Goal: Task Accomplishment & Management: Manage account settings

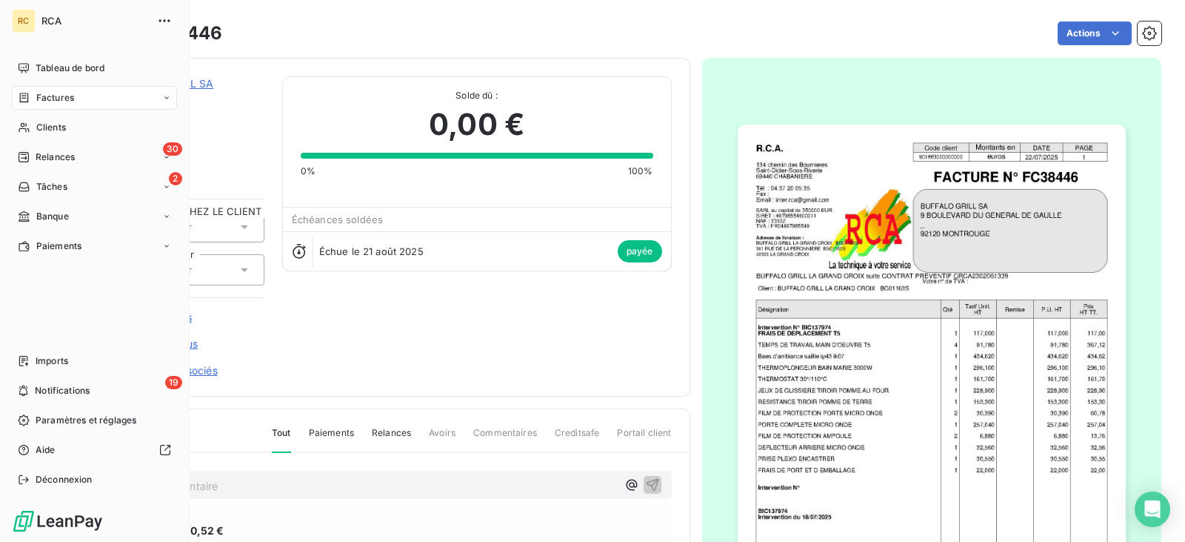
click at [75, 97] on div "Factures" at bounding box center [94, 98] width 165 height 24
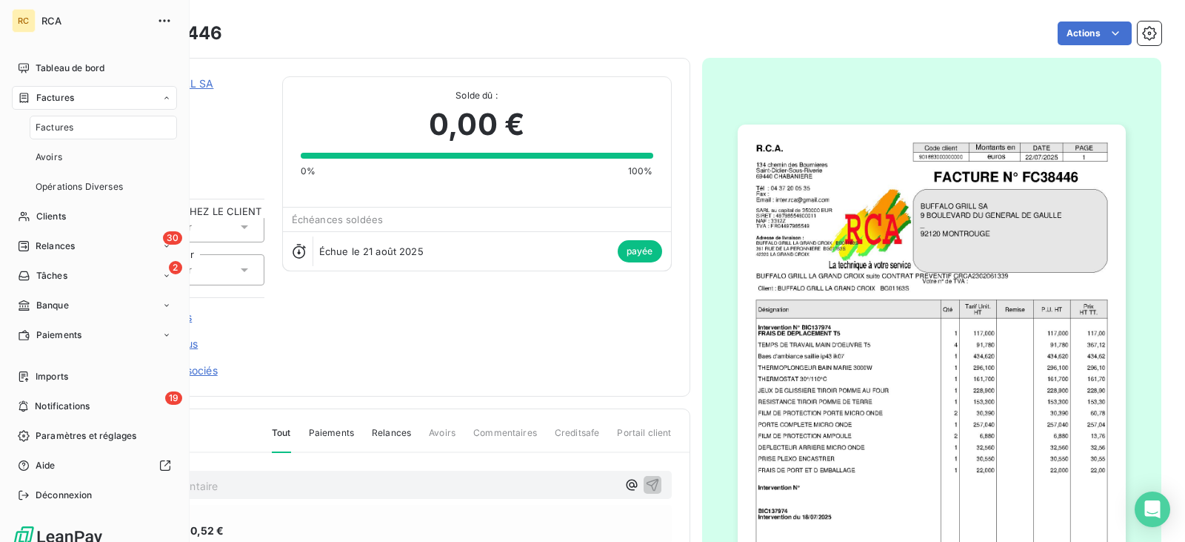
click at [71, 94] on span "Factures" at bounding box center [55, 97] width 38 height 13
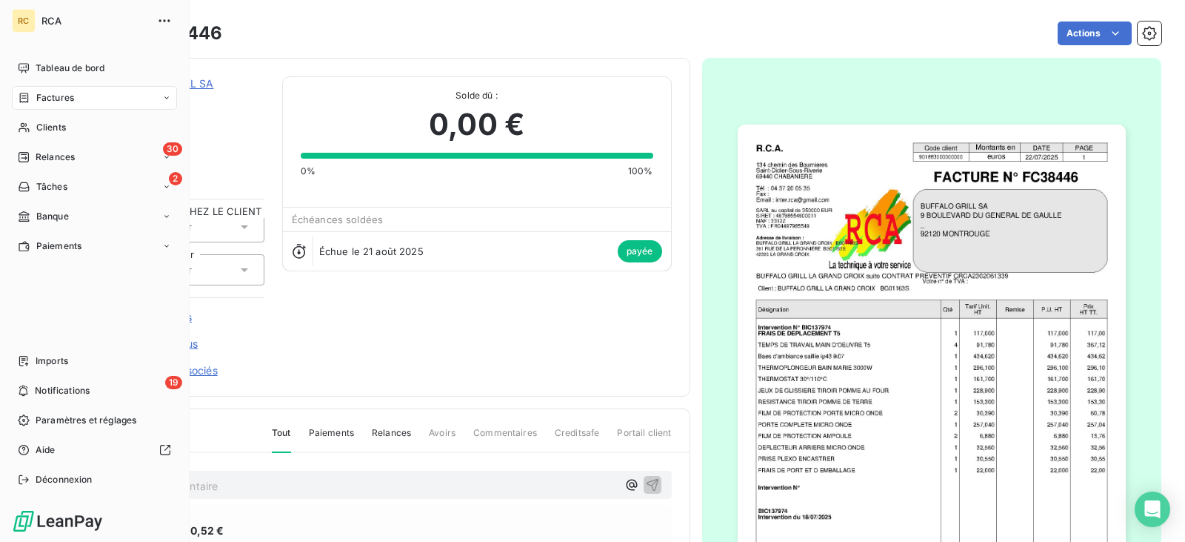
click at [116, 93] on div "Factures" at bounding box center [94, 98] width 165 height 24
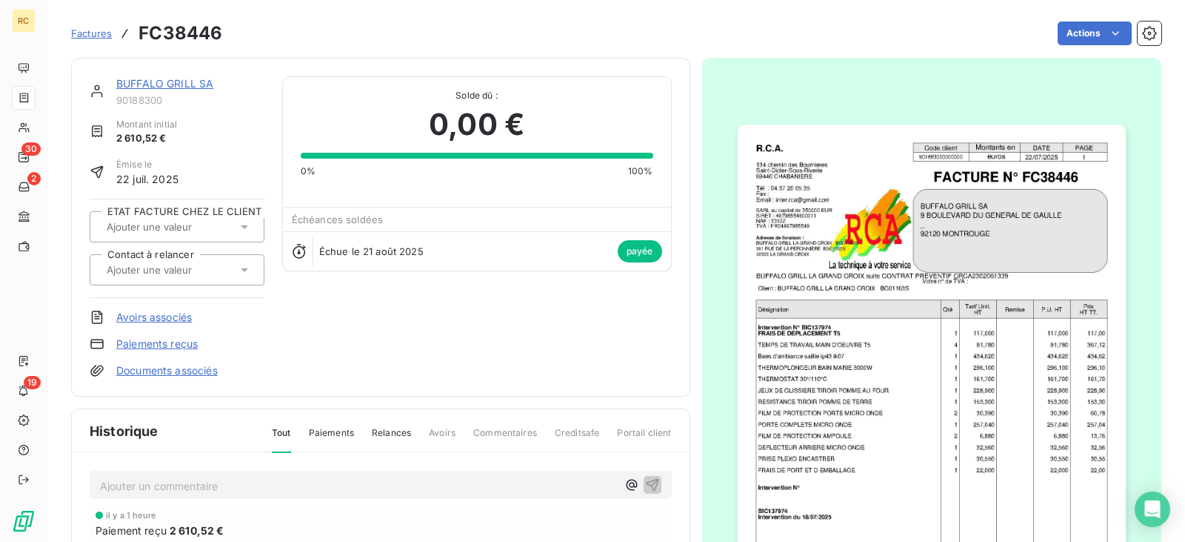
click at [99, 30] on span "Factures" at bounding box center [91, 33] width 41 height 12
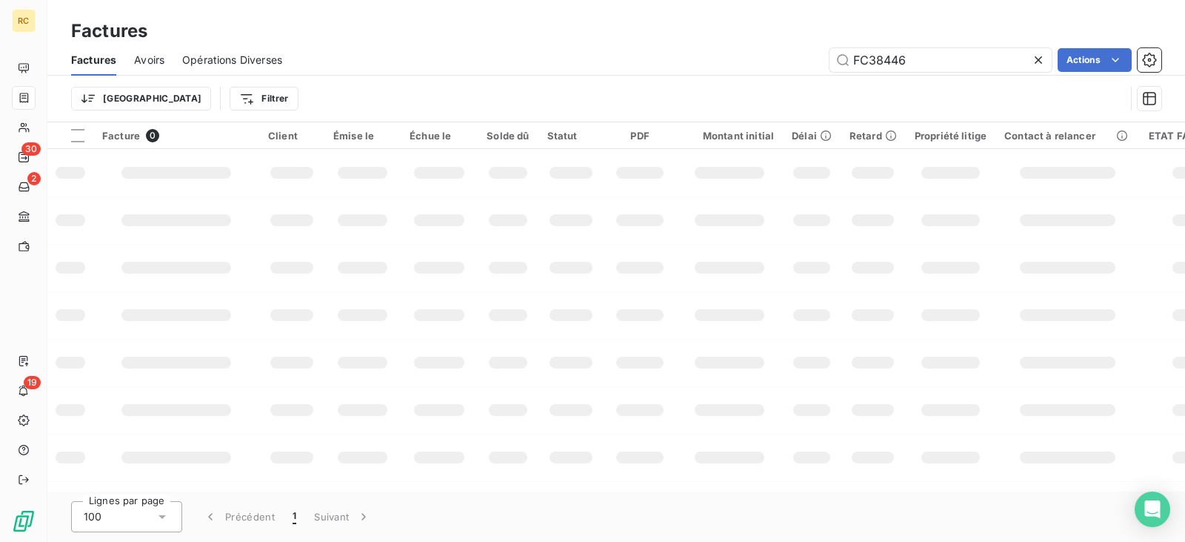
drag, startPoint x: 919, startPoint y: 61, endPoint x: 740, endPoint y: 64, distance: 178.6
click at [740, 64] on div "FC38446 Actions" at bounding box center [731, 60] width 862 height 24
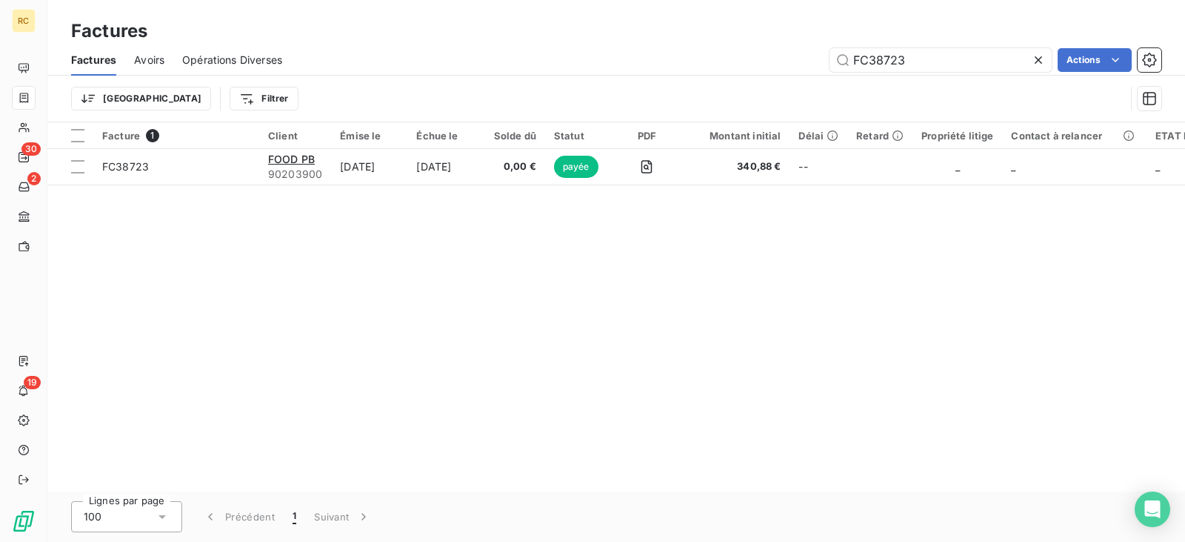
type input "FC38723"
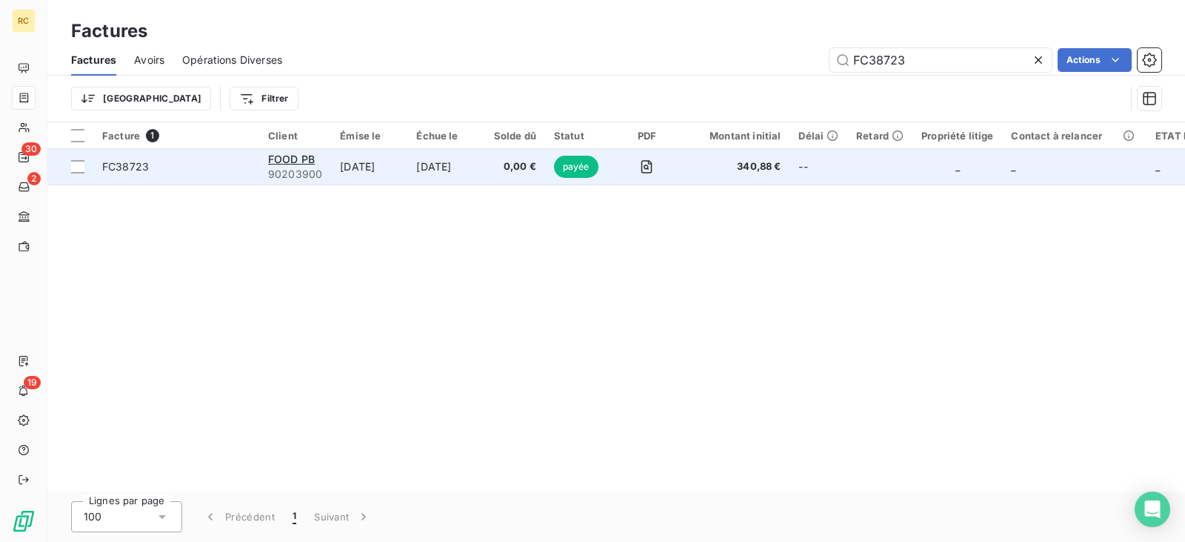
click at [161, 173] on span "FC38723" at bounding box center [176, 166] width 148 height 15
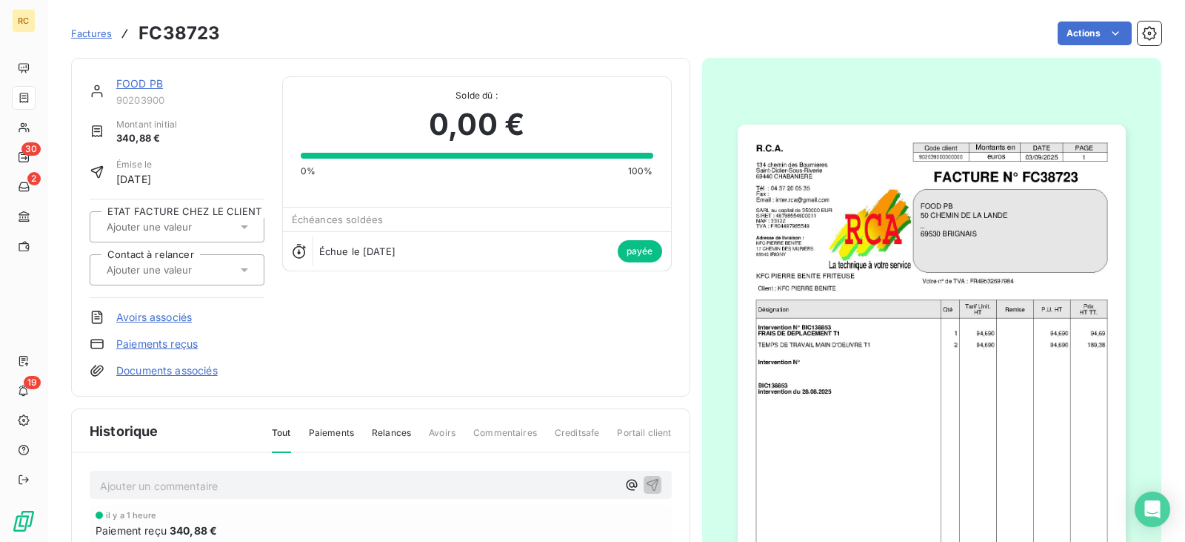
click at [114, 81] on div "FOOD PB 90203900" at bounding box center [177, 91] width 175 height 30
click at [133, 81] on link "FOOD PB" at bounding box center [139, 83] width 47 height 13
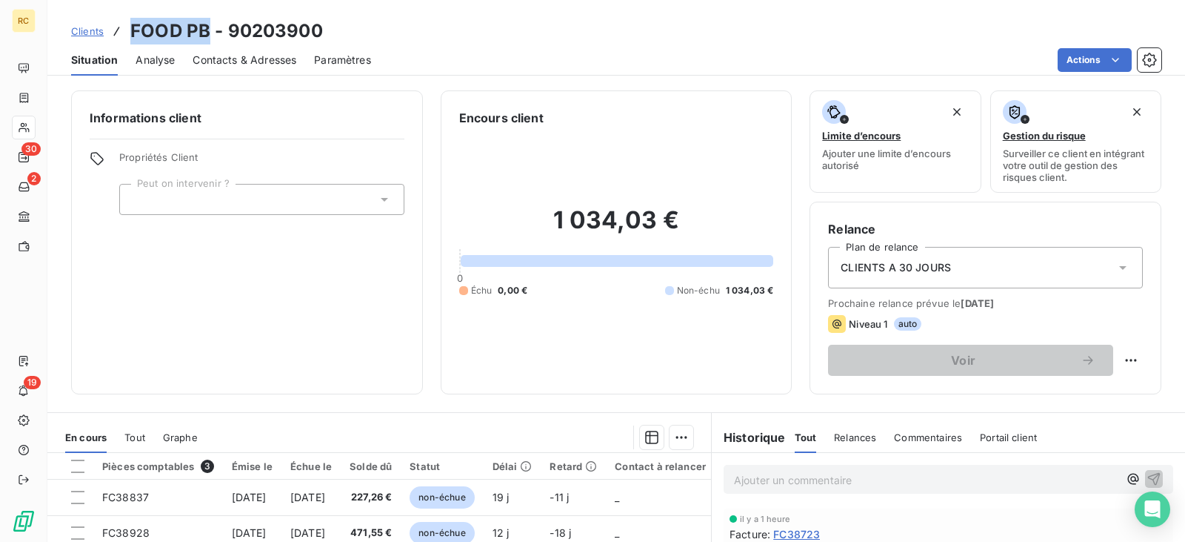
drag, startPoint x: 210, startPoint y: 33, endPoint x: 134, endPoint y: 28, distance: 76.4
click at [134, 28] on h3 "FOOD PB - 90203900" at bounding box center [226, 31] width 193 height 27
copy h3 "FOOD PB"
click at [152, 64] on span "Analyse" at bounding box center [155, 60] width 39 height 15
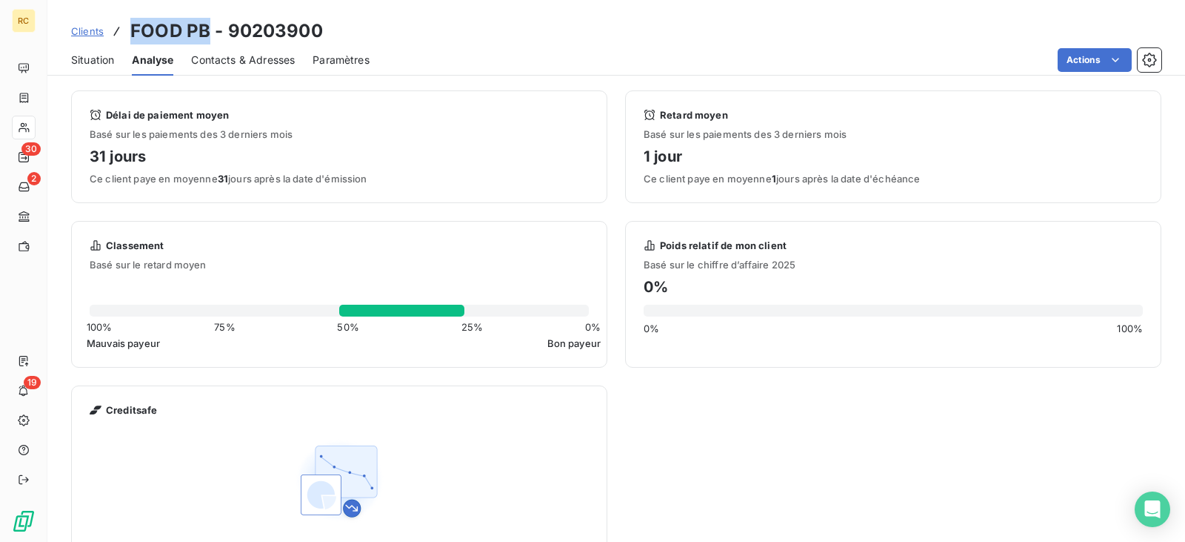
click at [224, 68] on div "Contacts & Adresses" at bounding box center [243, 59] width 104 height 31
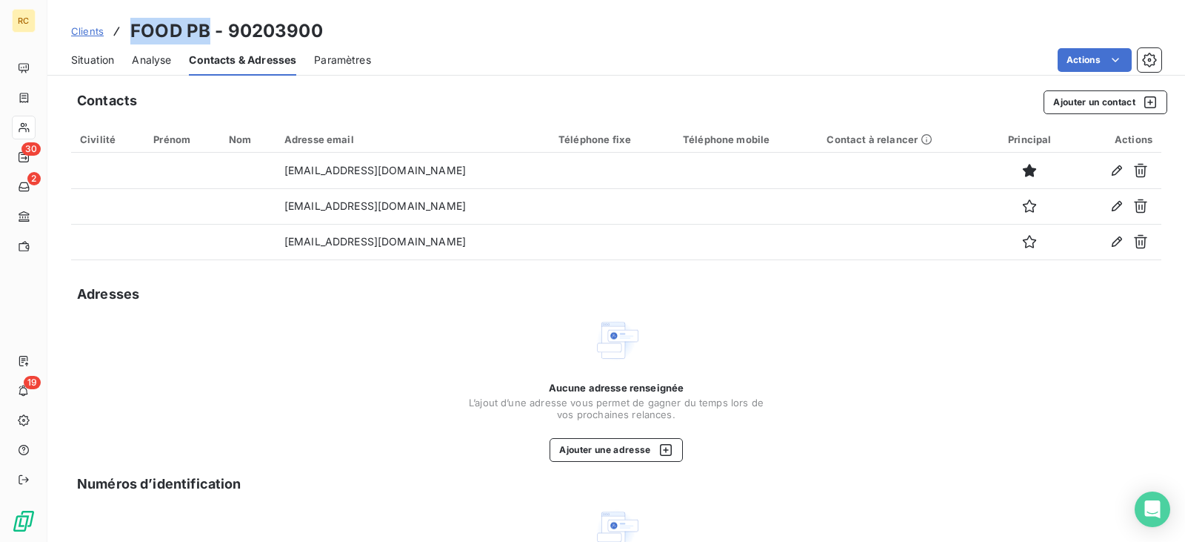
click at [103, 62] on span "Situation" at bounding box center [92, 60] width 43 height 15
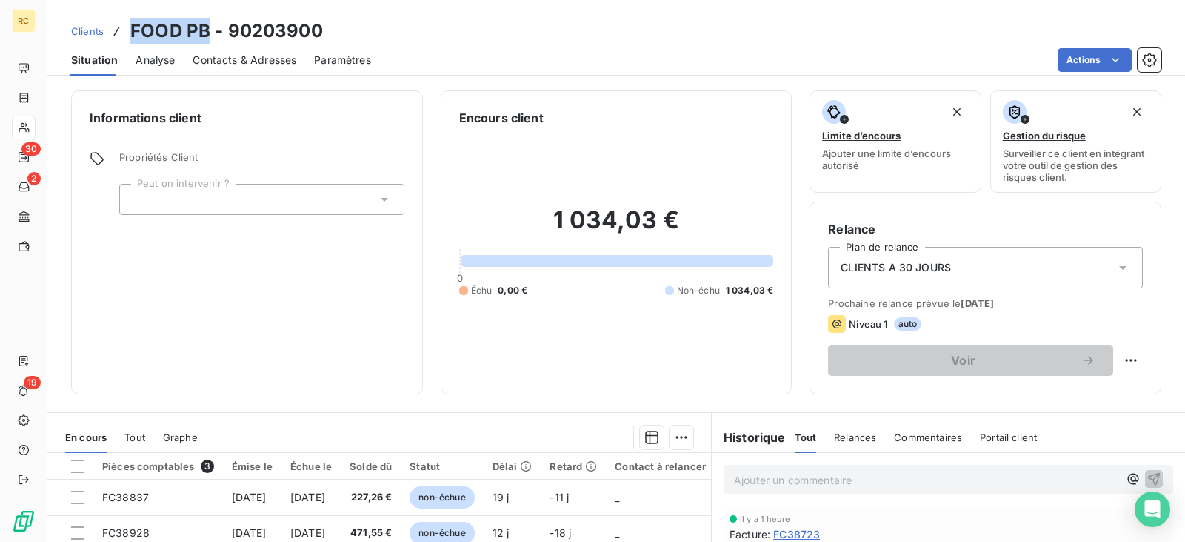
click at [81, 30] on span "Clients" at bounding box center [87, 31] width 33 height 12
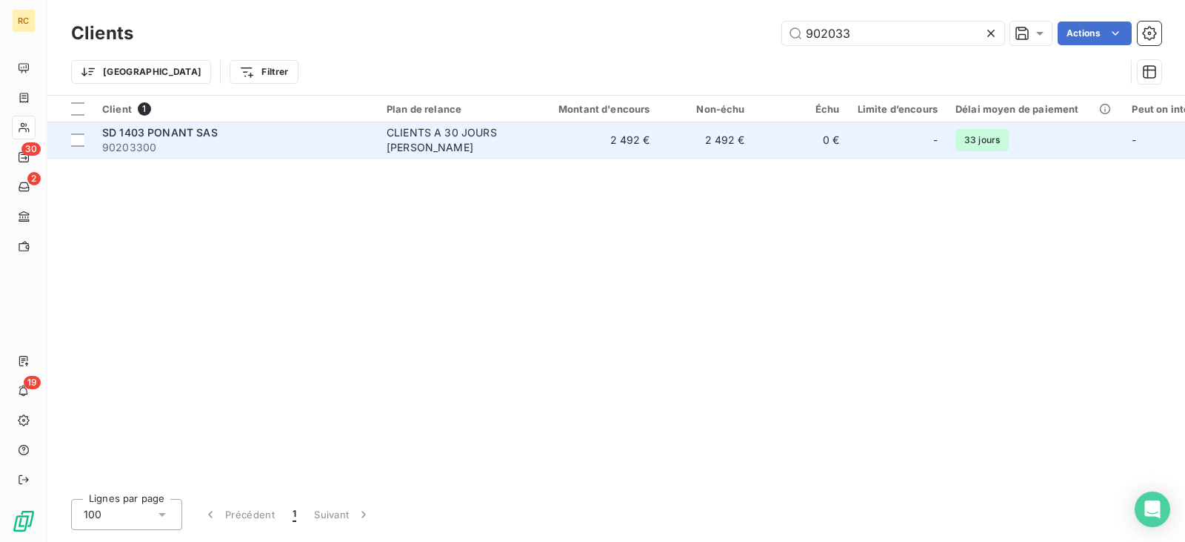
click at [290, 133] on div "SD 1403 PONANT SAS" at bounding box center [235, 132] width 267 height 15
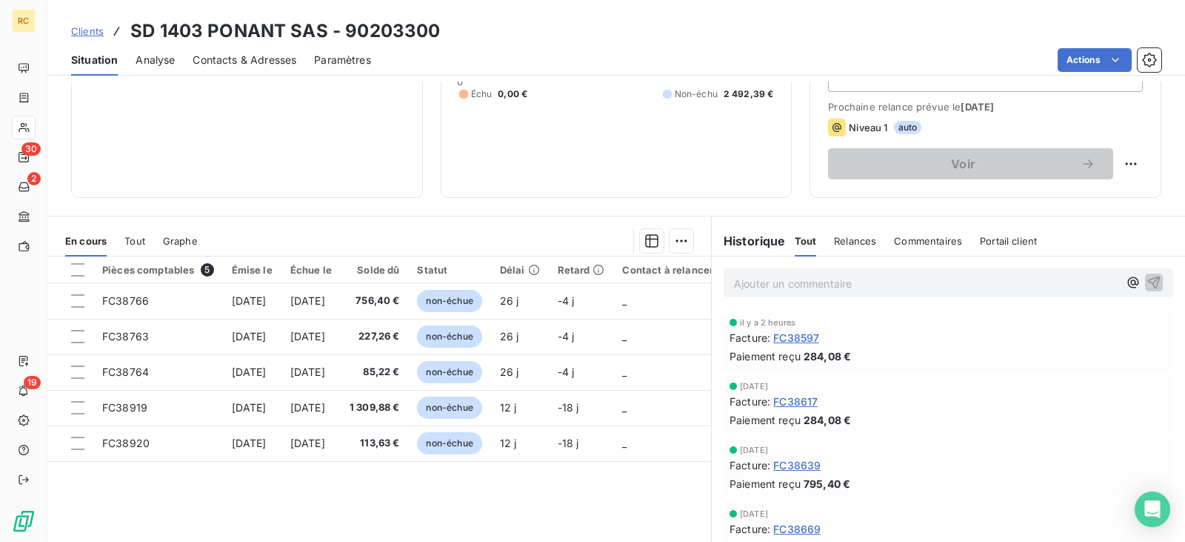
scroll to position [222, 0]
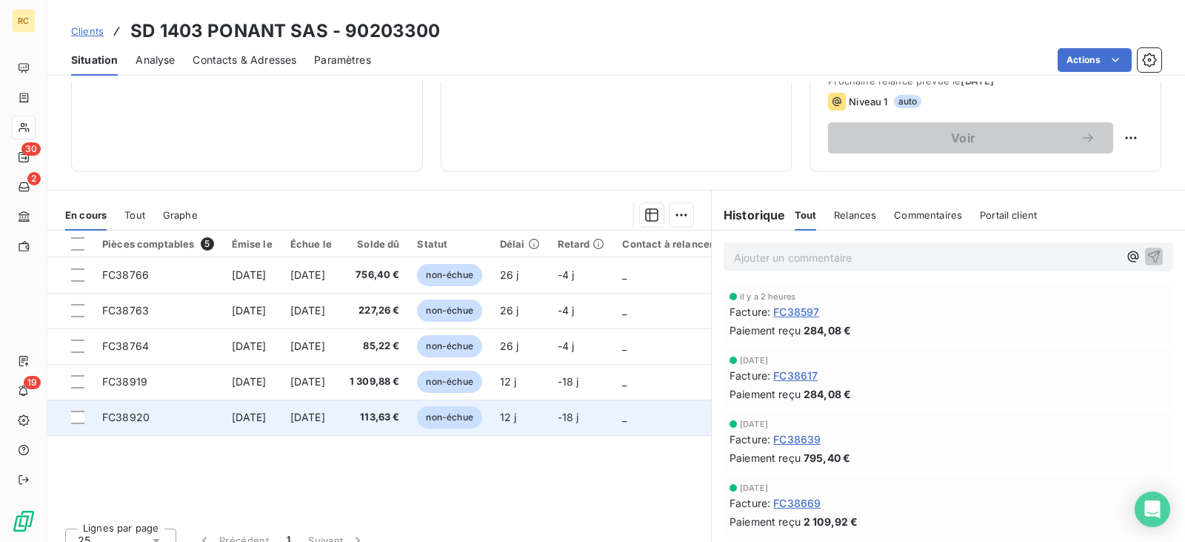
click at [393, 420] on td "113,63 €" at bounding box center [375, 417] width 68 height 36
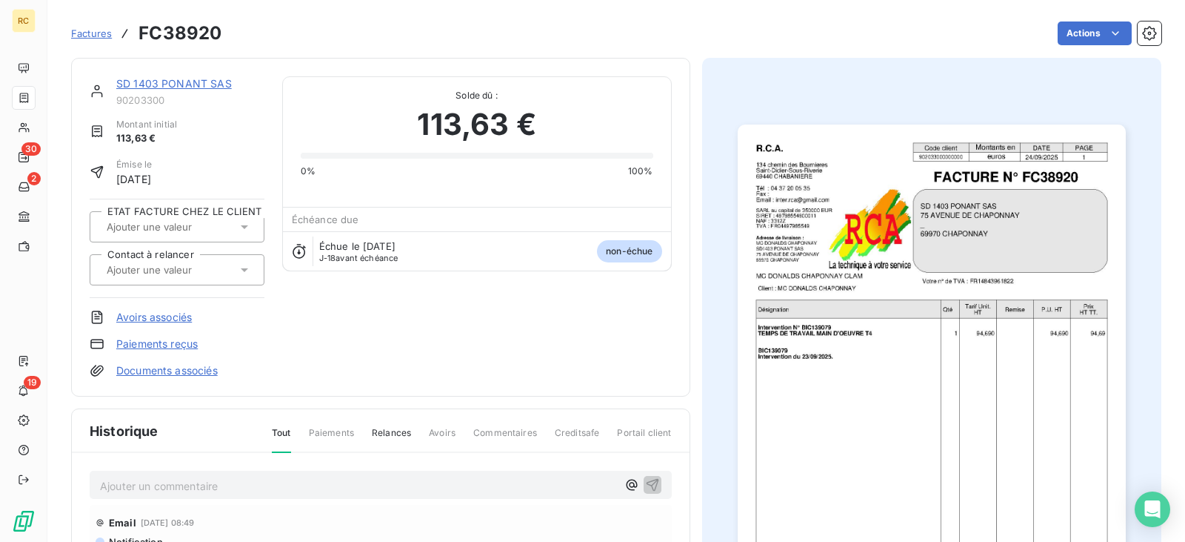
click at [966, 267] on img "button" at bounding box center [932, 398] width 388 height 549
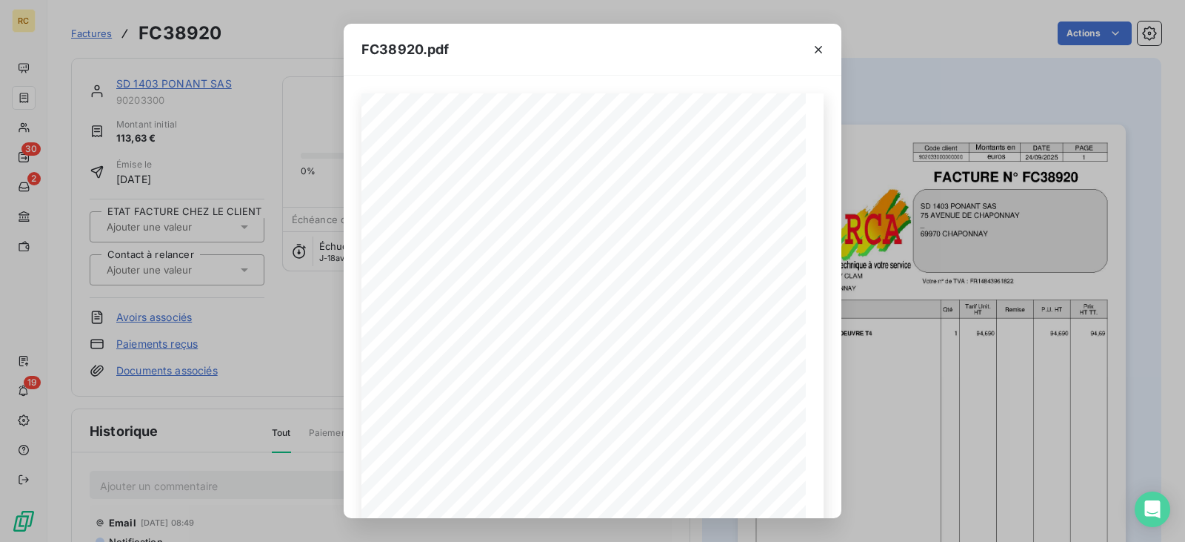
click at [279, 106] on div "FC38920.pdf R.C.A. Code client Montants en DATE PAGE 902033000000000 euros [DAT…" at bounding box center [592, 271] width 1185 height 542
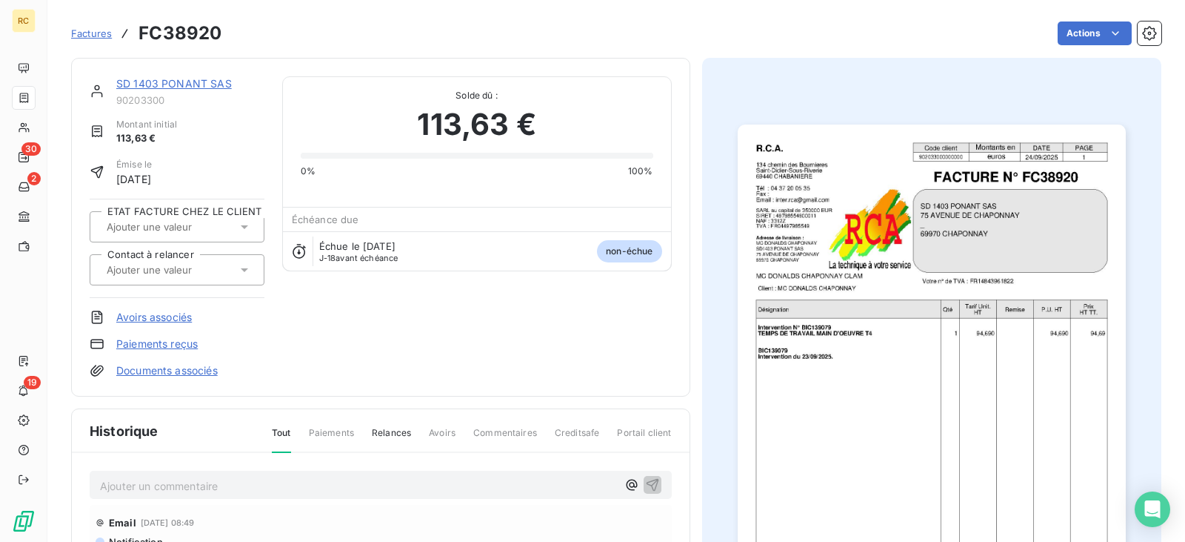
click at [192, 82] on link "SD 1403 PONANT SAS" at bounding box center [174, 83] width 116 height 13
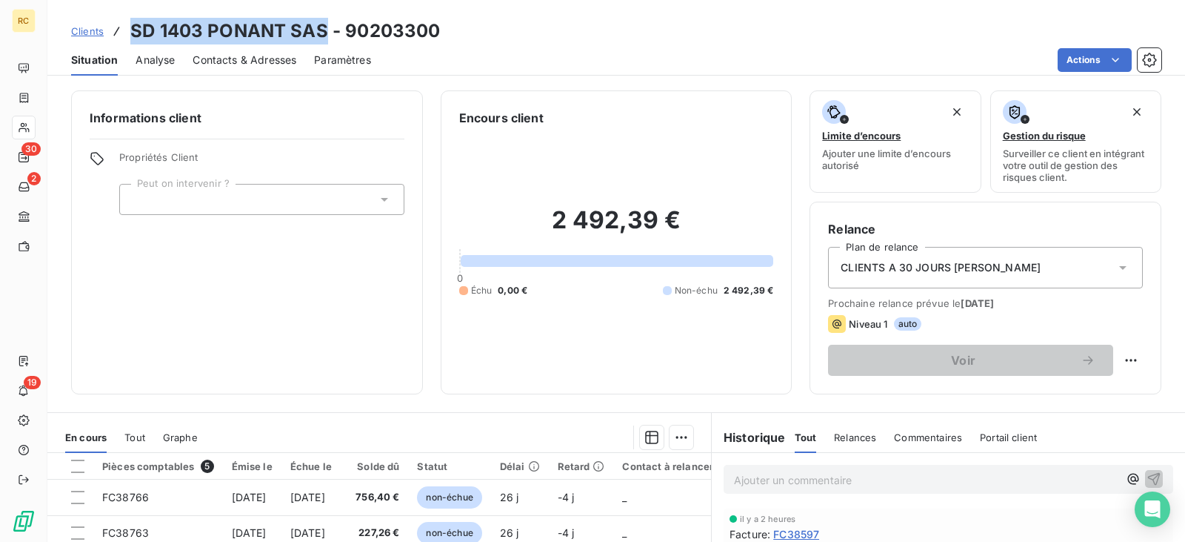
drag, startPoint x: 327, startPoint y: 30, endPoint x: 121, endPoint y: 20, distance: 206.2
click at [121, 20] on div "Clients SD 1403 PONANT SAS - 90203300" at bounding box center [255, 31] width 369 height 27
click at [267, 29] on h3 "SD 1403 PONANT SAS - 90203300" at bounding box center [285, 31] width 310 height 27
drag, startPoint x: 280, startPoint y: 34, endPoint x: 134, endPoint y: 36, distance: 146.0
click at [134, 36] on h3 "SD 1403 PONANT SAS - 90203300" at bounding box center [285, 31] width 310 height 27
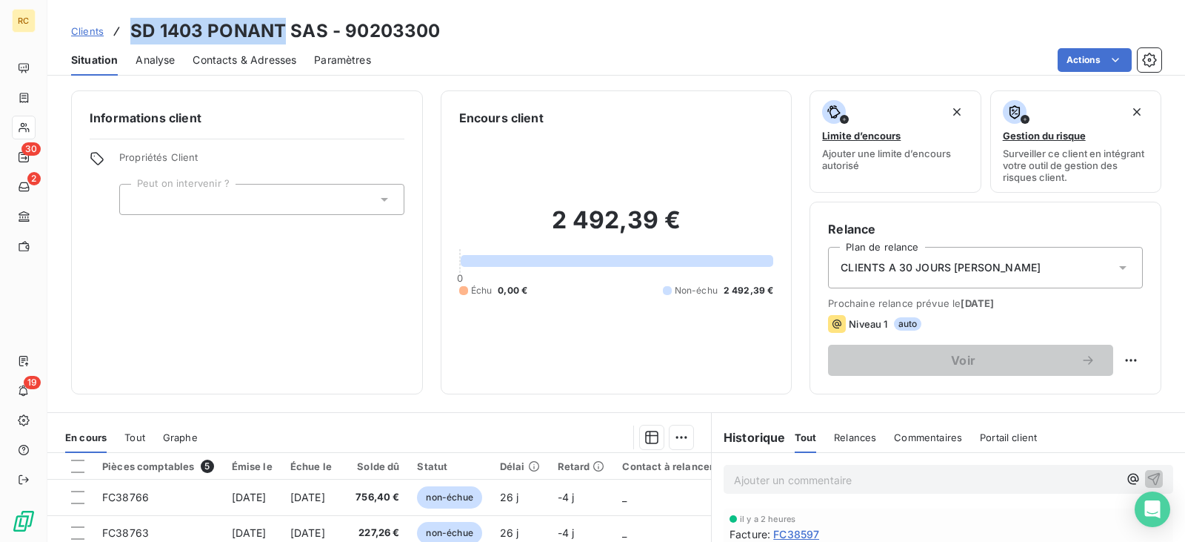
copy h3 "SD 1403 PONANT"
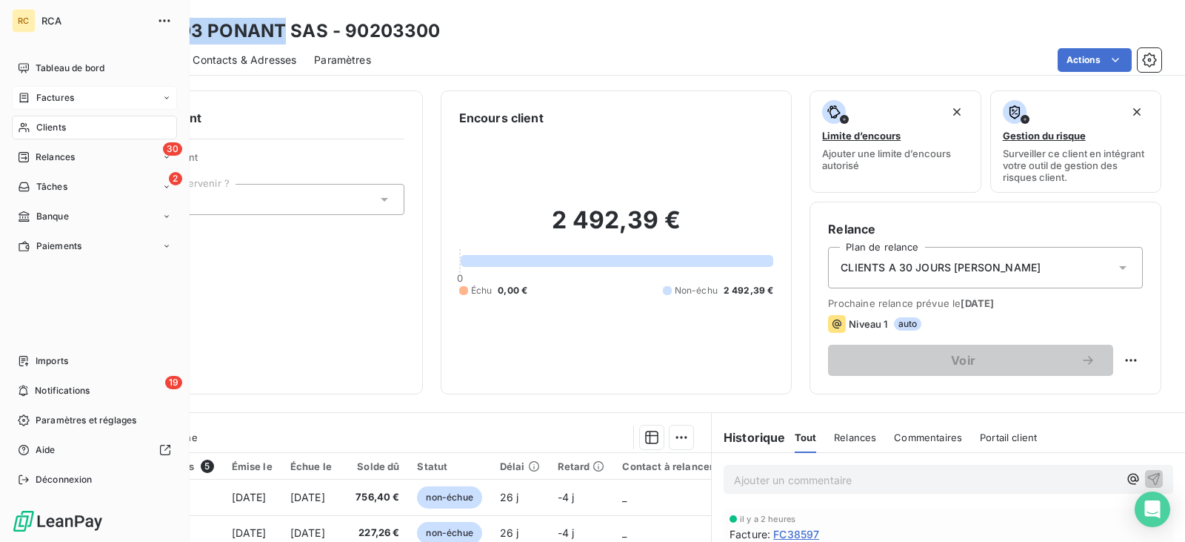
click at [91, 98] on div "Factures" at bounding box center [94, 98] width 165 height 24
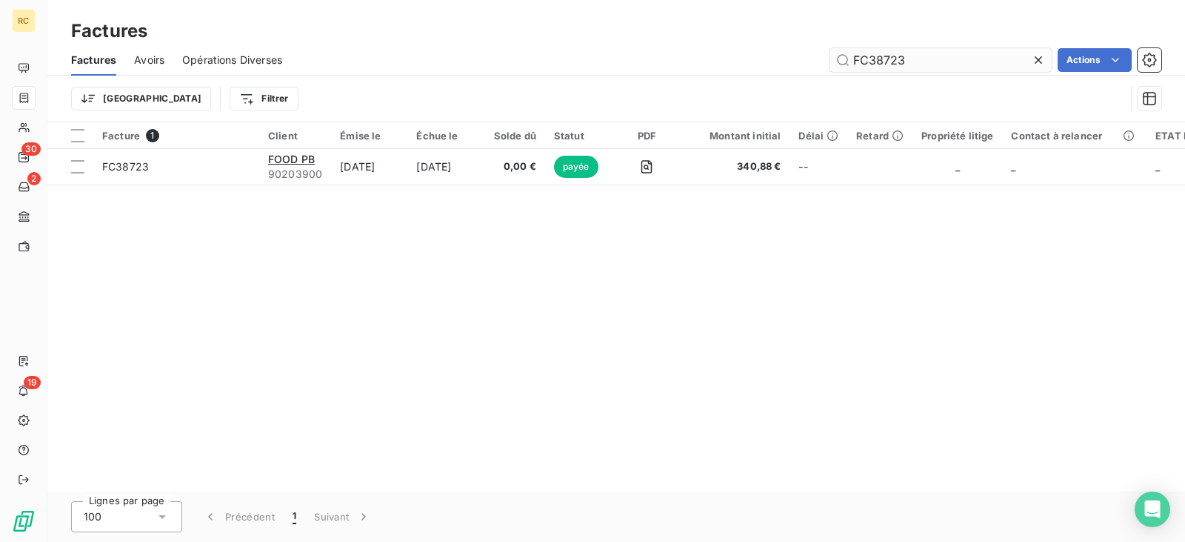
drag, startPoint x: 909, startPoint y: 66, endPoint x: 853, endPoint y: 66, distance: 55.6
click at [853, 66] on input "FC38723" at bounding box center [941, 60] width 222 height 24
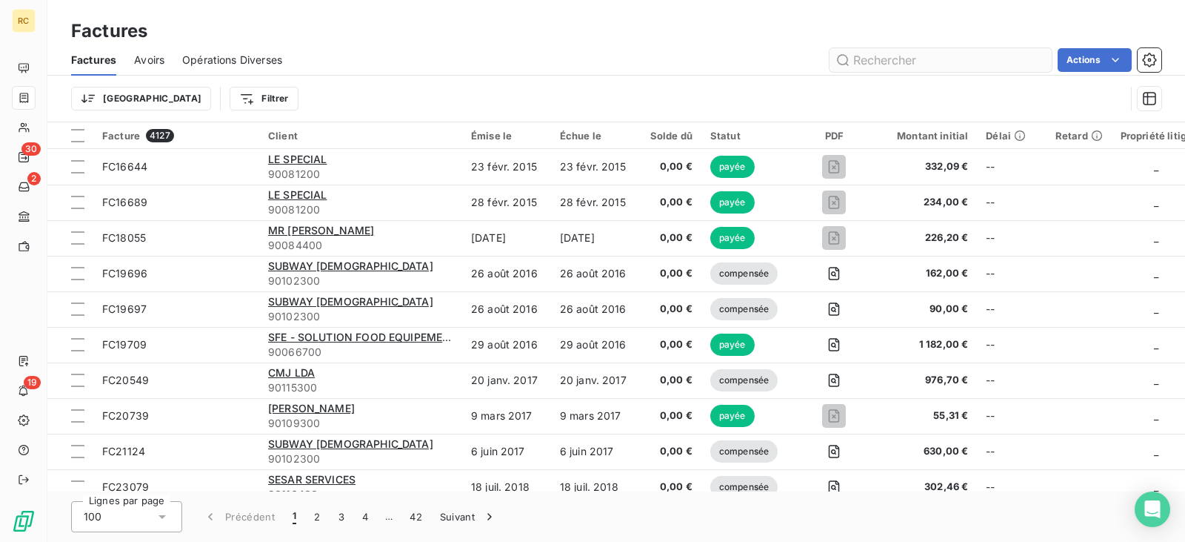
type input "FC38723"
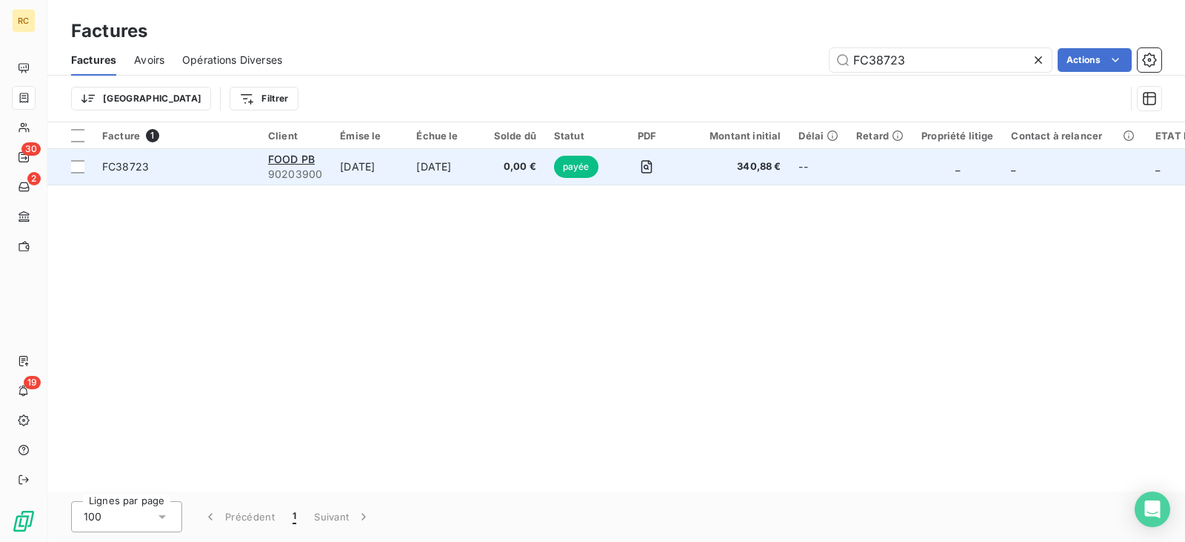
click at [376, 168] on td "[DATE]" at bounding box center [369, 167] width 76 height 36
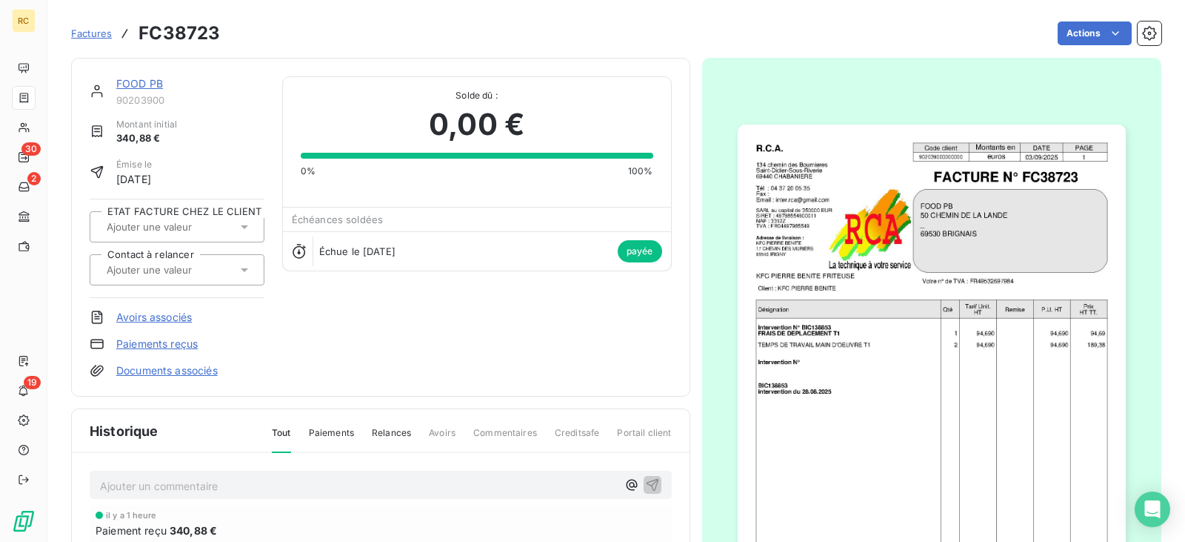
click at [150, 85] on link "FOOD PB" at bounding box center [139, 83] width 47 height 13
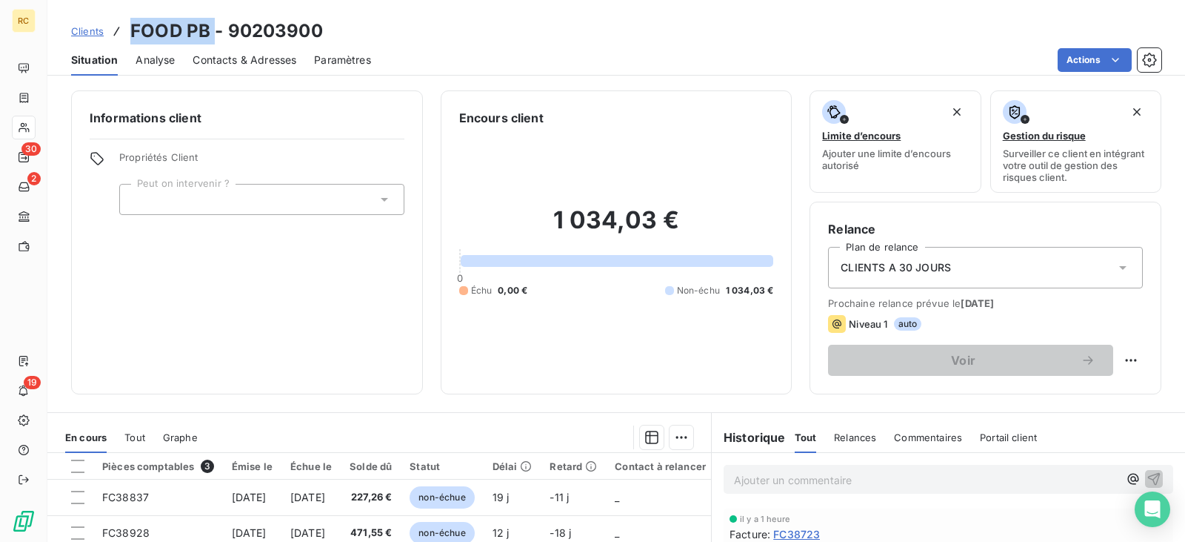
drag, startPoint x: 211, startPoint y: 35, endPoint x: 134, endPoint y: 41, distance: 77.3
click at [134, 41] on h3 "FOOD PB - 90203900" at bounding box center [226, 31] width 193 height 27
copy h3 "FOOD PB"
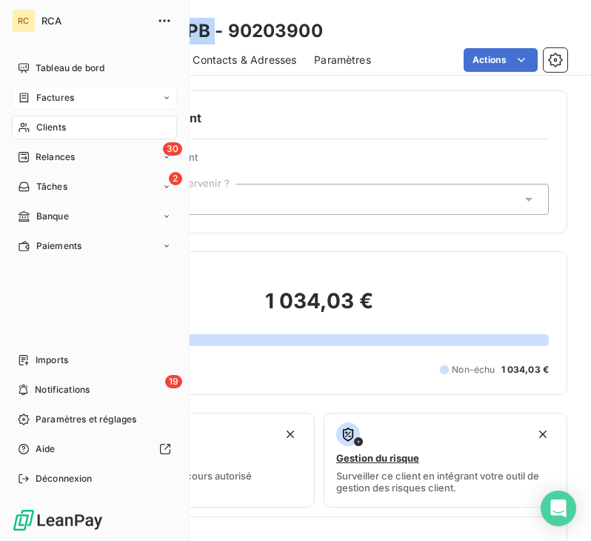
click at [72, 97] on span "Factures" at bounding box center [55, 97] width 38 height 13
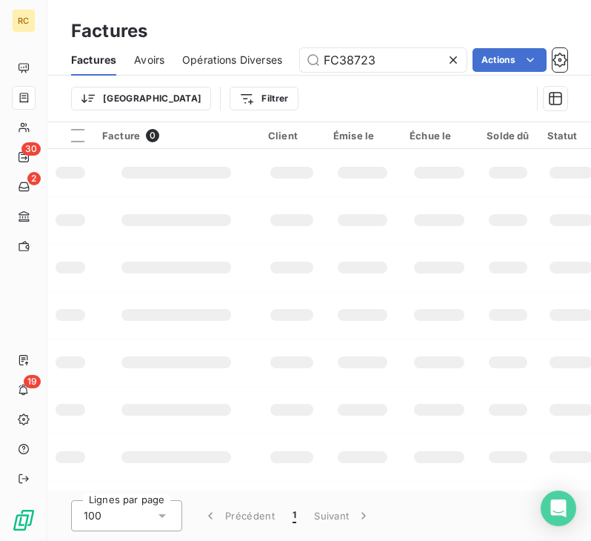
click at [447, 60] on icon at bounding box center [453, 60] width 15 height 15
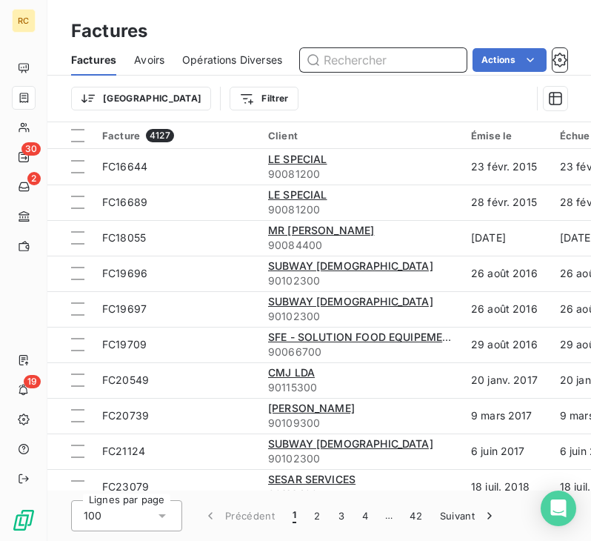
click at [359, 52] on input "text" at bounding box center [383, 60] width 167 height 24
paste input "FC38467"
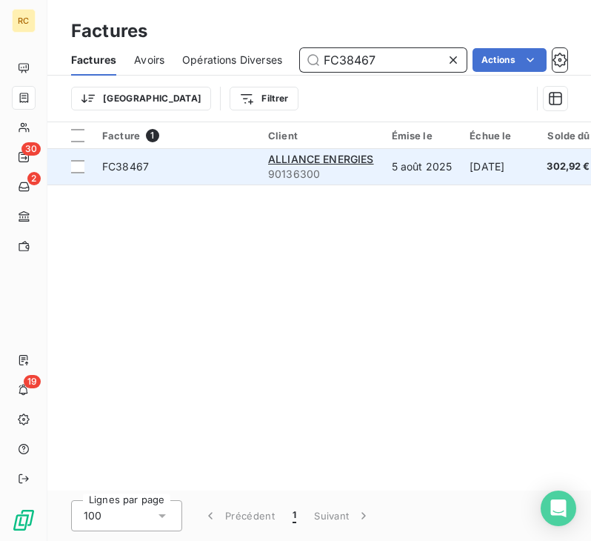
type input "FC38467"
click at [211, 167] on span "FC38467" at bounding box center [176, 166] width 148 height 15
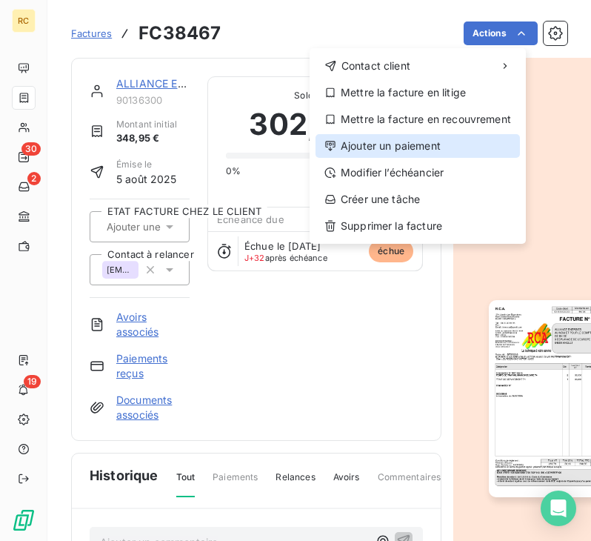
click at [431, 140] on div "Ajouter un paiement" at bounding box center [418, 146] width 204 height 24
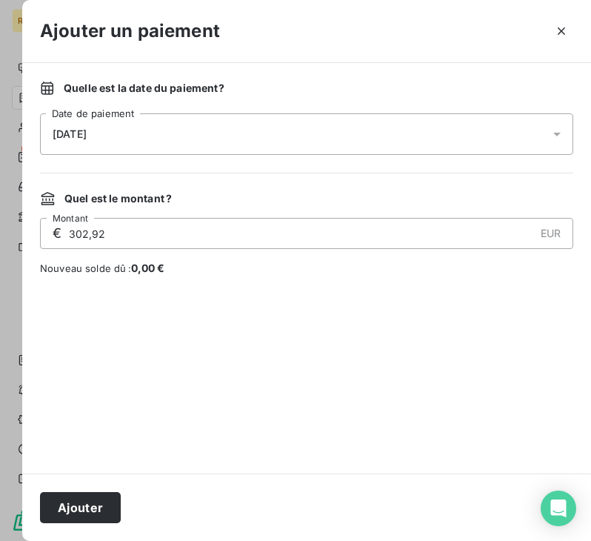
click at [299, 131] on div "[DATE]" at bounding box center [306, 133] width 533 height 41
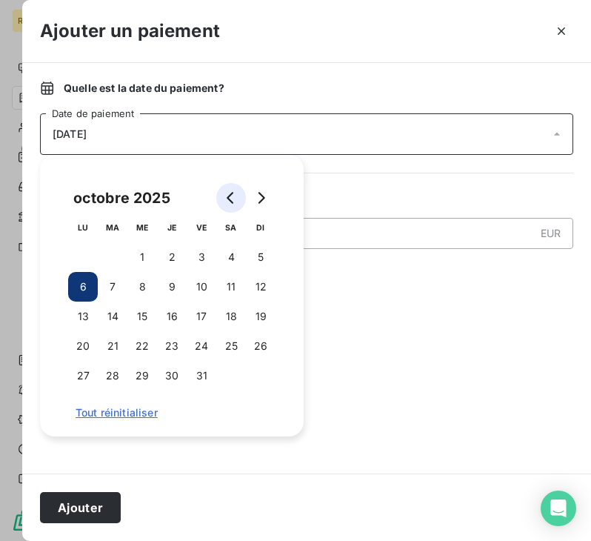
click at [227, 192] on icon "Go to previous month" at bounding box center [231, 198] width 12 height 12
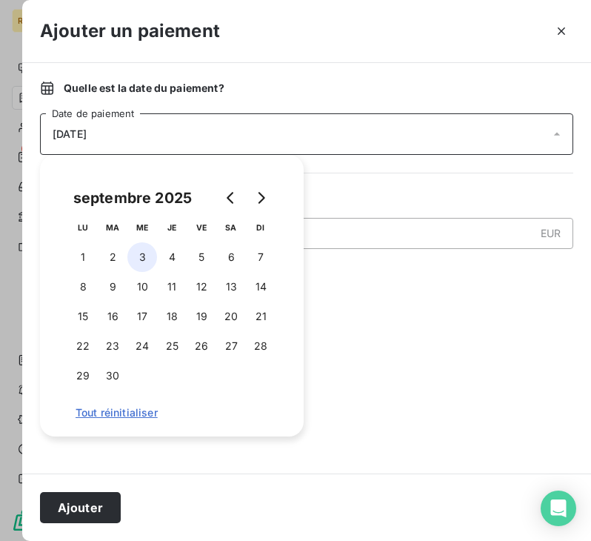
click at [133, 255] on button "3" at bounding box center [142, 257] width 30 height 30
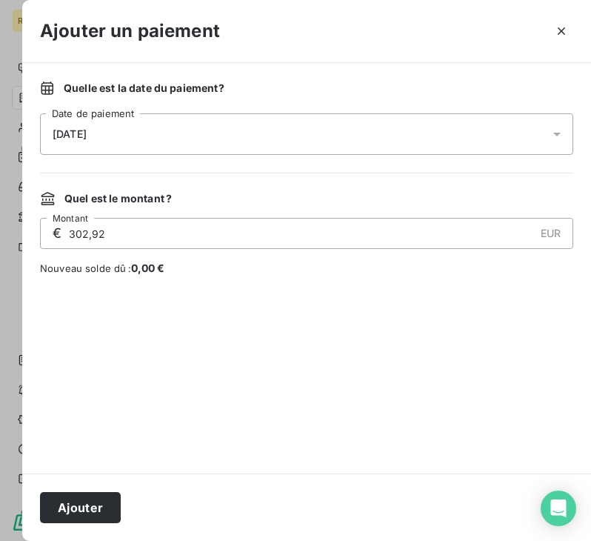
drag, startPoint x: 103, startPoint y: 495, endPoint x: 487, endPoint y: 70, distance: 572.2
click at [496, 55] on div "Ajouter un paiement Quelle est la date du paiement ? [DATE] Date de paiement Qu…" at bounding box center [306, 270] width 569 height 541
click at [459, 134] on div "[DATE]" at bounding box center [306, 133] width 533 height 41
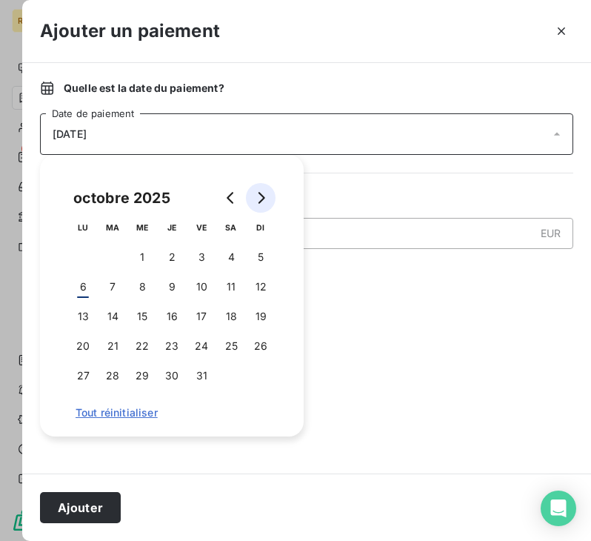
click at [264, 200] on icon "Go to next month" at bounding box center [261, 198] width 12 height 12
click at [232, 199] on icon "Go to previous month" at bounding box center [231, 198] width 12 height 12
click at [204, 256] on button "3" at bounding box center [202, 257] width 30 height 30
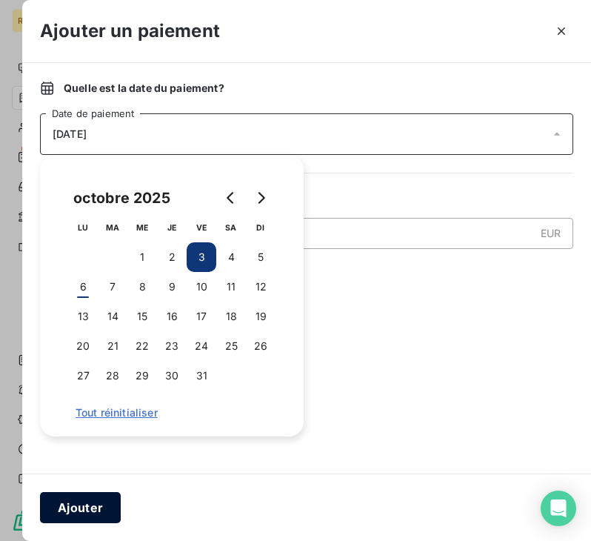
click at [74, 507] on button "Ajouter" at bounding box center [80, 507] width 81 height 31
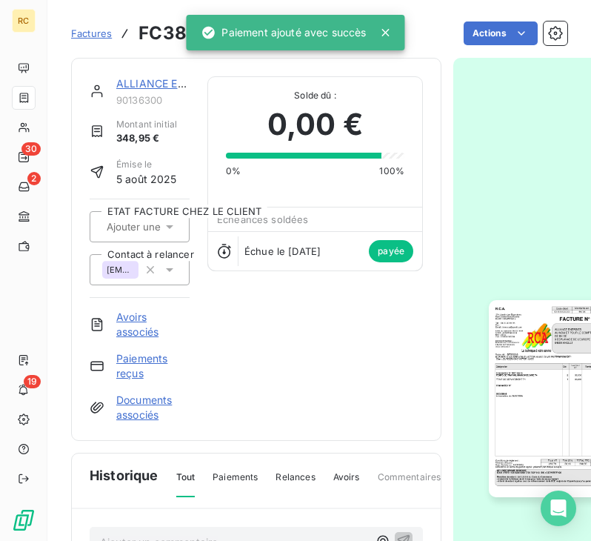
click at [85, 30] on span "Factures" at bounding box center [91, 33] width 41 height 12
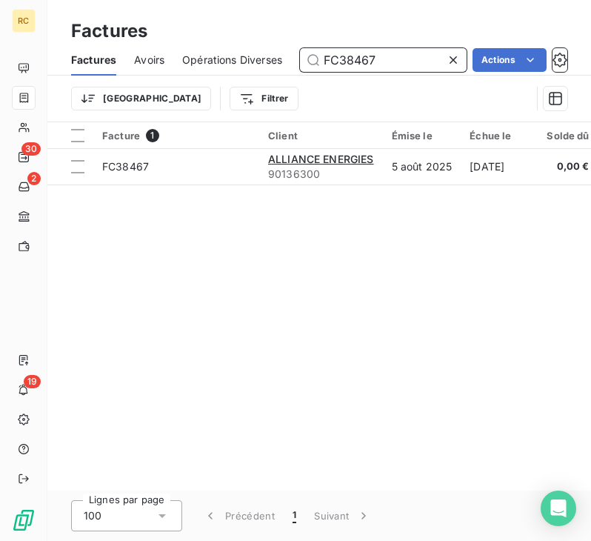
drag, startPoint x: 391, startPoint y: 57, endPoint x: 281, endPoint y: 44, distance: 111.1
click at [281, 44] on div "Factures Avoirs Opérations Diverses FC38467 Actions" at bounding box center [319, 59] width 544 height 31
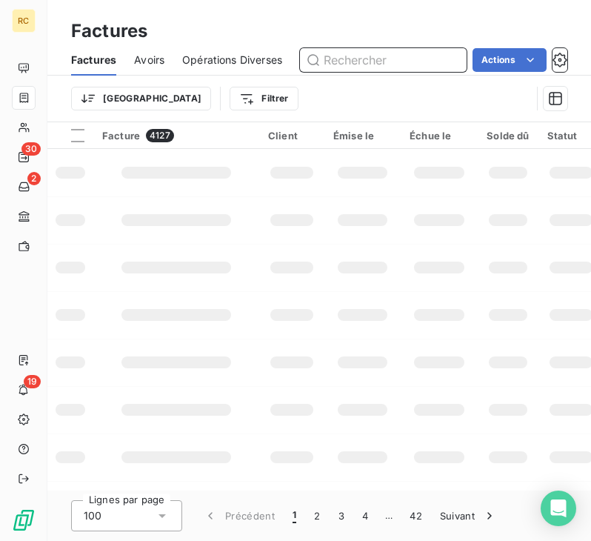
paste input "FC38519"
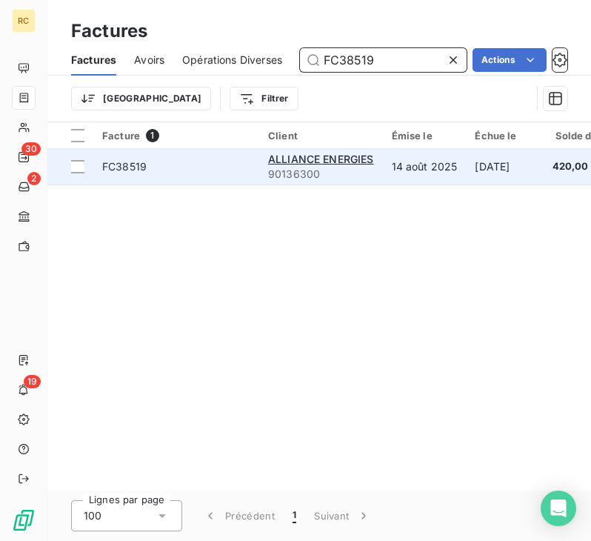
type input "FC38519"
click at [177, 177] on td "FC38519" at bounding box center [176, 167] width 166 height 36
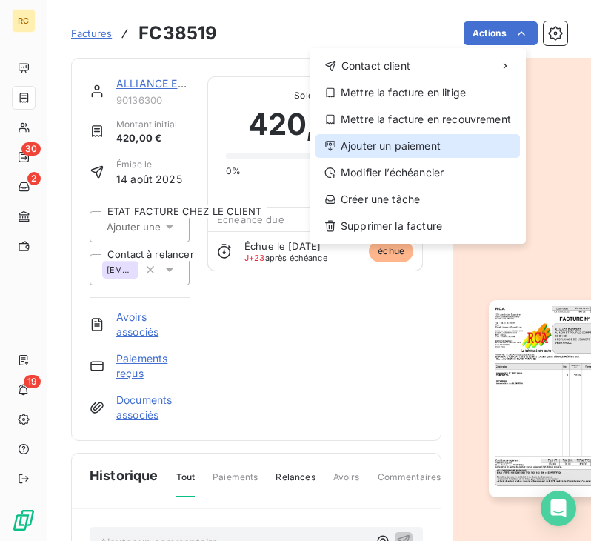
click at [414, 139] on div "Ajouter un paiement" at bounding box center [418, 146] width 204 height 24
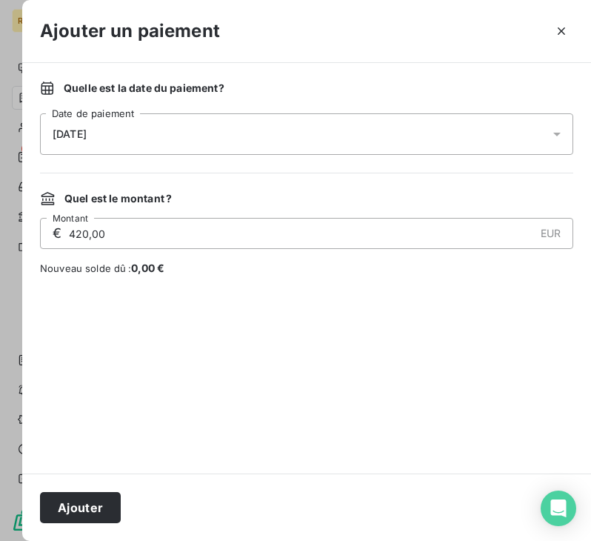
click at [135, 139] on div "[DATE]" at bounding box center [306, 133] width 533 height 41
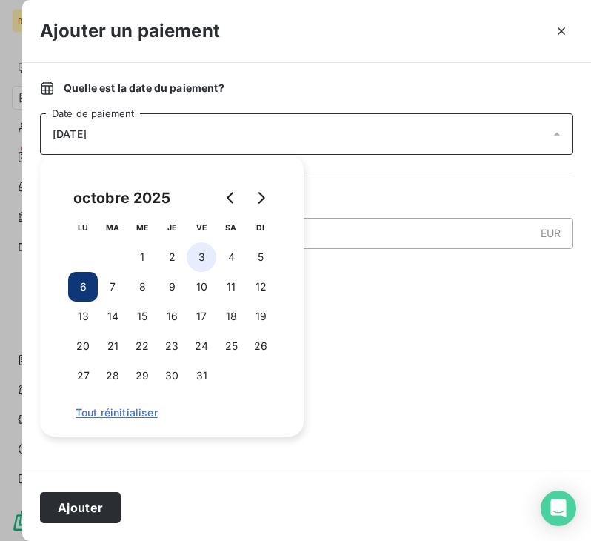
click at [202, 259] on button "3" at bounding box center [202, 257] width 30 height 30
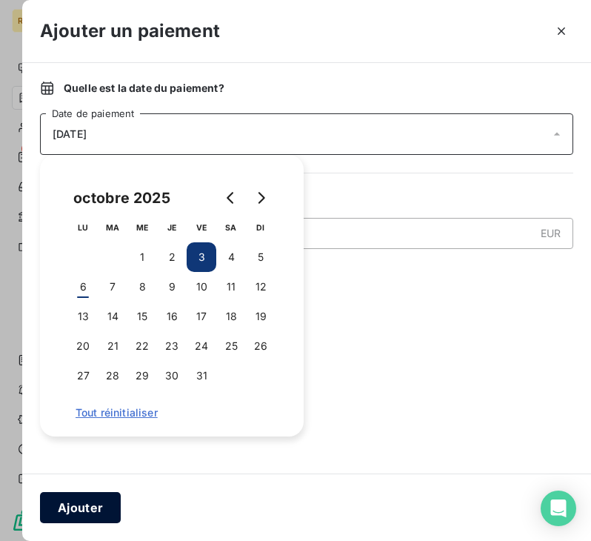
click at [103, 505] on button "Ajouter" at bounding box center [80, 507] width 81 height 31
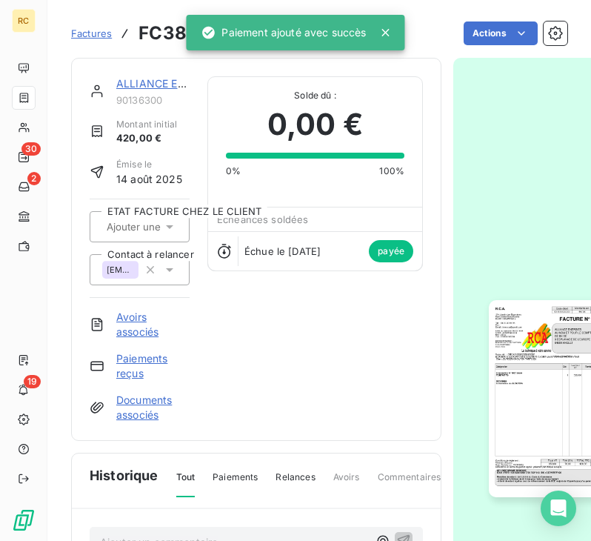
click at [99, 28] on span "Factures" at bounding box center [91, 33] width 41 height 12
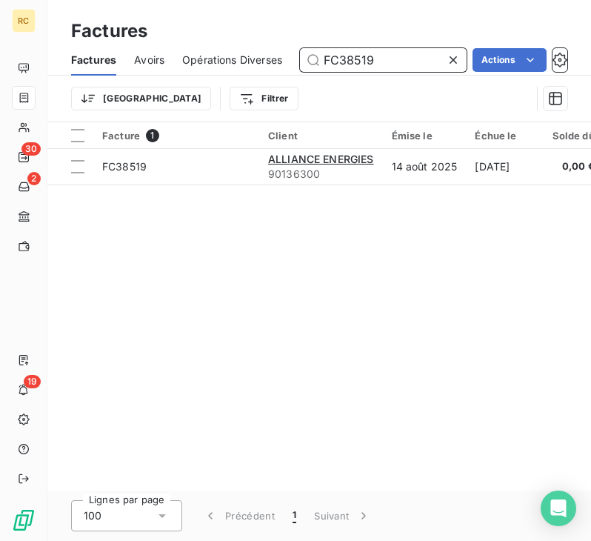
drag, startPoint x: 392, startPoint y: 56, endPoint x: 229, endPoint y: 49, distance: 163.1
click at [229, 49] on div "Factures Avoirs Opérations Diverses FC38519 Actions" at bounding box center [319, 59] width 544 height 31
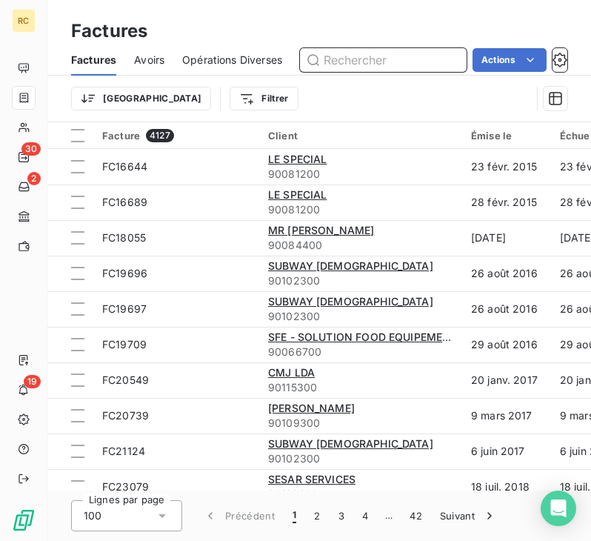
paste input "FC38538"
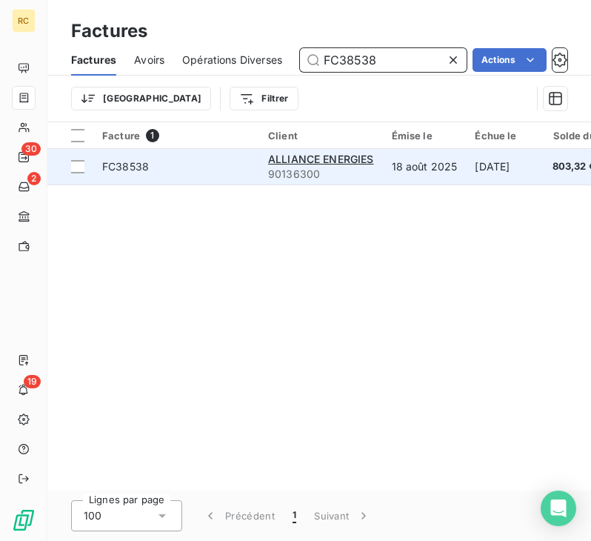
type input "FC38538"
click at [193, 163] on span "FC38538" at bounding box center [176, 166] width 148 height 15
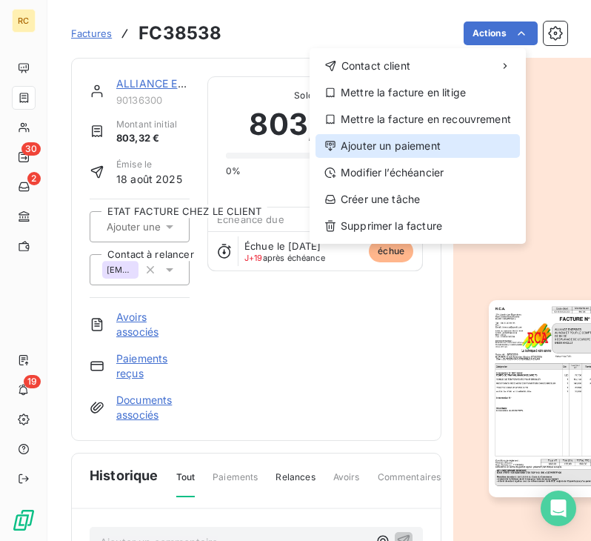
click at [433, 136] on div "Ajouter un paiement" at bounding box center [418, 146] width 204 height 24
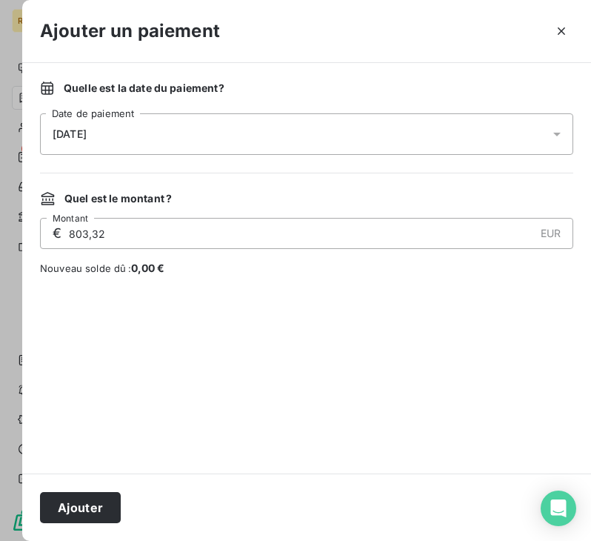
click at [230, 127] on div "[DATE]" at bounding box center [306, 133] width 533 height 41
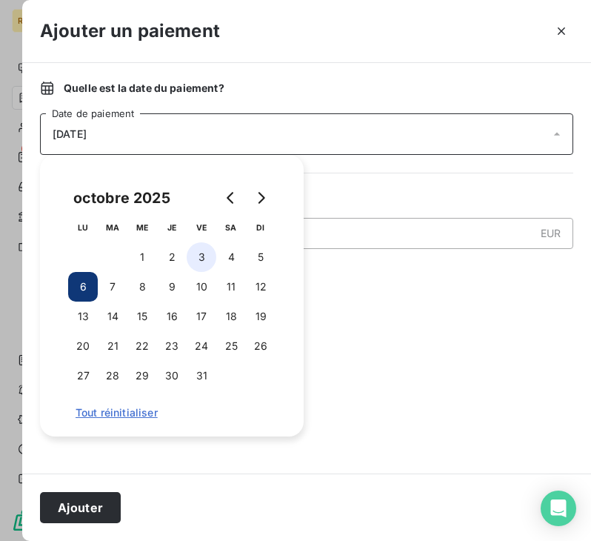
click at [199, 249] on button "3" at bounding box center [202, 257] width 30 height 30
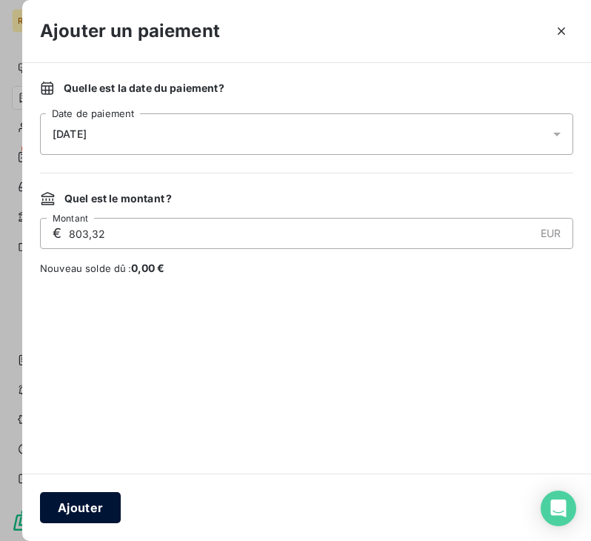
click at [93, 499] on button "Ajouter" at bounding box center [80, 507] width 81 height 31
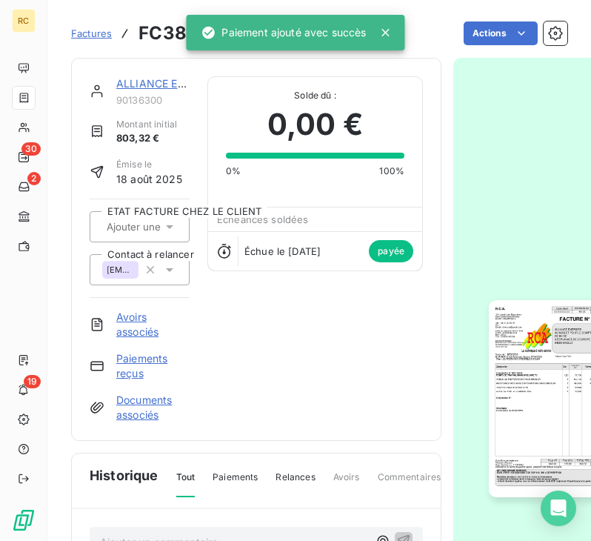
click at [101, 30] on span "Factures" at bounding box center [91, 33] width 41 height 12
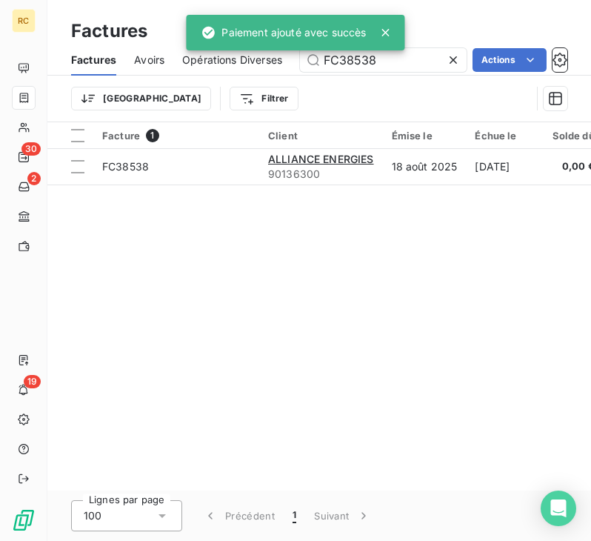
drag, startPoint x: 382, startPoint y: 61, endPoint x: 287, endPoint y: 59, distance: 94.8
click at [287, 59] on div "Factures Avoirs Opérations Diverses FC38538 Actions" at bounding box center [319, 59] width 544 height 31
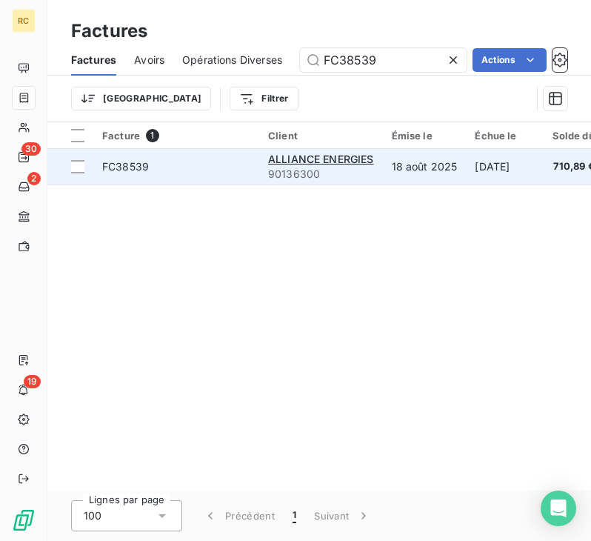
type input "FC38539"
click at [210, 174] on td "FC38539" at bounding box center [176, 167] width 166 height 36
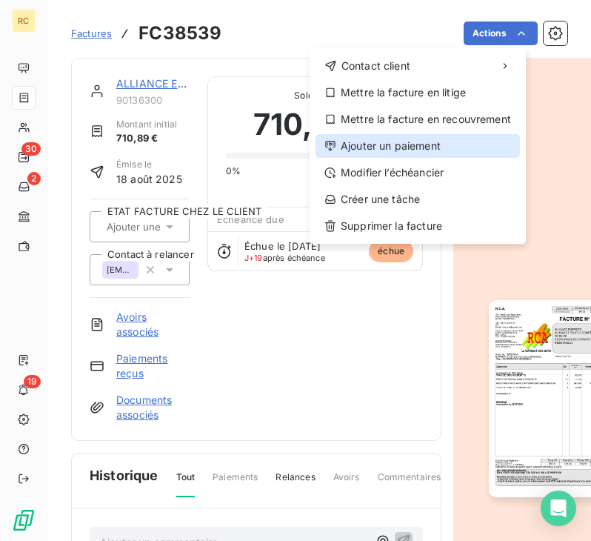
click at [401, 136] on div "Ajouter un paiement" at bounding box center [418, 146] width 204 height 24
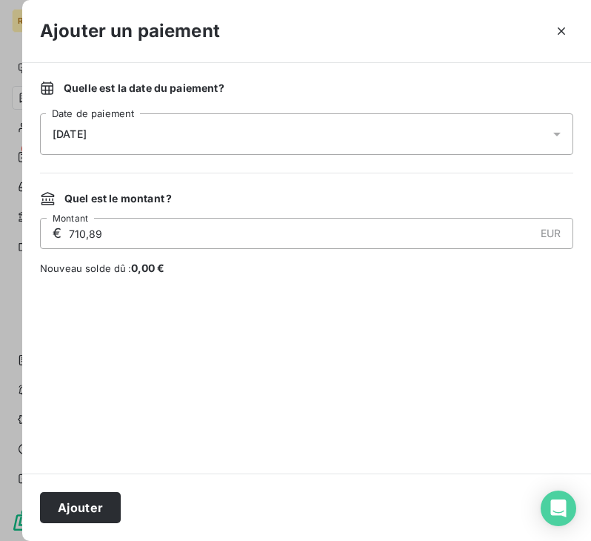
click at [266, 130] on div "[DATE]" at bounding box center [306, 133] width 533 height 41
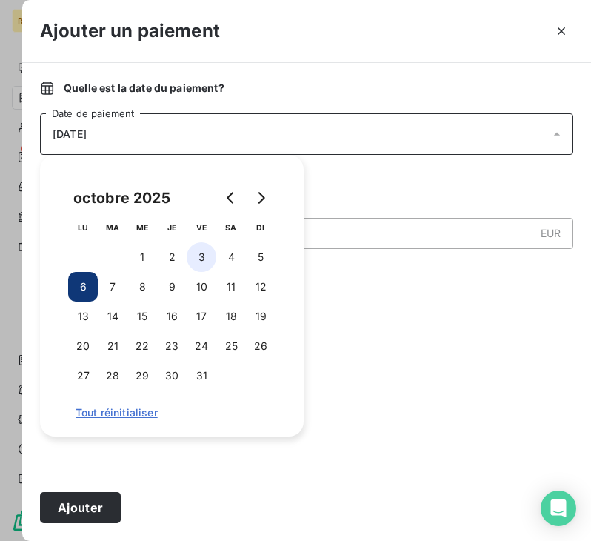
click at [194, 256] on button "3" at bounding box center [202, 257] width 30 height 30
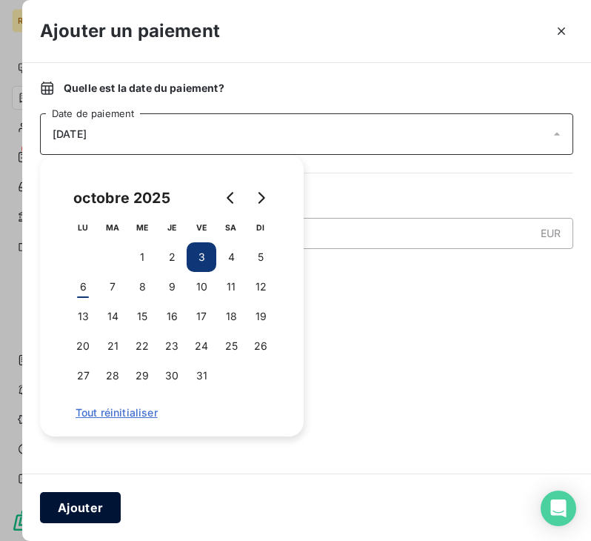
click at [98, 502] on button "Ajouter" at bounding box center [80, 507] width 81 height 31
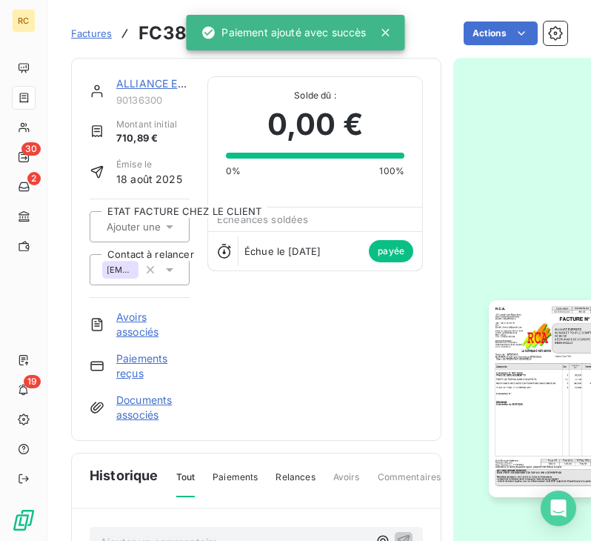
click at [87, 38] on span "Factures" at bounding box center [91, 33] width 41 height 12
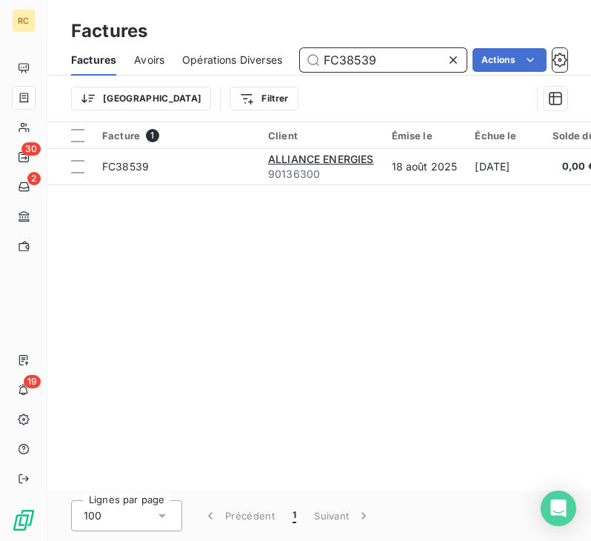
drag, startPoint x: 389, startPoint y: 59, endPoint x: 256, endPoint y: 56, distance: 132.6
click at [257, 56] on div "Factures Avoirs Opérations Diverses FC38539 Actions" at bounding box center [319, 59] width 544 height 31
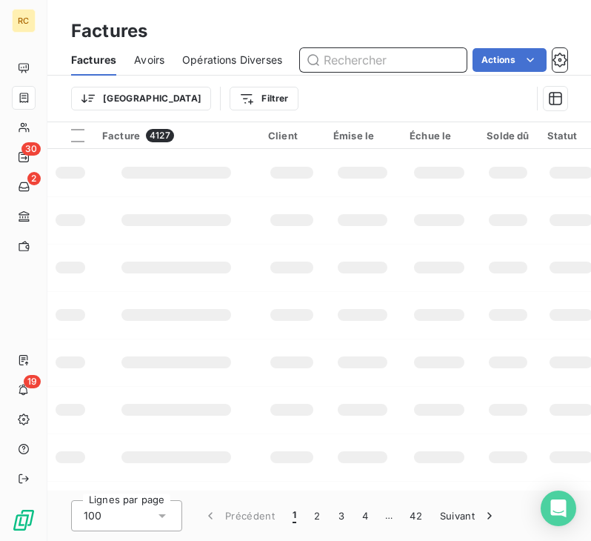
paste input "FC38541"
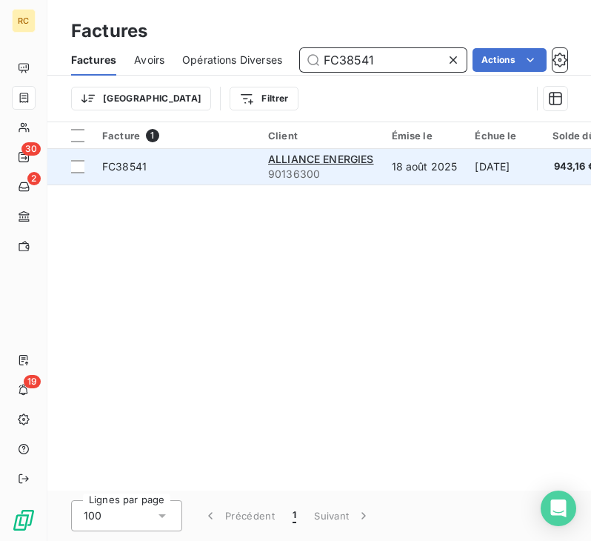
type input "FC38541"
click at [216, 156] on td "FC38541" at bounding box center [176, 167] width 166 height 36
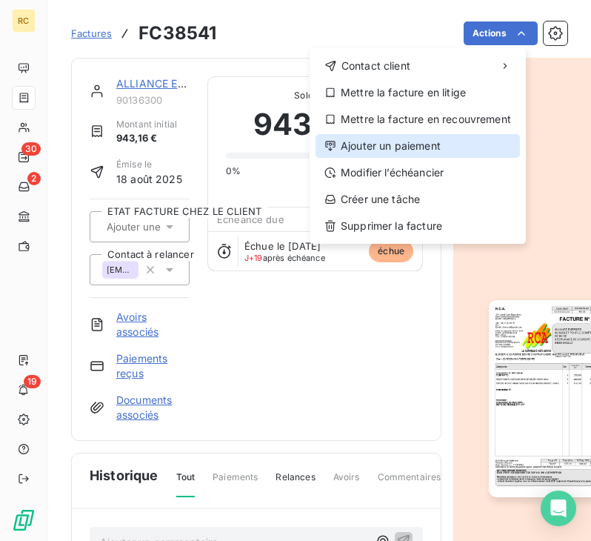
click at [408, 145] on div "Ajouter un paiement" at bounding box center [418, 146] width 204 height 24
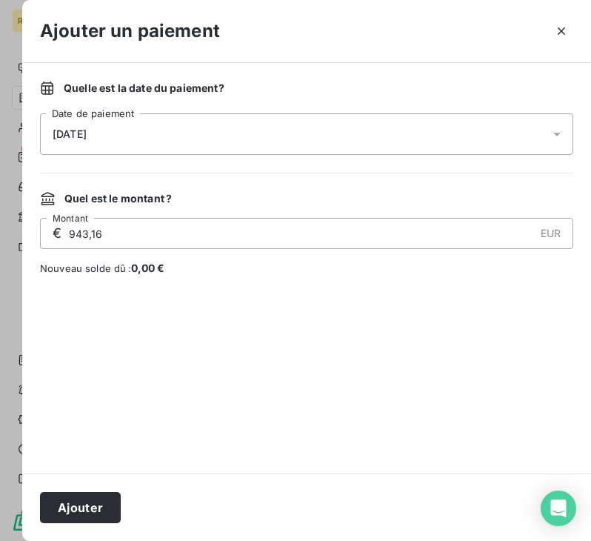
click at [355, 131] on div "[DATE]" at bounding box center [306, 133] width 533 height 41
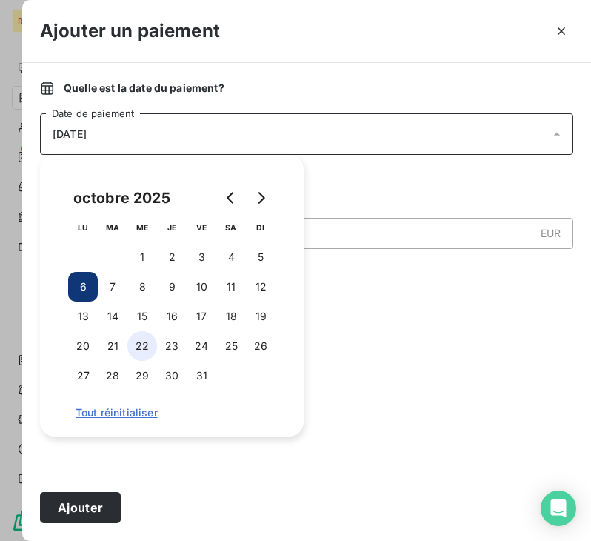
drag, startPoint x: 205, startPoint y: 256, endPoint x: 151, endPoint y: 335, distance: 95.3
click at [204, 256] on button "3" at bounding box center [202, 257] width 30 height 30
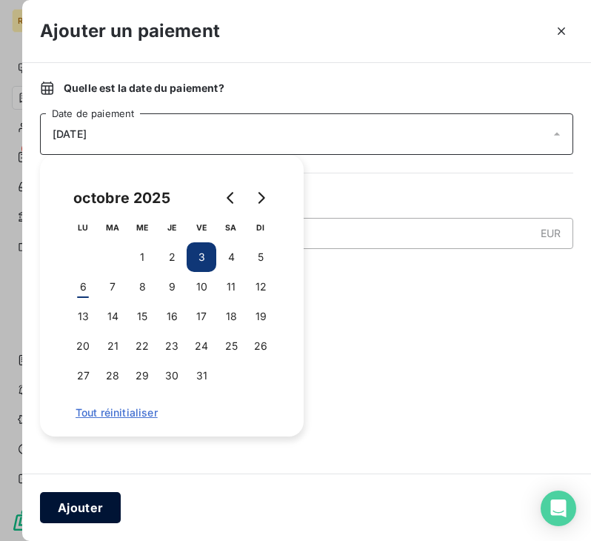
click at [90, 504] on button "Ajouter" at bounding box center [80, 507] width 81 height 31
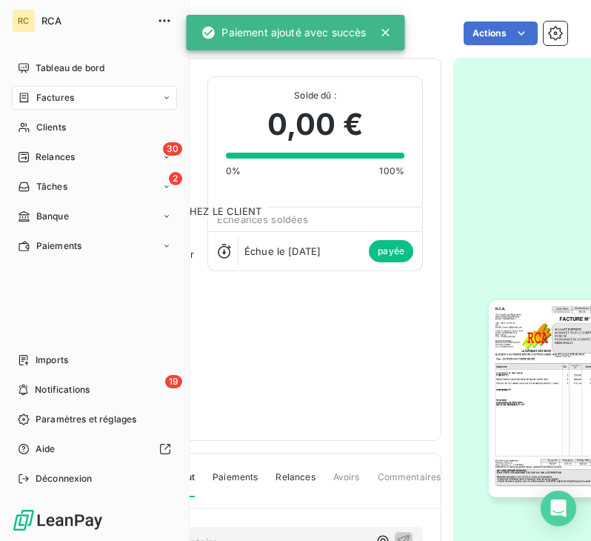
click at [143, 92] on div "Factures" at bounding box center [94, 98] width 165 height 24
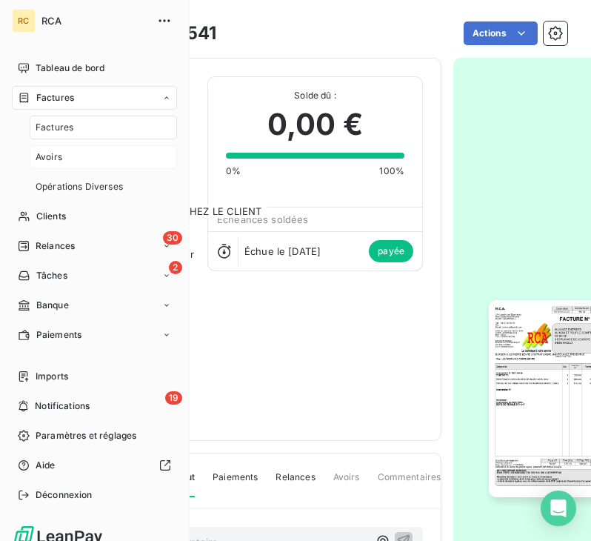
click at [81, 158] on div "Avoirs" at bounding box center [103, 157] width 147 height 24
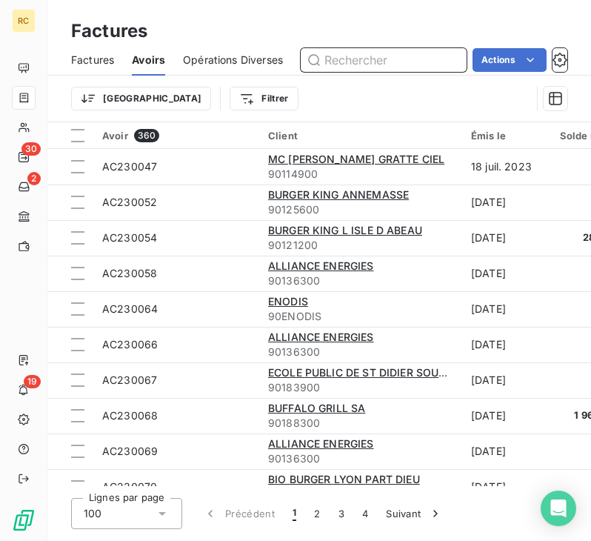
click at [360, 53] on input "text" at bounding box center [384, 60] width 166 height 24
paste input "AC250216"
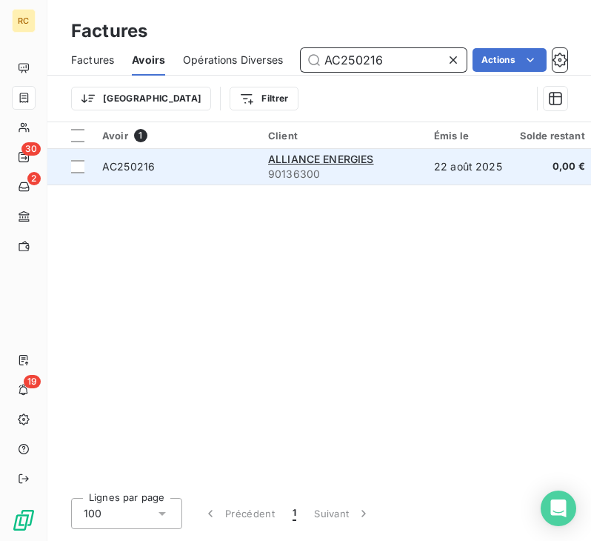
type input "AC250216"
click at [421, 166] on td "ALLIANCE ENERGIES 90136300" at bounding box center [342, 167] width 166 height 36
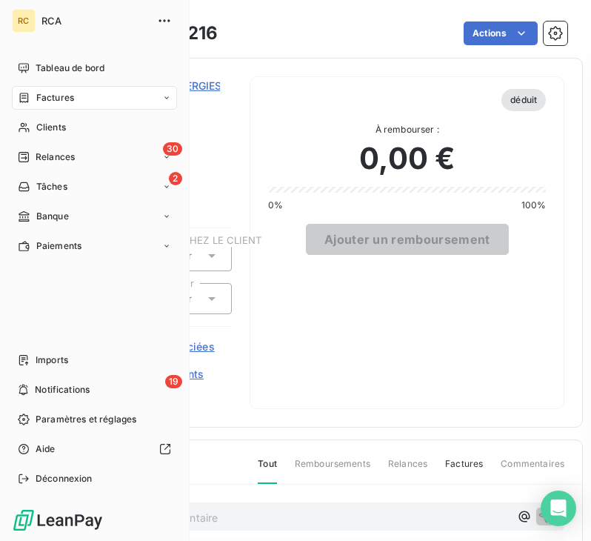
click at [82, 99] on div "Factures" at bounding box center [94, 98] width 165 height 24
click at [94, 90] on div "Factures" at bounding box center [94, 98] width 165 height 24
click at [167, 96] on icon at bounding box center [166, 97] width 9 height 9
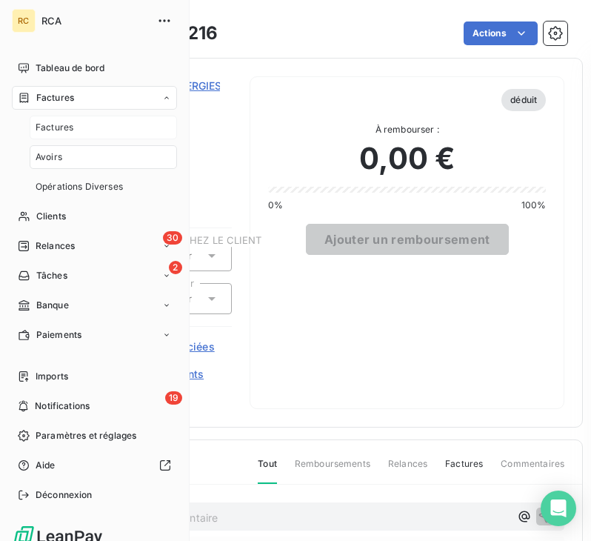
click at [90, 133] on div "Factures" at bounding box center [103, 128] width 147 height 24
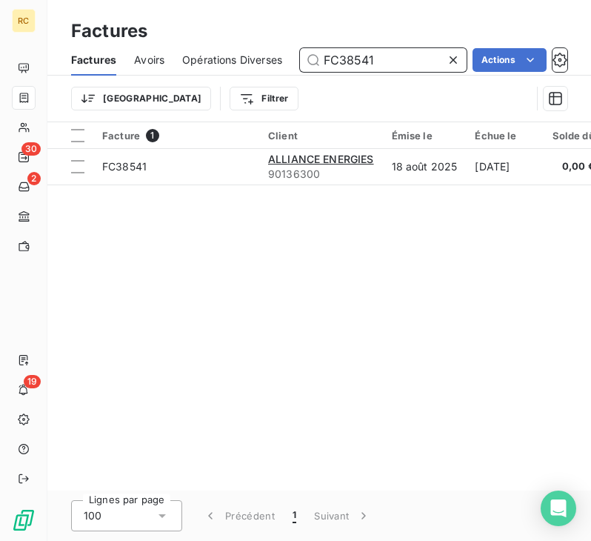
drag, startPoint x: 396, startPoint y: 61, endPoint x: 200, endPoint y: 52, distance: 195.8
click at [200, 52] on div "Factures Avoirs Opérations Diverses FC38541 Actions" at bounding box center [319, 59] width 544 height 31
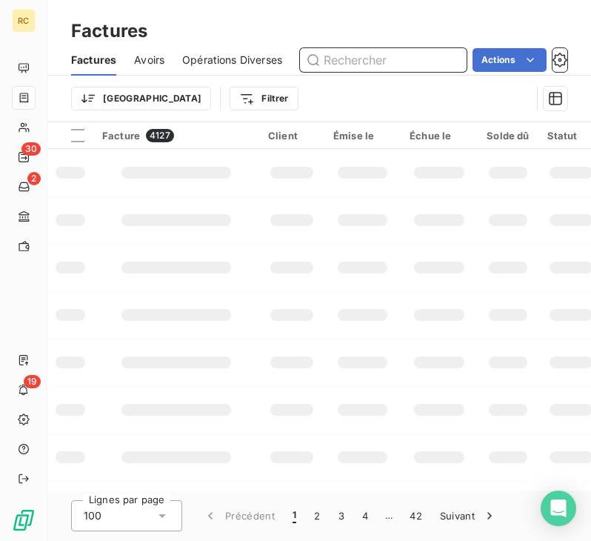
paste input "FC38541"
type input "FC38541"
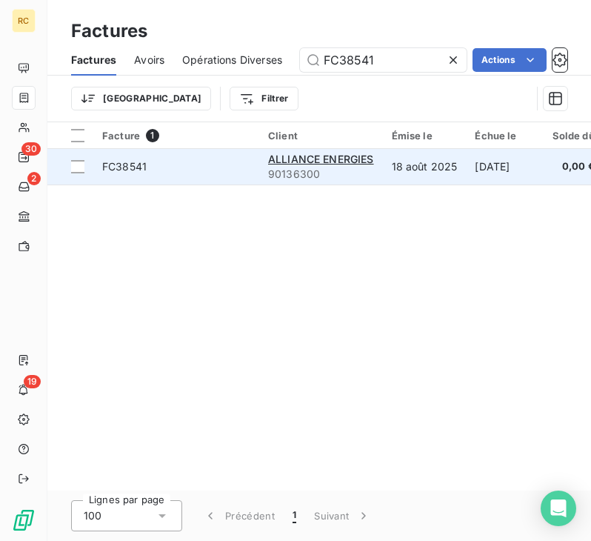
click at [194, 161] on span "FC38541" at bounding box center [176, 166] width 148 height 15
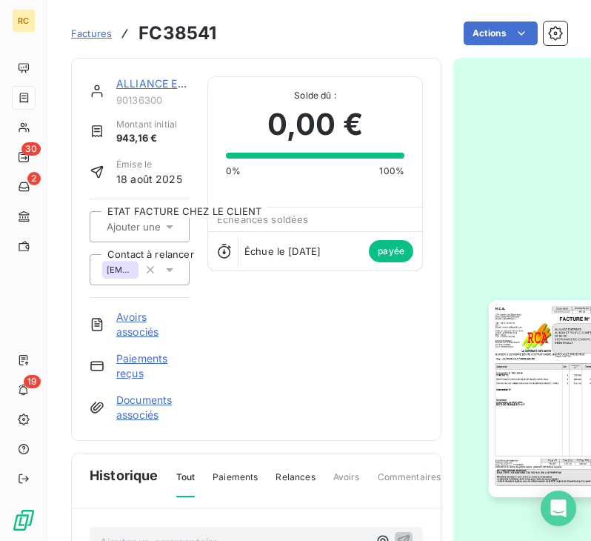
click at [88, 36] on span "Factures" at bounding box center [91, 33] width 41 height 12
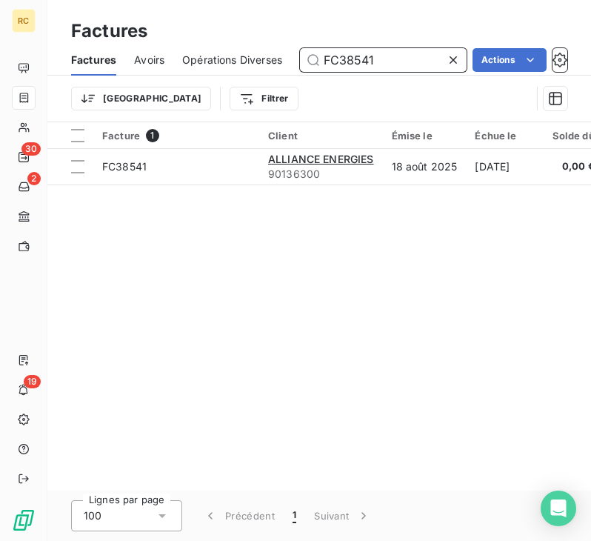
drag, startPoint x: 385, startPoint y: 56, endPoint x: 303, endPoint y: 53, distance: 82.3
click at [310, 56] on input "FC38541" at bounding box center [383, 60] width 167 height 24
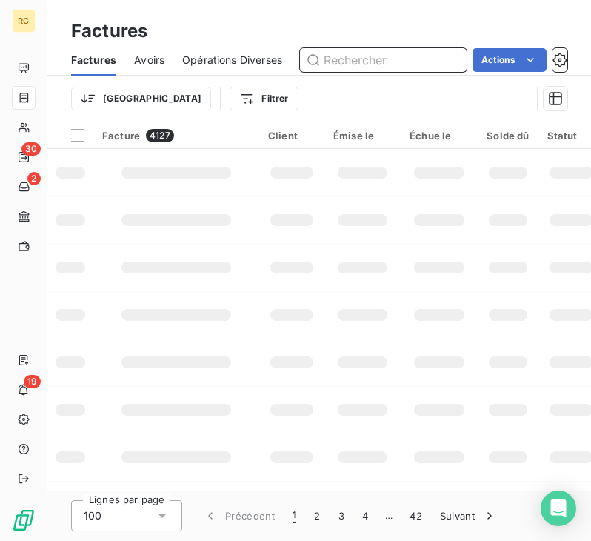
paste input "FC38542"
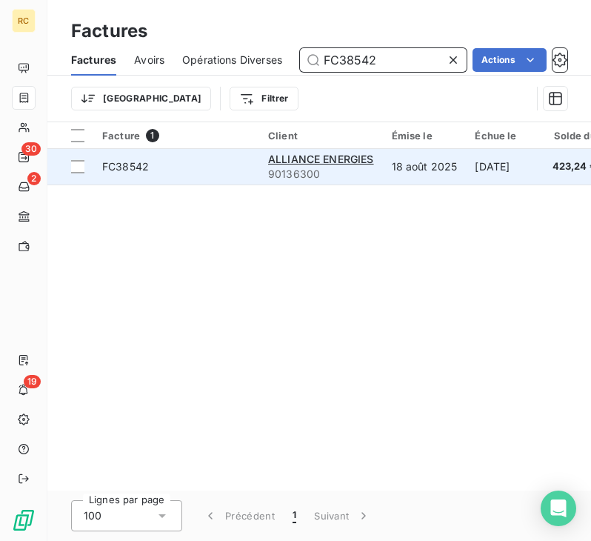
type input "FC38542"
click at [226, 159] on span "FC38542" at bounding box center [176, 166] width 148 height 15
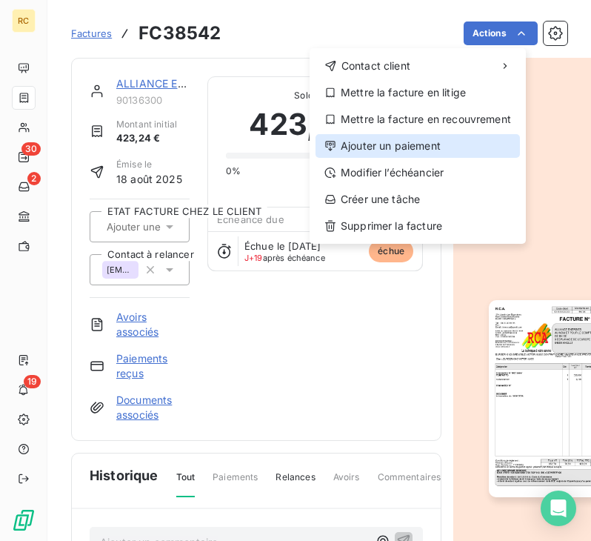
click at [424, 139] on div "Ajouter un paiement" at bounding box center [418, 146] width 204 height 24
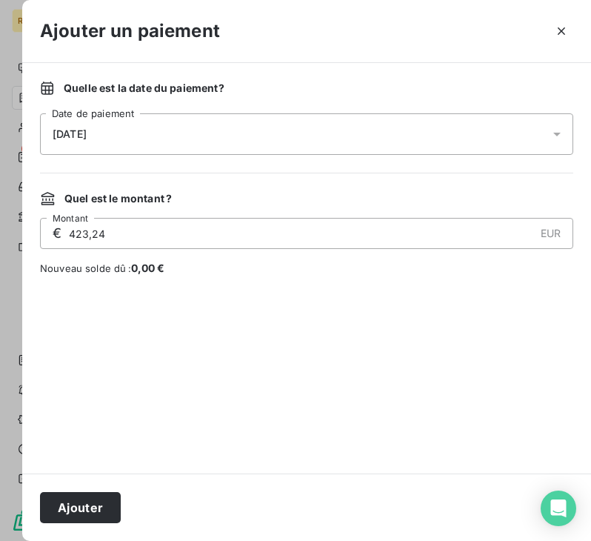
click at [216, 134] on div "[DATE]" at bounding box center [306, 133] width 533 height 41
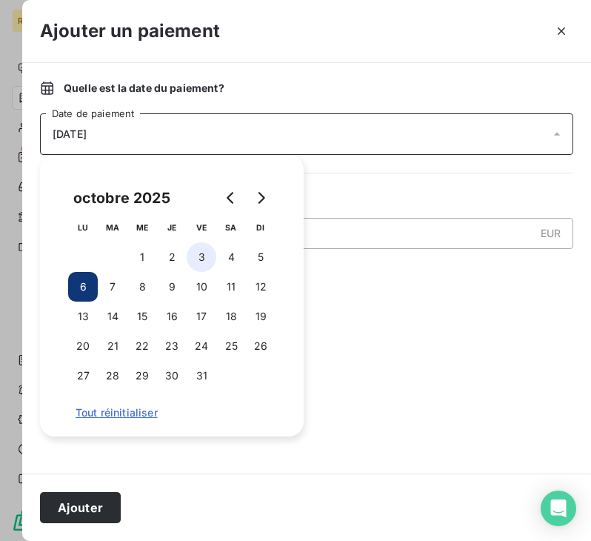
click at [199, 257] on button "3" at bounding box center [202, 257] width 30 height 30
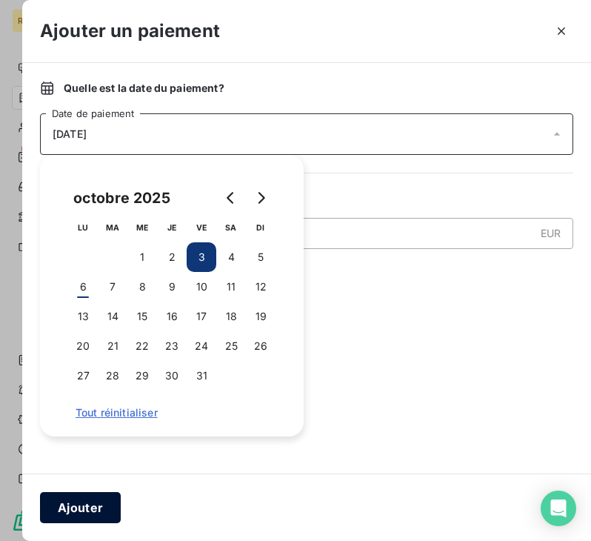
click at [93, 519] on button "Ajouter" at bounding box center [80, 507] width 81 height 31
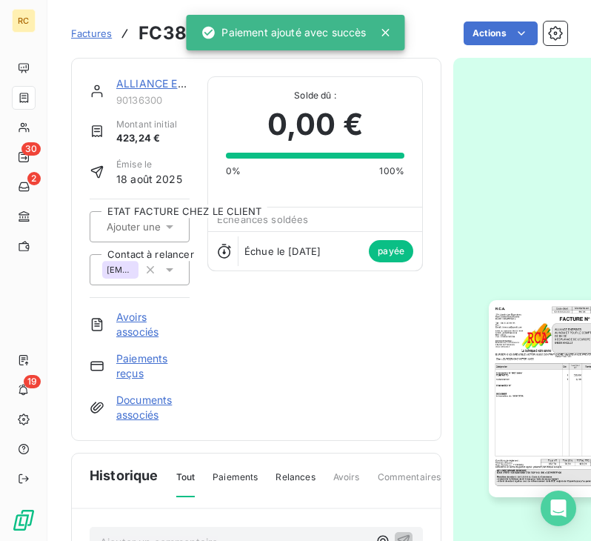
click at [93, 31] on span "Factures" at bounding box center [91, 33] width 41 height 12
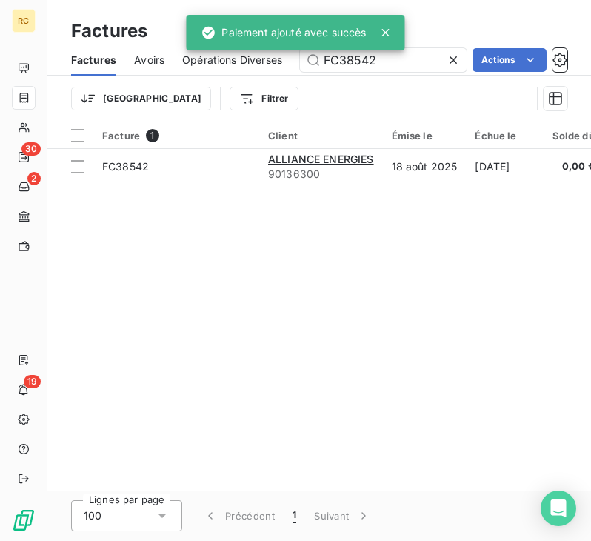
click at [448, 57] on icon at bounding box center [453, 60] width 15 height 15
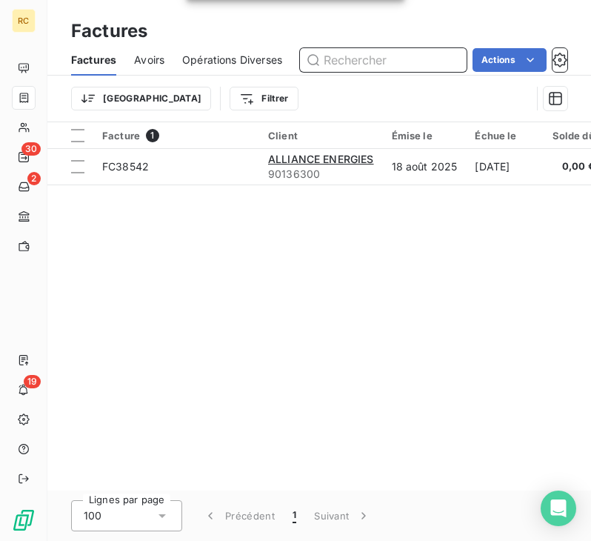
click at [405, 61] on input "text" at bounding box center [383, 60] width 167 height 24
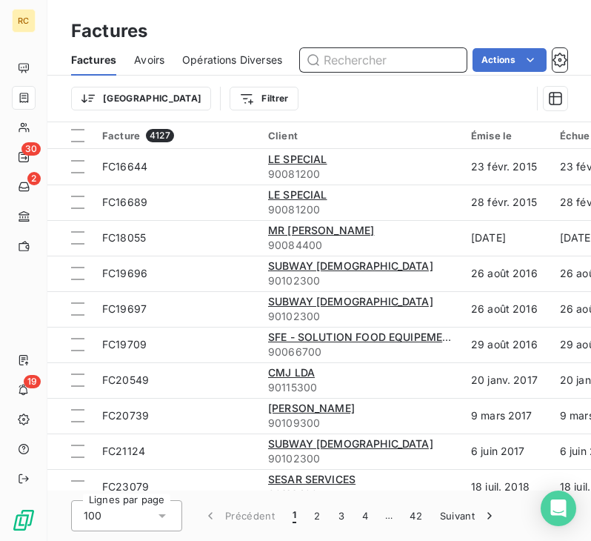
paste input "FC38543"
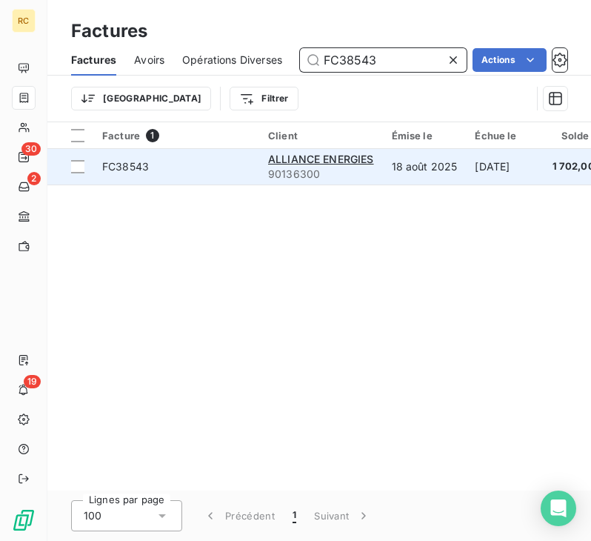
type input "FC38543"
click at [230, 164] on span "FC38543" at bounding box center [176, 166] width 148 height 15
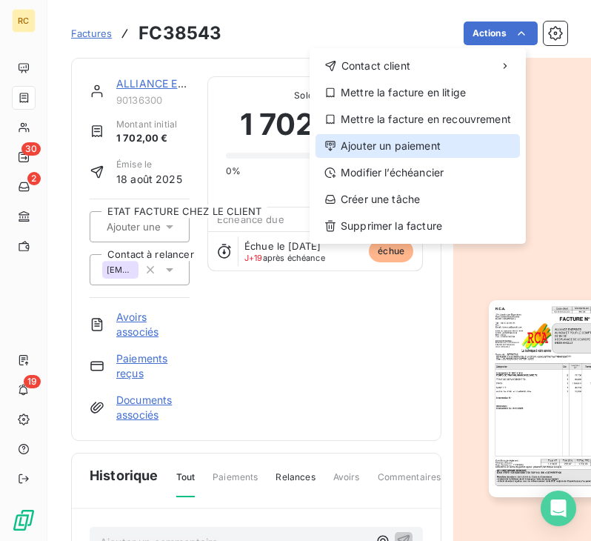
click at [422, 141] on div "Ajouter un paiement" at bounding box center [418, 146] width 204 height 24
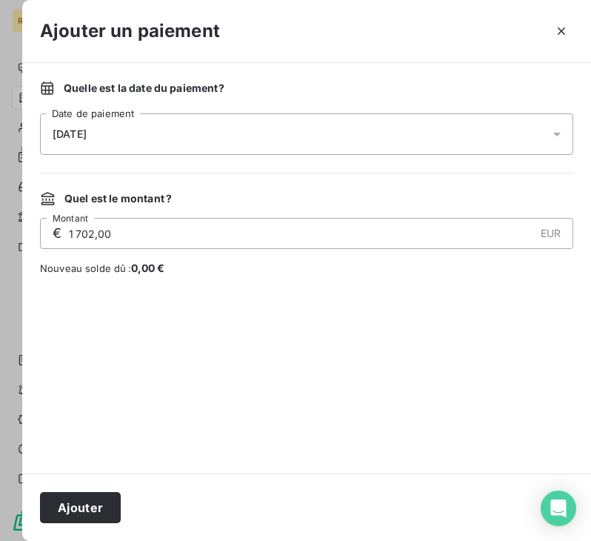
click at [235, 137] on div "[DATE]" at bounding box center [306, 133] width 533 height 41
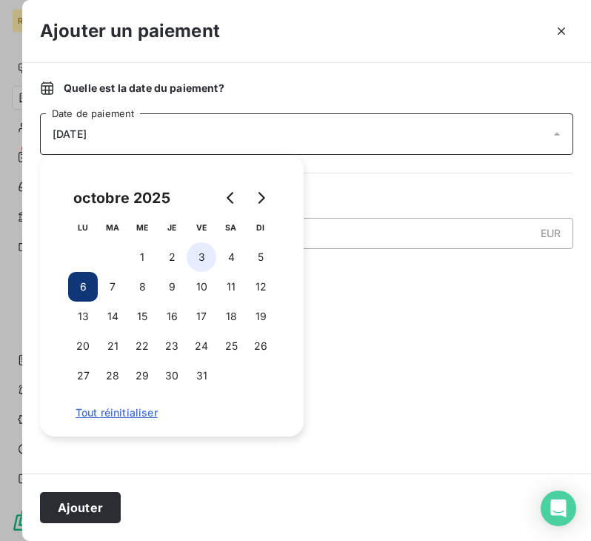
click at [201, 249] on button "3" at bounding box center [202, 257] width 30 height 30
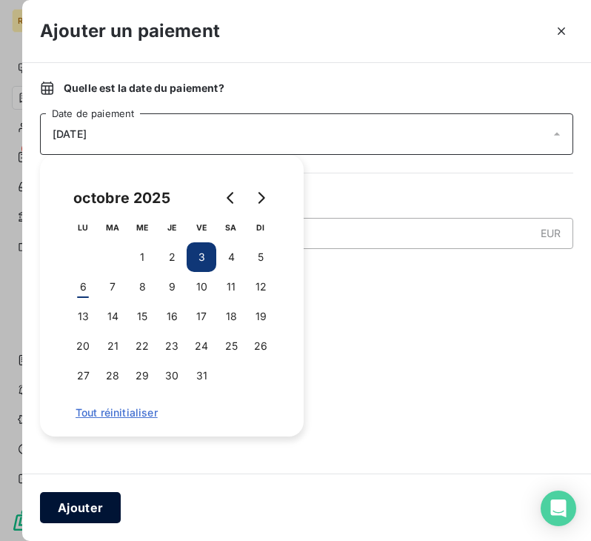
click at [97, 507] on button "Ajouter" at bounding box center [80, 507] width 81 height 31
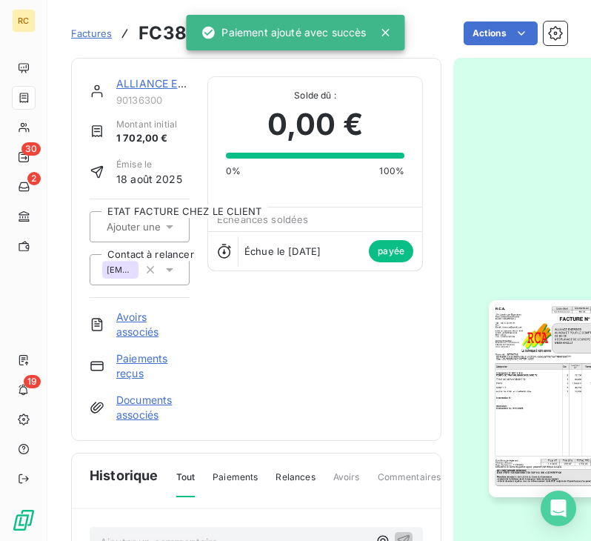
click at [92, 35] on span "Factures" at bounding box center [91, 33] width 41 height 12
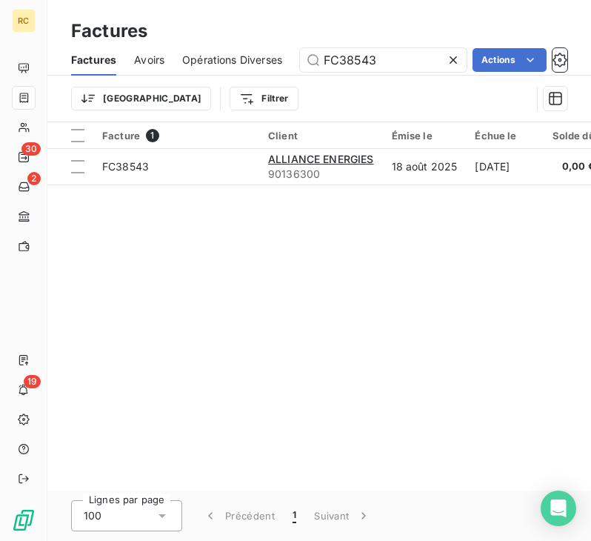
click at [450, 57] on icon at bounding box center [453, 59] width 7 height 7
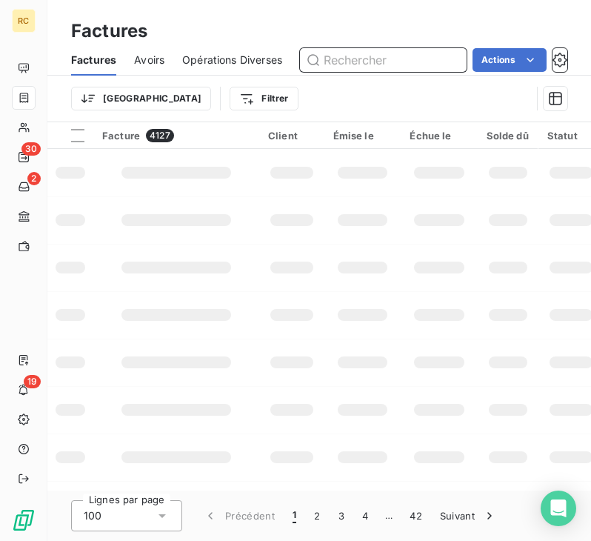
click at [408, 59] on input "text" at bounding box center [383, 60] width 167 height 24
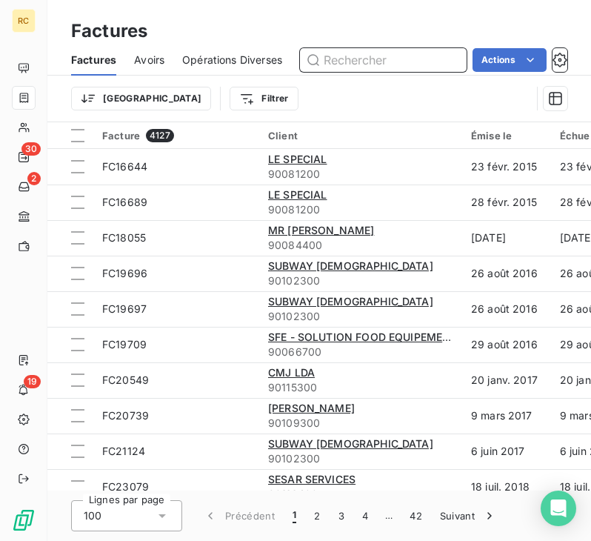
paste input "FC38544"
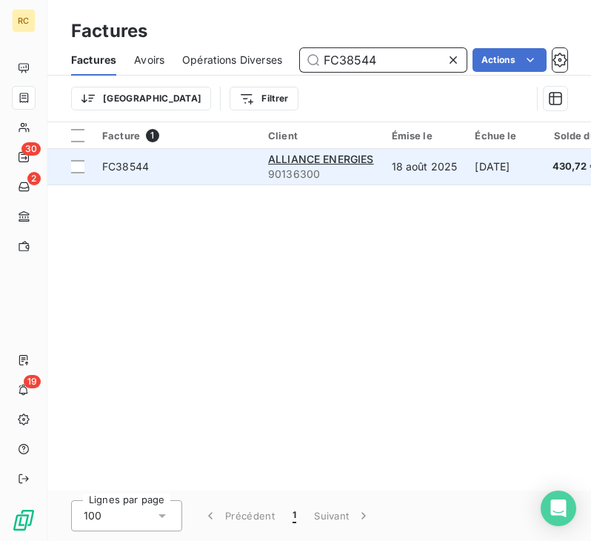
type input "FC38544"
click at [185, 172] on span "FC38544" at bounding box center [176, 166] width 148 height 15
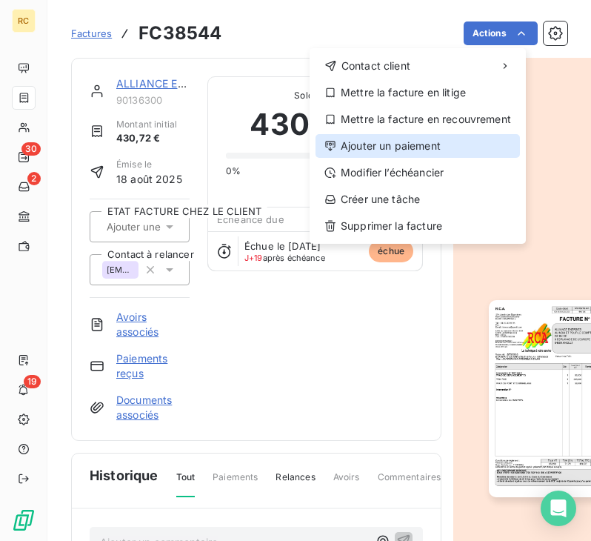
click at [445, 138] on div "Ajouter un paiement" at bounding box center [418, 146] width 204 height 24
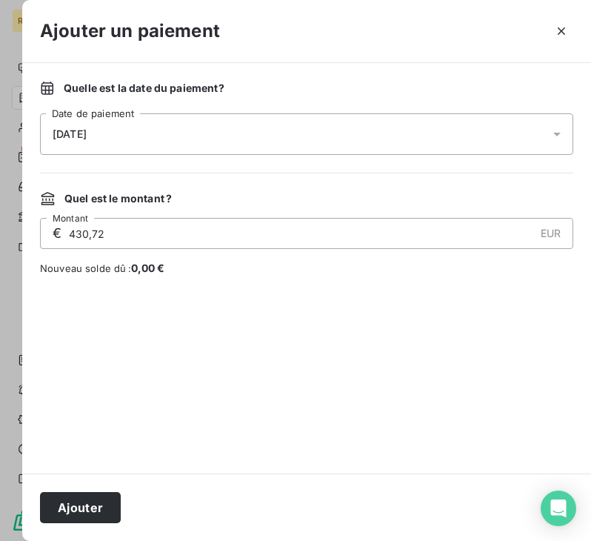
click at [276, 138] on div "[DATE]" at bounding box center [306, 133] width 533 height 41
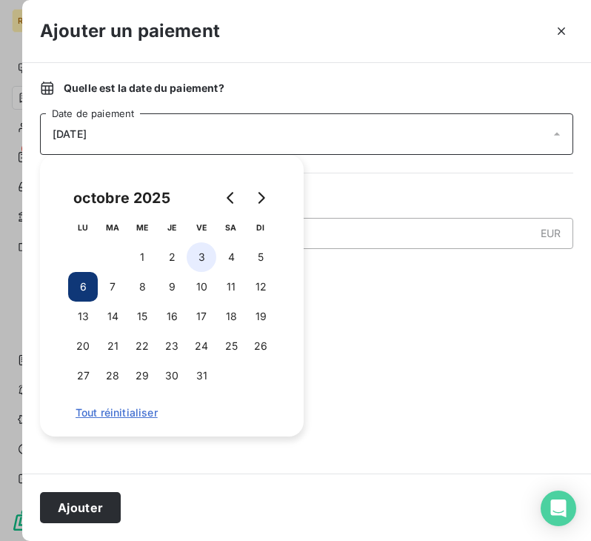
click at [201, 248] on button "3" at bounding box center [202, 257] width 30 height 30
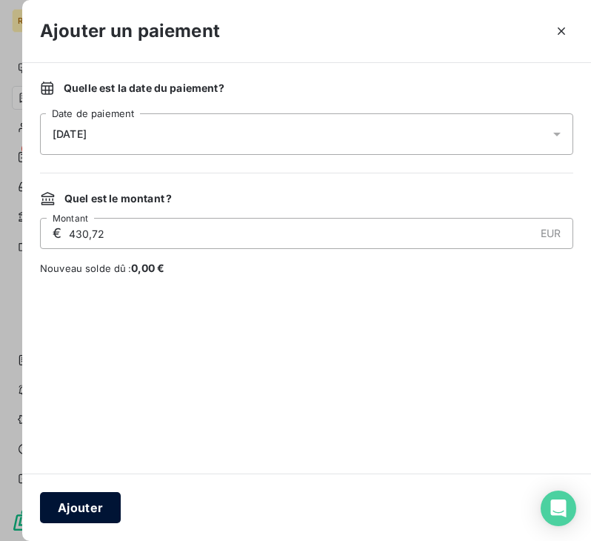
click at [90, 498] on button "Ajouter" at bounding box center [80, 507] width 81 height 31
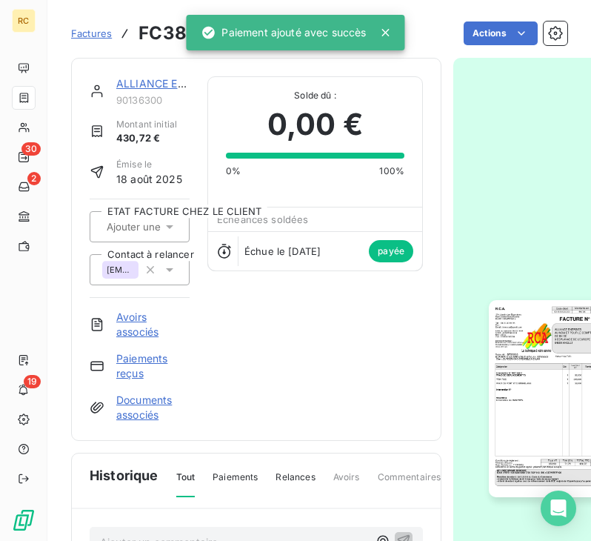
click at [87, 26] on link "Factures" at bounding box center [91, 33] width 41 height 15
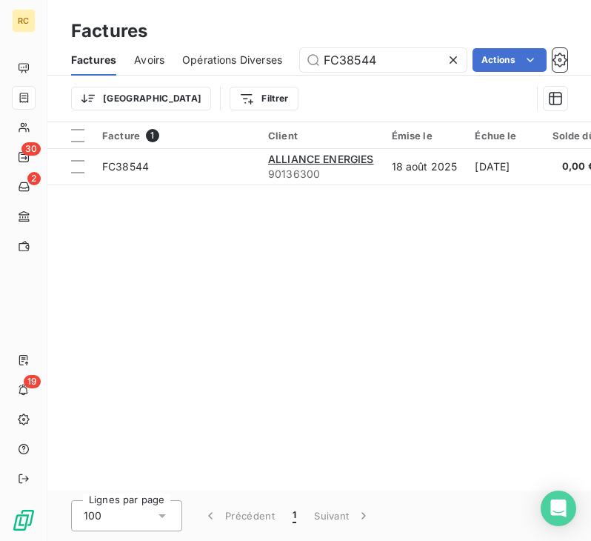
drag, startPoint x: 394, startPoint y: 63, endPoint x: 290, endPoint y: 57, distance: 103.9
click at [290, 57] on div "Factures Avoirs Opérations Diverses FC38544 Actions" at bounding box center [319, 59] width 544 height 31
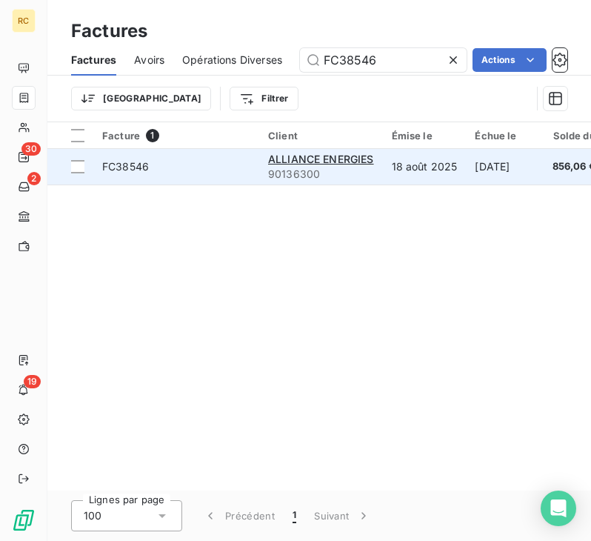
type input "FC38546"
click at [207, 173] on span "FC38546" at bounding box center [176, 166] width 148 height 15
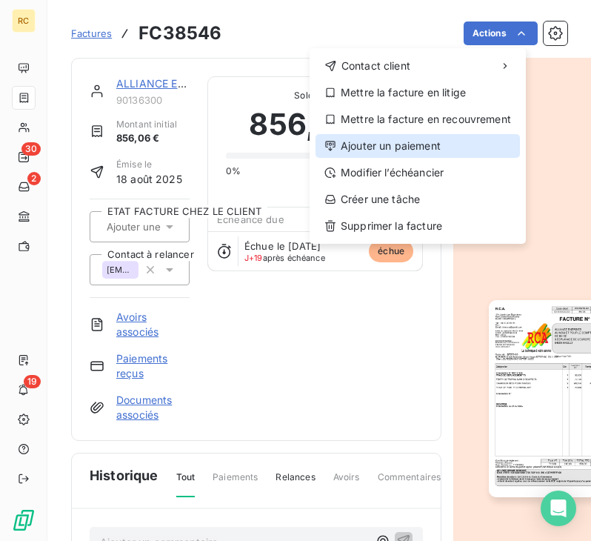
click at [407, 136] on div "Ajouter un paiement" at bounding box center [418, 146] width 204 height 24
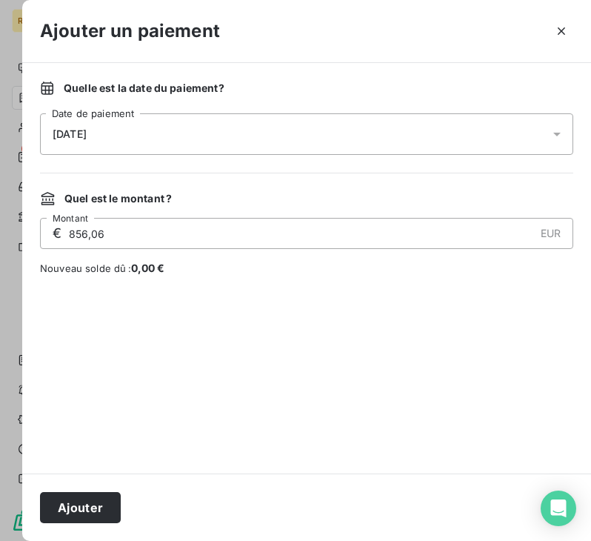
click at [139, 129] on div "[DATE]" at bounding box center [306, 133] width 533 height 41
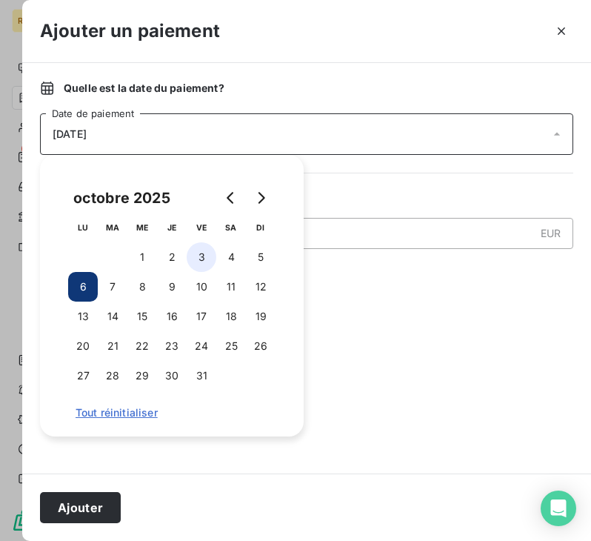
click at [195, 252] on button "3" at bounding box center [202, 257] width 30 height 30
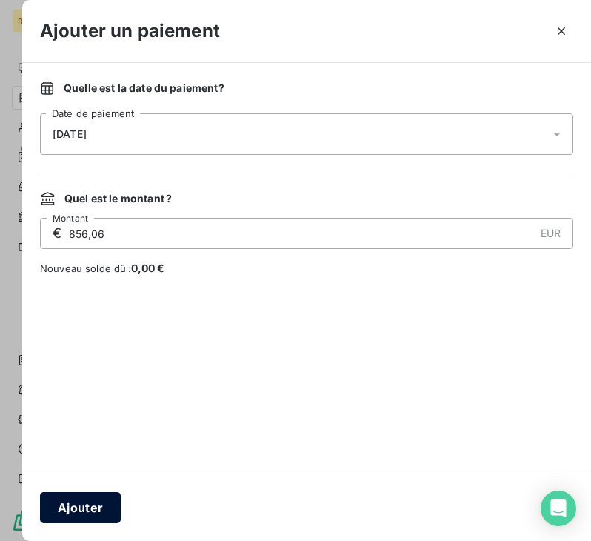
click at [72, 513] on button "Ajouter" at bounding box center [80, 507] width 81 height 31
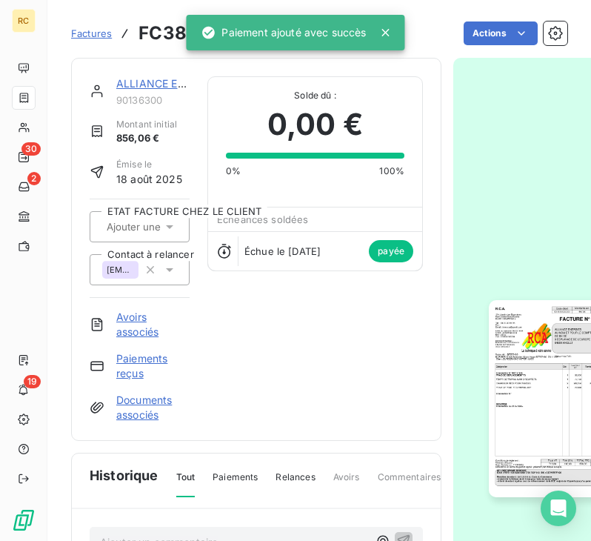
click at [107, 34] on span "Factures" at bounding box center [91, 33] width 41 height 12
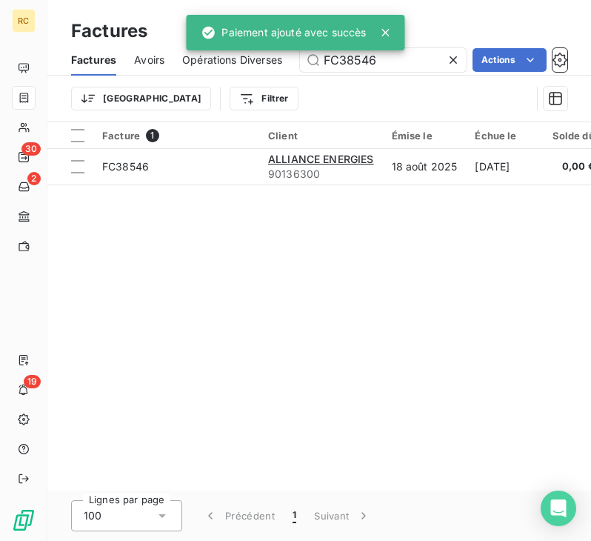
drag, startPoint x: 394, startPoint y: 58, endPoint x: 276, endPoint y: 59, distance: 118.5
click at [278, 59] on div "Factures Avoirs Opérations Diverses FC38546 Actions" at bounding box center [319, 59] width 544 height 31
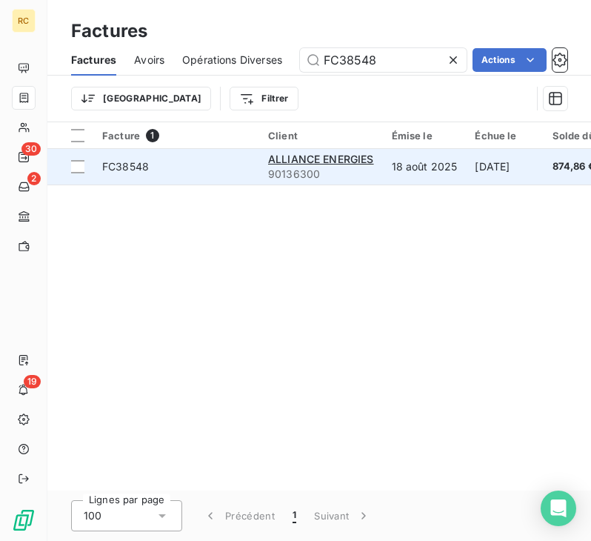
type input "FC38548"
click at [388, 177] on td "18 août 2025" at bounding box center [425, 167] width 84 height 36
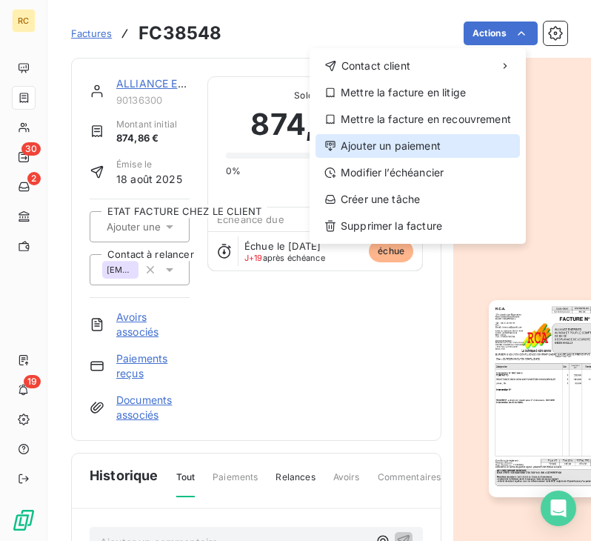
click at [435, 144] on div "Ajouter un paiement" at bounding box center [418, 146] width 204 height 24
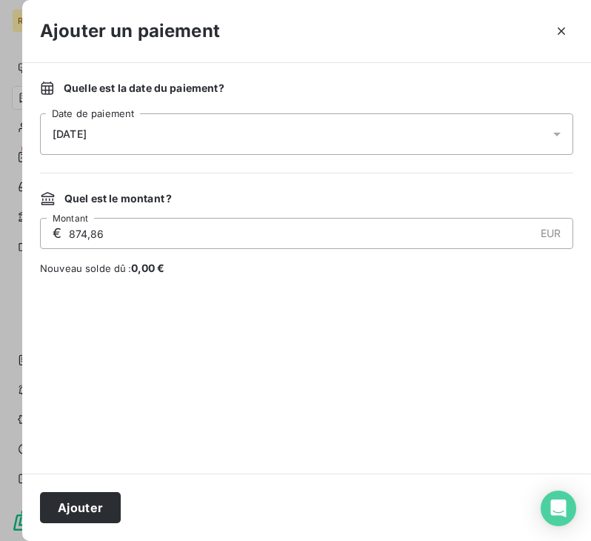
click at [218, 134] on div "[DATE]" at bounding box center [306, 133] width 533 height 41
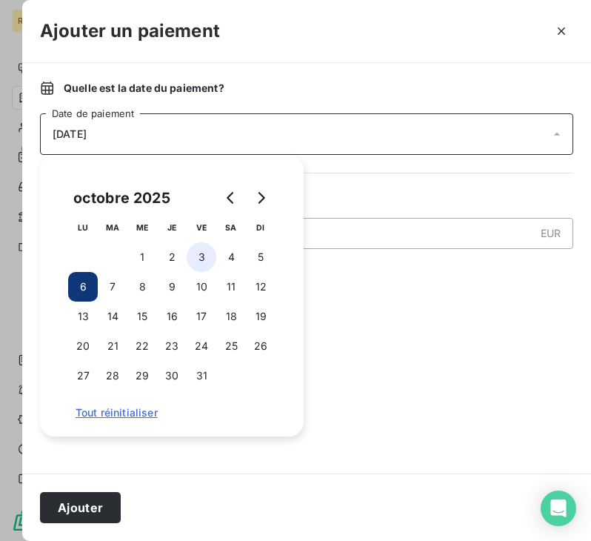
click at [200, 255] on button "3" at bounding box center [202, 257] width 30 height 30
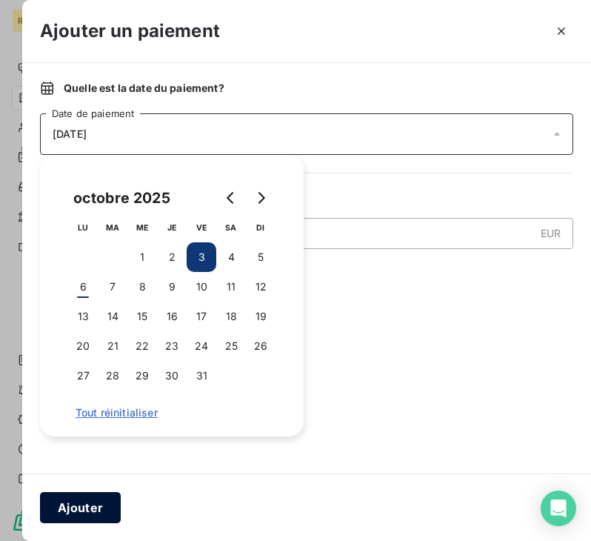
click at [103, 502] on button "Ajouter" at bounding box center [80, 507] width 81 height 31
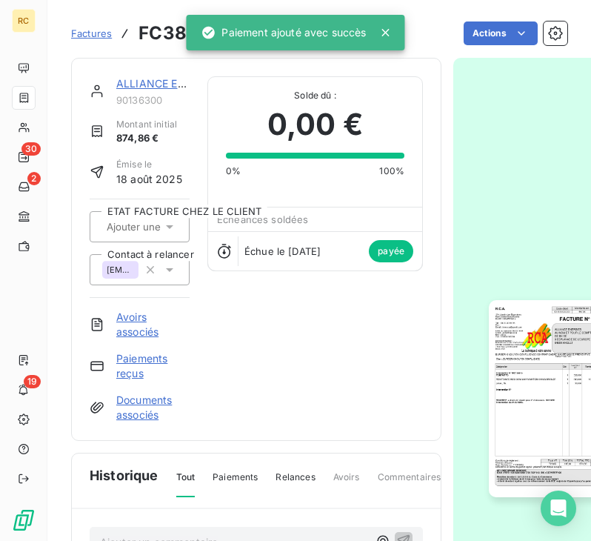
click at [86, 31] on span "Factures" at bounding box center [91, 33] width 41 height 12
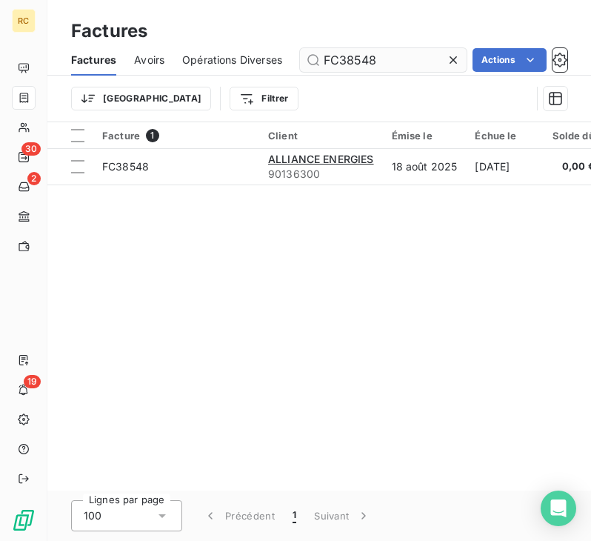
click at [454, 61] on icon at bounding box center [453, 59] width 7 height 7
click at [396, 59] on input "text" at bounding box center [383, 60] width 167 height 24
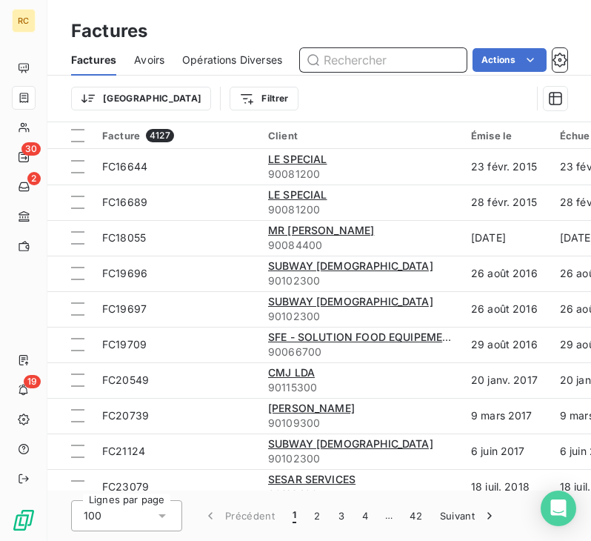
type input "V"
paste input "FC38552"
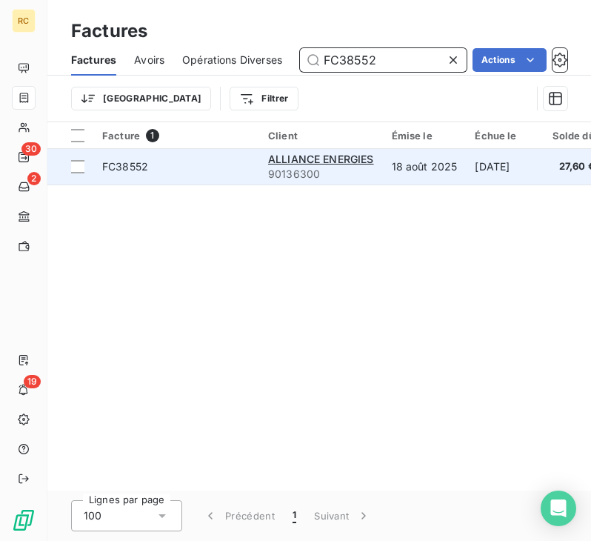
type input "FC38552"
click at [223, 179] on td "FC38552" at bounding box center [176, 167] width 166 height 36
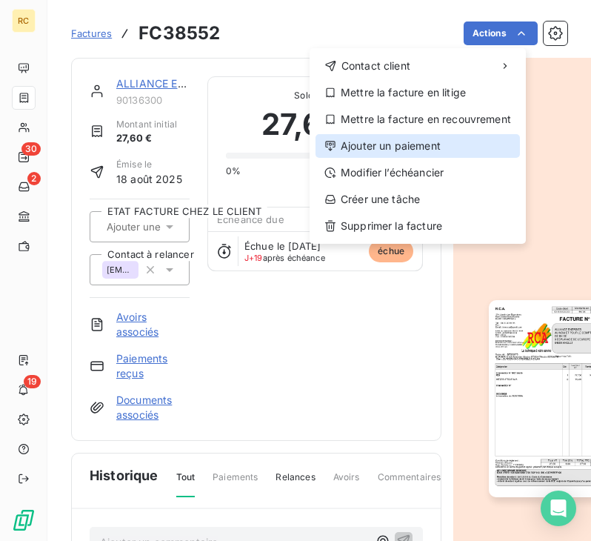
click at [422, 143] on div "Ajouter un paiement" at bounding box center [418, 146] width 204 height 24
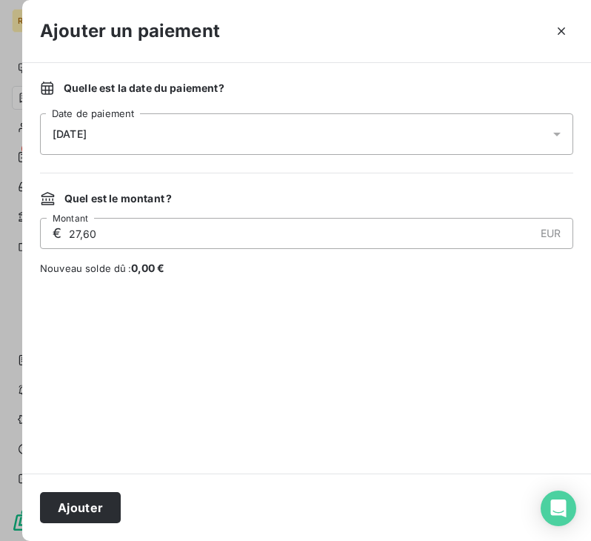
click at [133, 114] on div "[DATE]" at bounding box center [306, 133] width 533 height 41
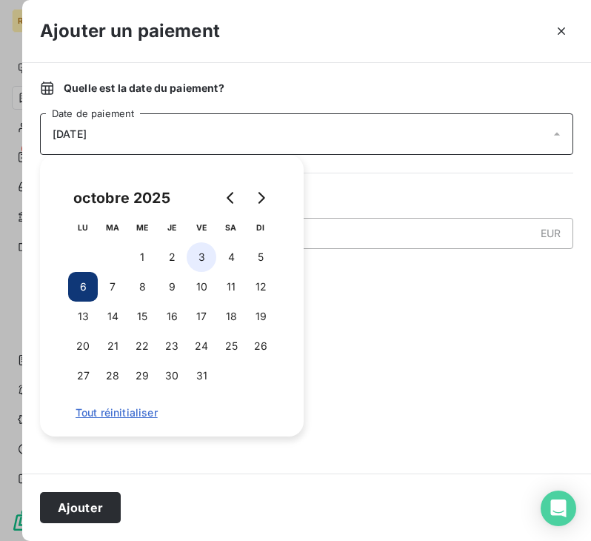
click at [193, 254] on button "3" at bounding box center [202, 257] width 30 height 30
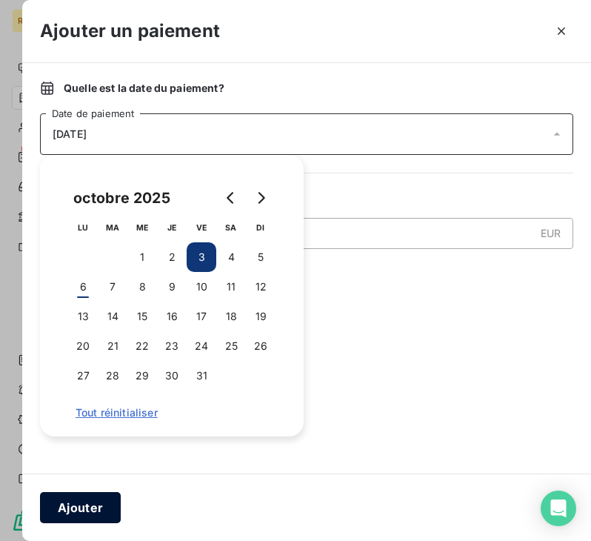
click at [78, 506] on button "Ajouter" at bounding box center [80, 507] width 81 height 31
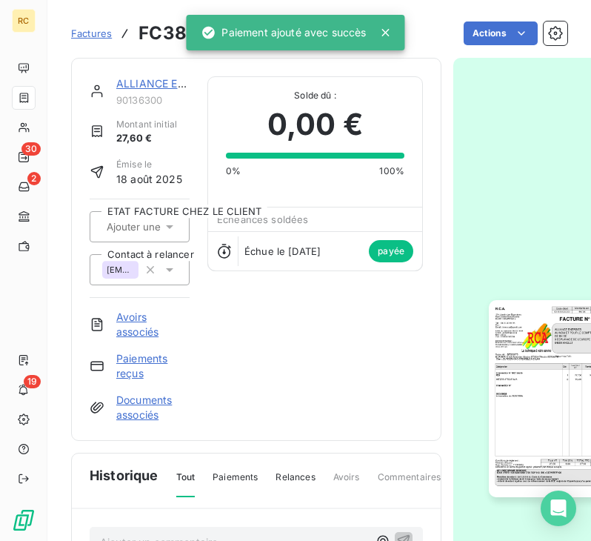
click at [101, 34] on span "Factures" at bounding box center [91, 33] width 41 height 12
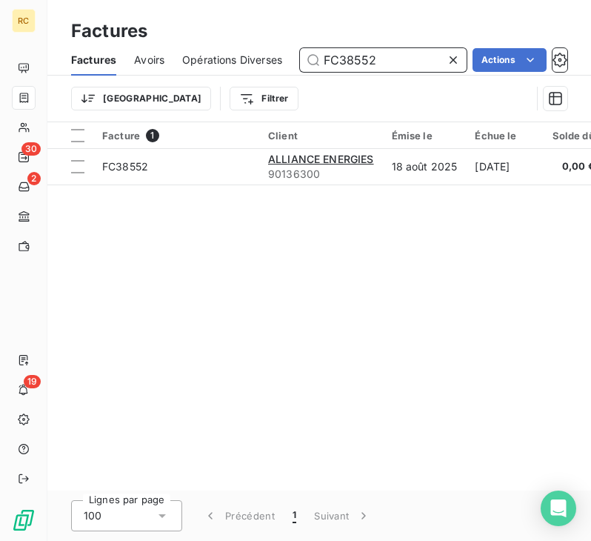
drag, startPoint x: 412, startPoint y: 60, endPoint x: 300, endPoint y: 58, distance: 111.9
click at [300, 58] on div "Factures Avoirs Opérations Diverses FC38552 Actions" at bounding box center [319, 59] width 544 height 31
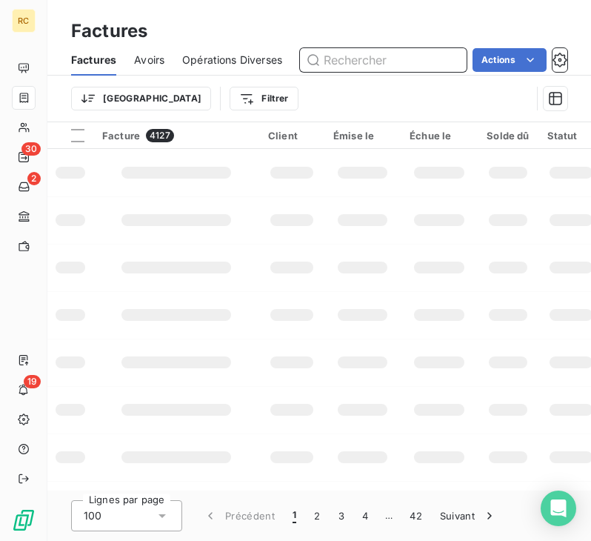
paste input "FC38558"
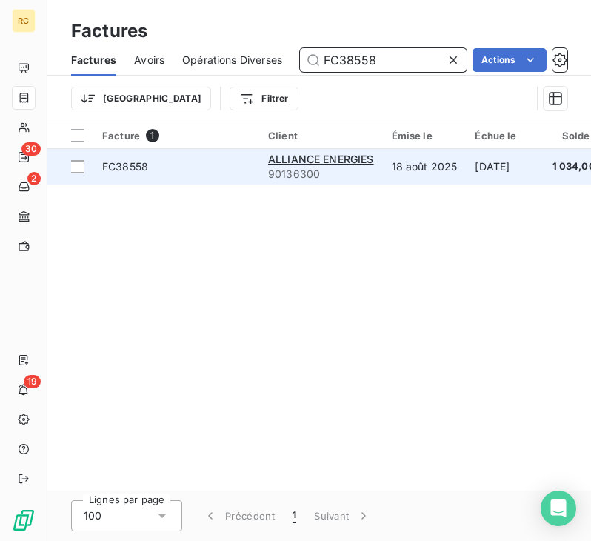
type input "FC38558"
click at [193, 168] on span "FC38558" at bounding box center [176, 166] width 148 height 15
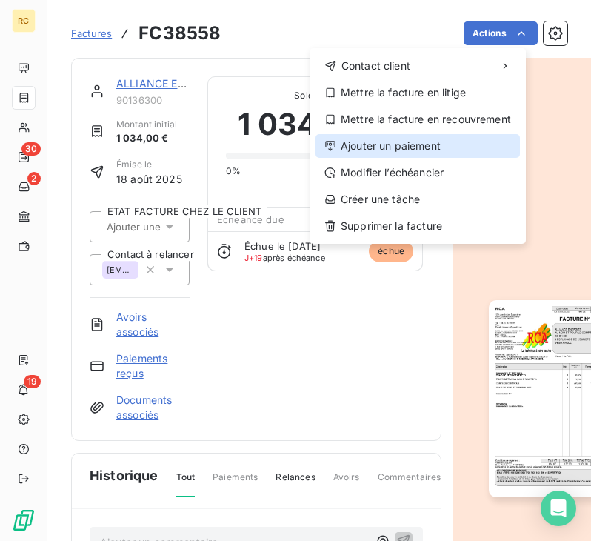
click at [417, 150] on div "Ajouter un paiement" at bounding box center [418, 146] width 204 height 24
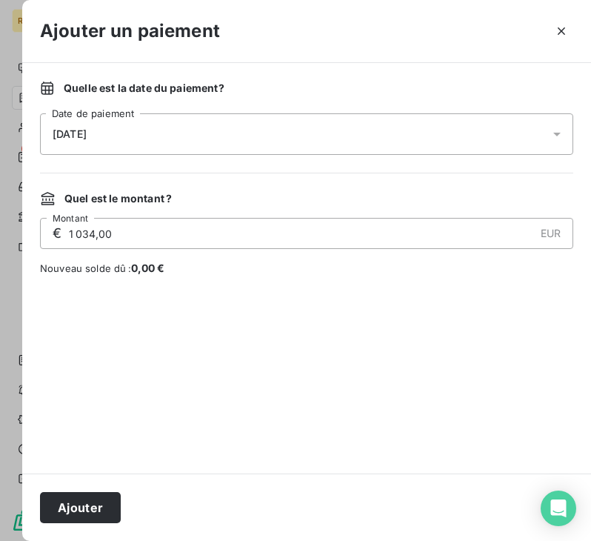
click at [110, 119] on div "[DATE]" at bounding box center [306, 133] width 533 height 41
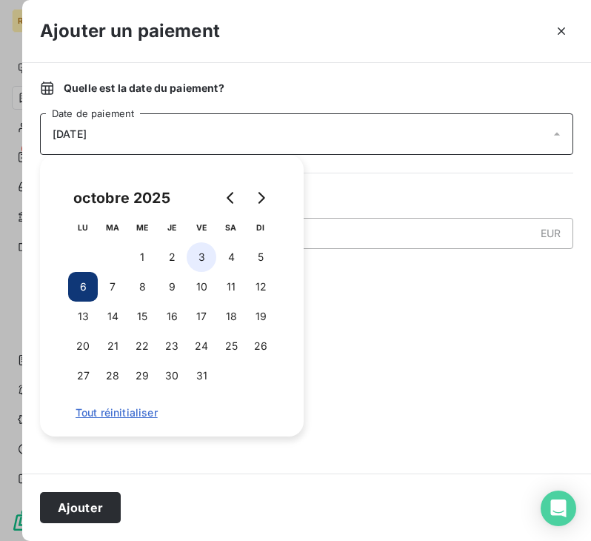
click at [202, 262] on button "3" at bounding box center [202, 257] width 30 height 30
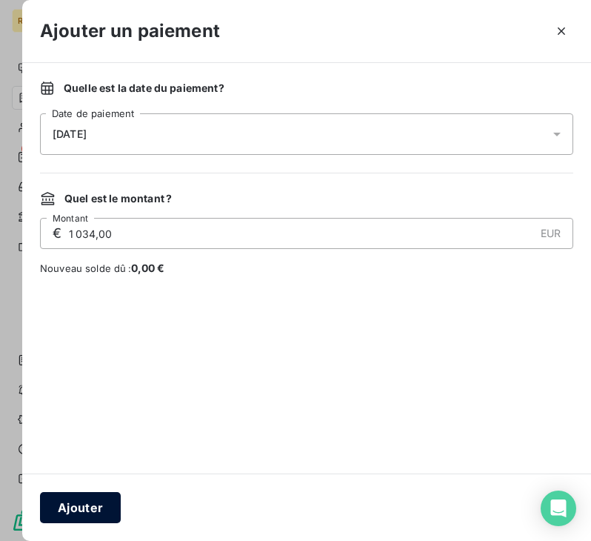
click at [97, 501] on button "Ajouter" at bounding box center [80, 507] width 81 height 31
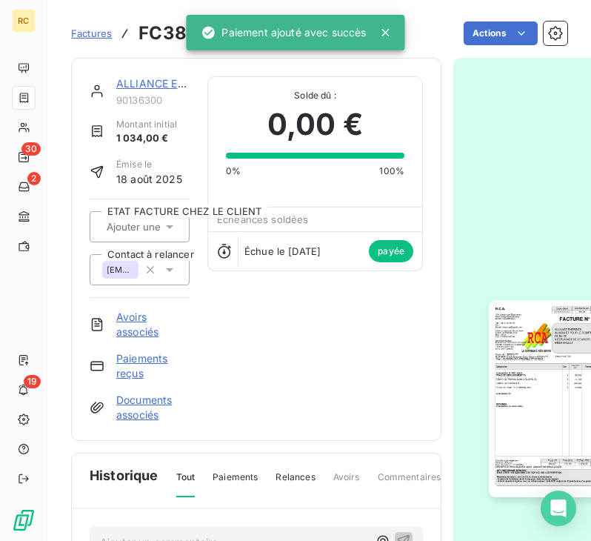
click at [85, 36] on span "Factures" at bounding box center [91, 33] width 41 height 12
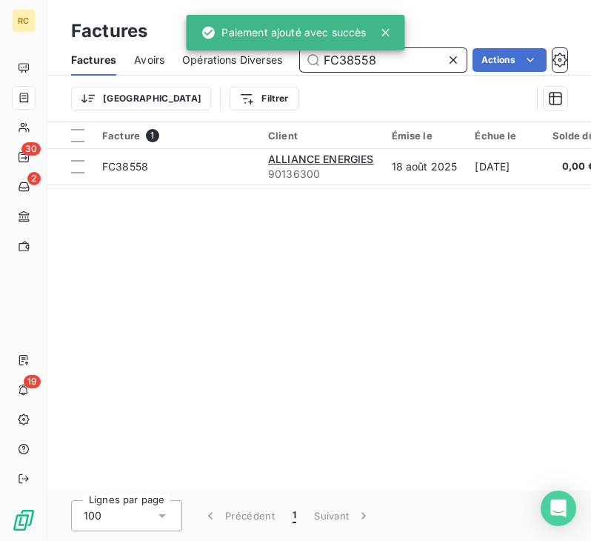
drag, startPoint x: 393, startPoint y: 59, endPoint x: 267, endPoint y: 54, distance: 126.0
click at [267, 54] on div "RC 30 2 19 Factures Factures Avoirs Opérations Diverses FC38558 Actions Trier F…" at bounding box center [295, 270] width 591 height 541
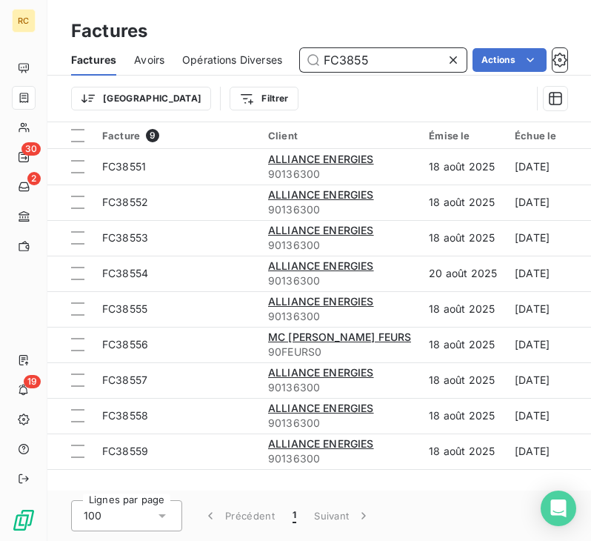
paste input "FC38559"
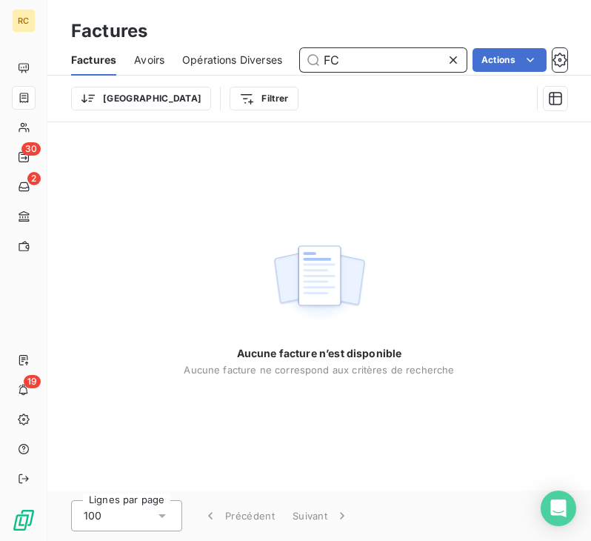
type input "F"
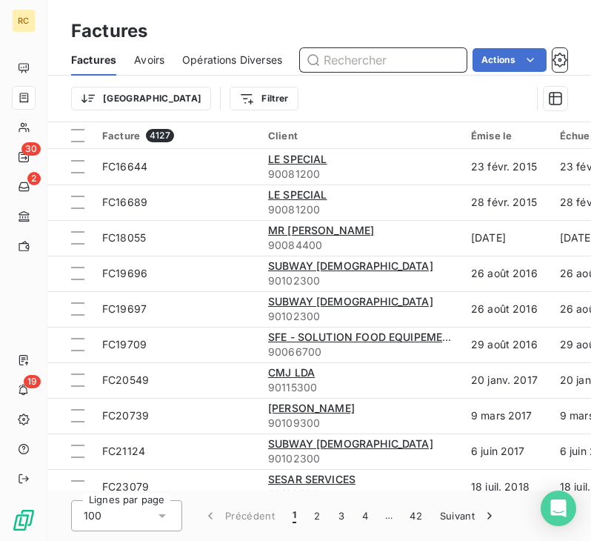
paste input "FC38559"
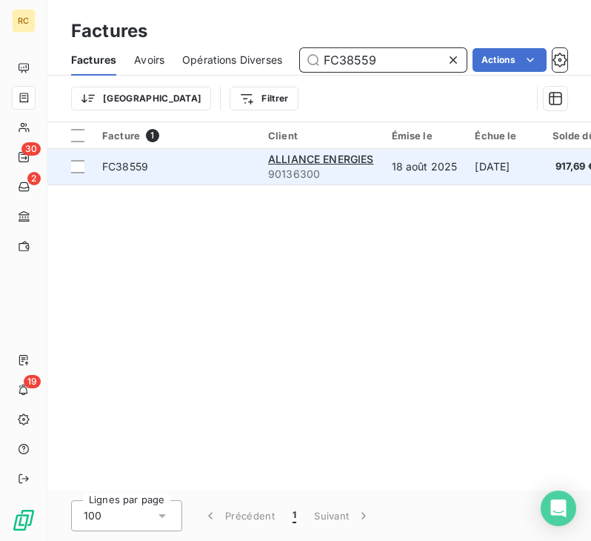
type input "FC38559"
click at [192, 160] on span "FC38559" at bounding box center [176, 166] width 148 height 15
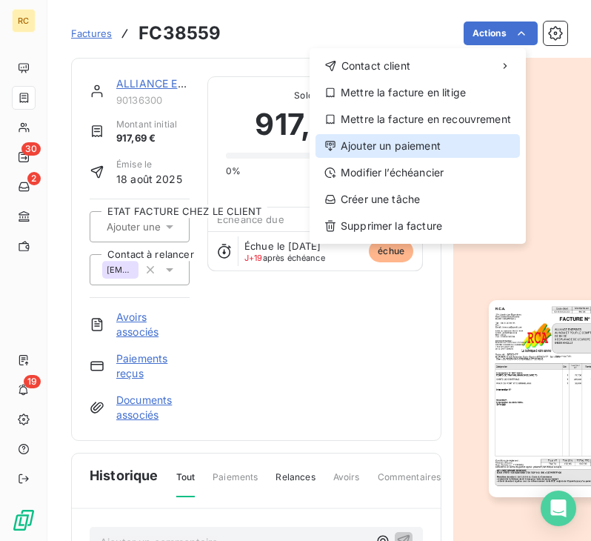
click at [411, 142] on div "Ajouter un paiement" at bounding box center [418, 146] width 204 height 24
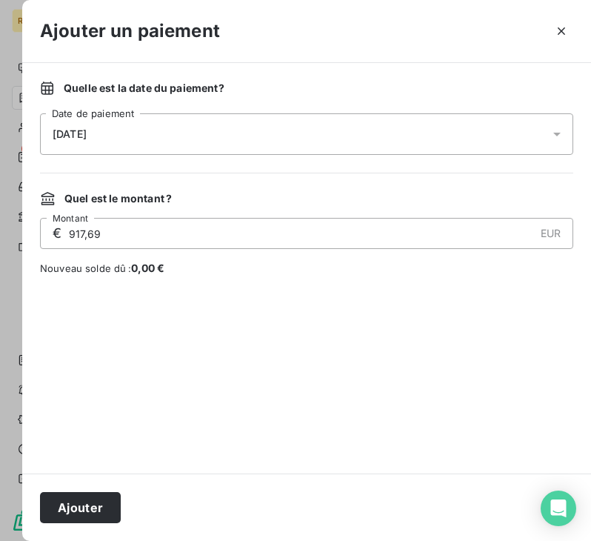
click at [239, 124] on div "[DATE]" at bounding box center [306, 133] width 533 height 41
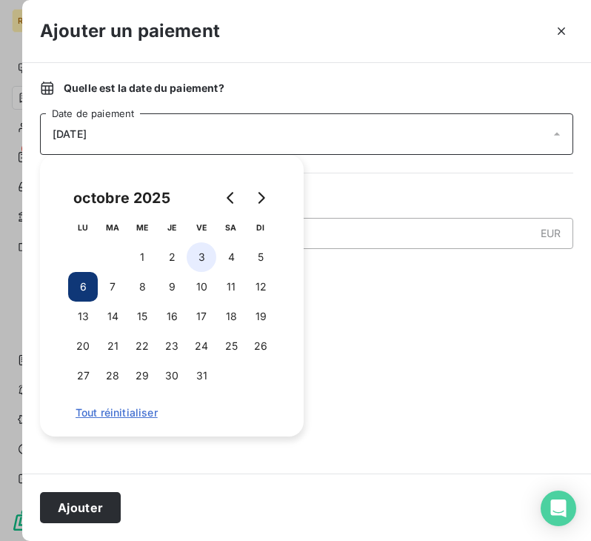
click at [206, 255] on button "3" at bounding box center [202, 257] width 30 height 30
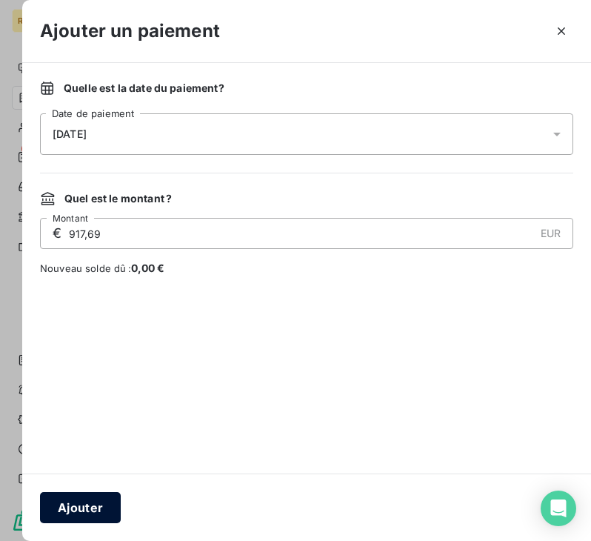
click at [76, 508] on button "Ajouter" at bounding box center [80, 507] width 81 height 31
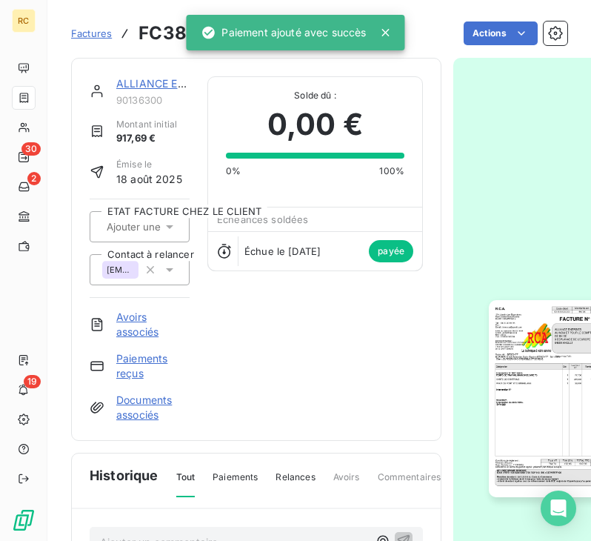
click at [97, 39] on link "Factures" at bounding box center [91, 33] width 41 height 15
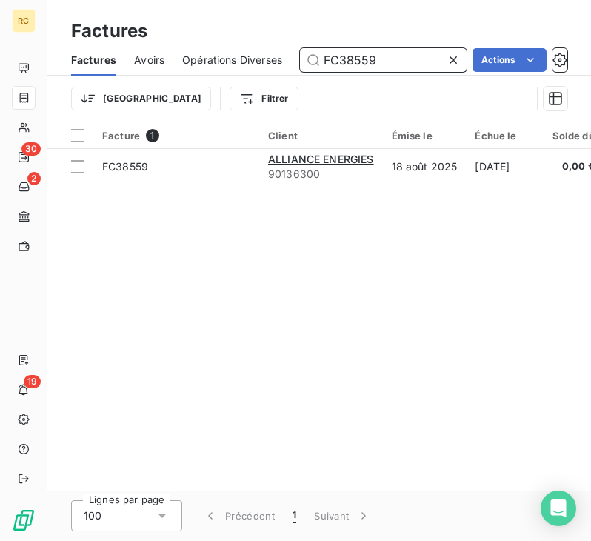
drag, startPoint x: 401, startPoint y: 61, endPoint x: 260, endPoint y: 61, distance: 140.8
click at [260, 61] on div "Factures Avoirs Opérations Diverses FC38559 Actions" at bounding box center [319, 59] width 544 height 31
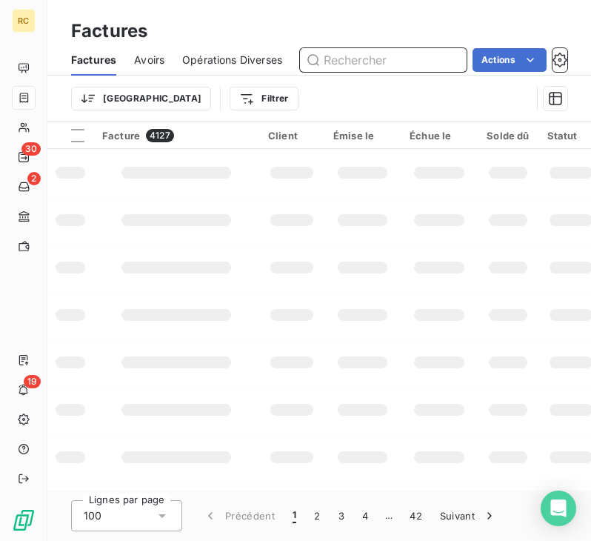
paste input "FC38561"
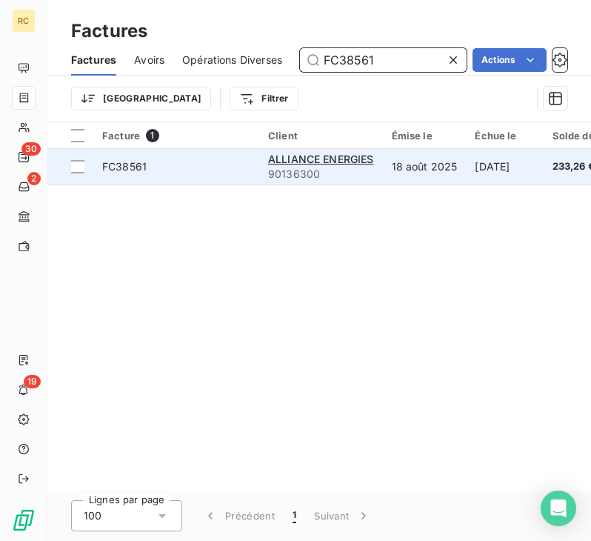
type input "FC38561"
click at [238, 164] on span "FC38561" at bounding box center [176, 166] width 148 height 15
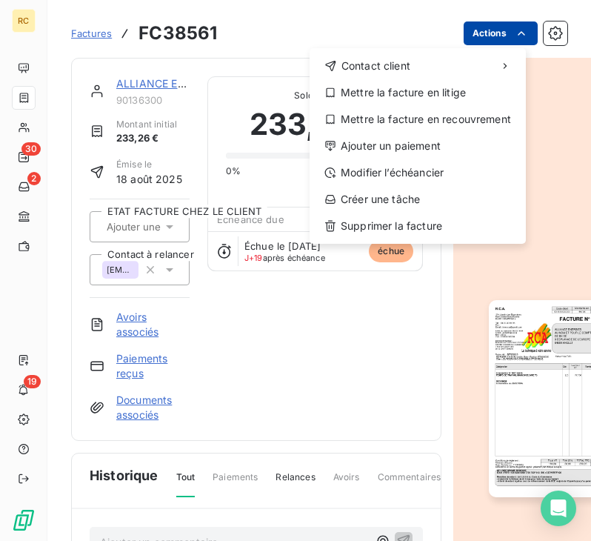
click at [507, 25] on html "RC 30 2 19 Factures FC38561 Actions Contact client Mettre la facture en litige …" at bounding box center [295, 270] width 591 height 541
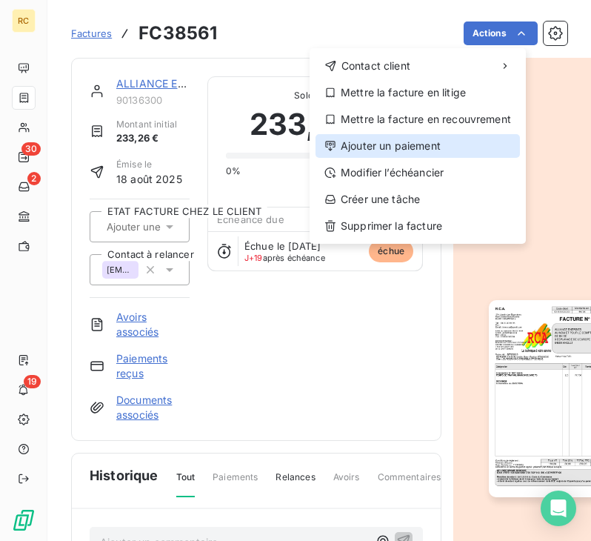
click at [428, 150] on div "Ajouter un paiement" at bounding box center [418, 146] width 204 height 24
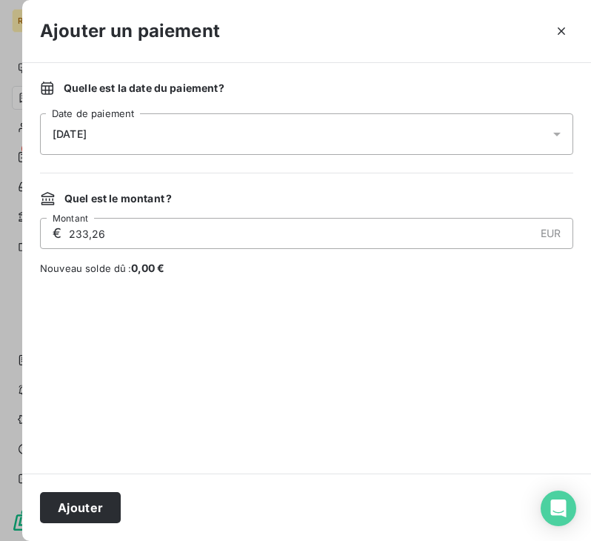
click at [174, 128] on div "[DATE]" at bounding box center [306, 133] width 533 height 41
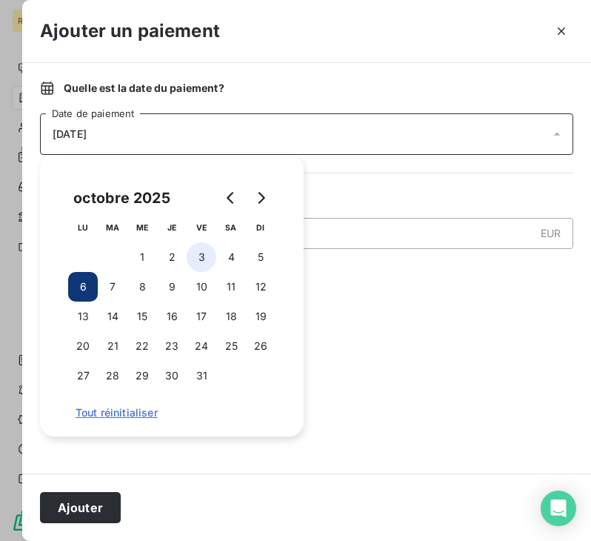
click at [199, 249] on button "3" at bounding box center [202, 257] width 30 height 30
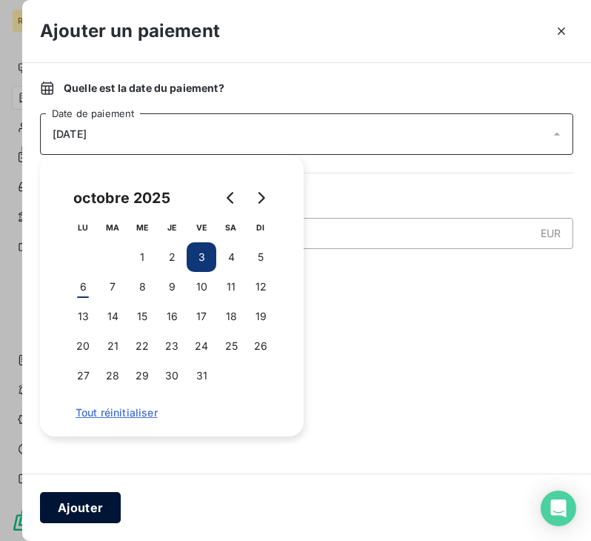
click at [118, 498] on button "Ajouter" at bounding box center [80, 507] width 81 height 31
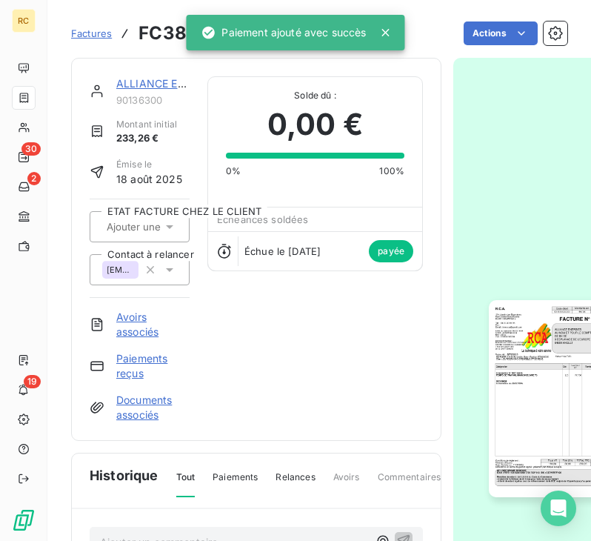
click at [90, 30] on span "Factures" at bounding box center [91, 33] width 41 height 12
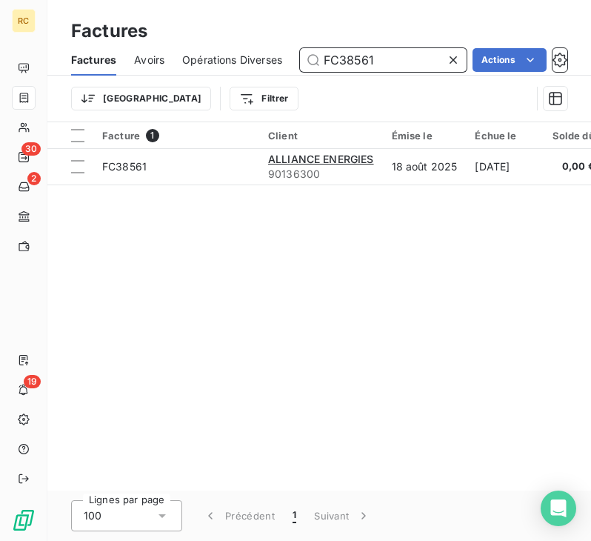
drag, startPoint x: 387, startPoint y: 56, endPoint x: 304, endPoint y: 67, distance: 83.7
click at [304, 67] on input "FC38561" at bounding box center [383, 60] width 167 height 24
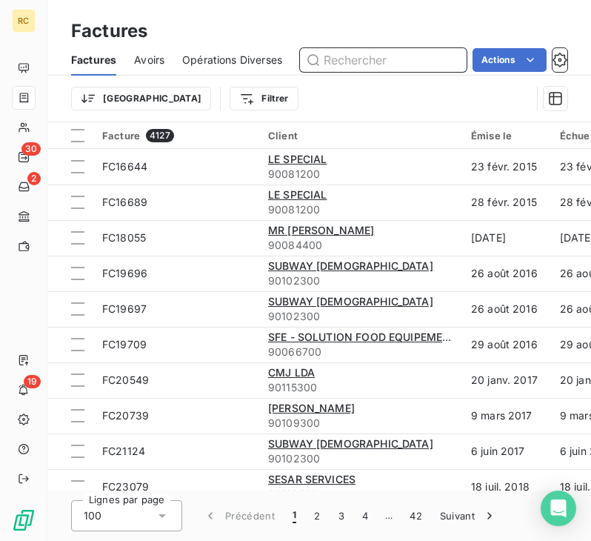
paste input "FC38562"
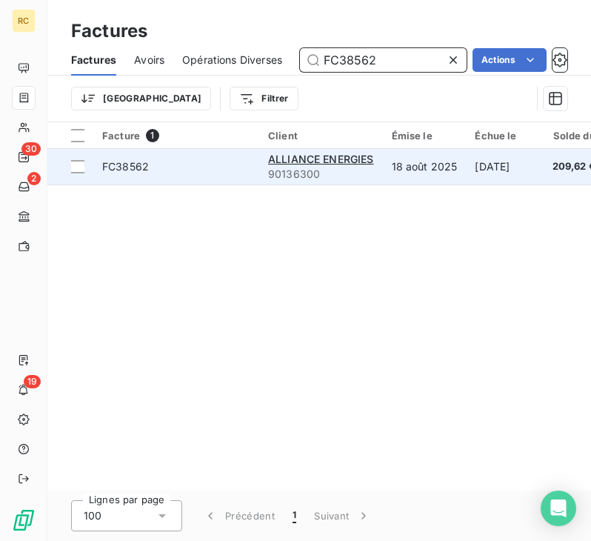
type input "FC38562"
click at [171, 177] on td "FC38562" at bounding box center [176, 167] width 166 height 36
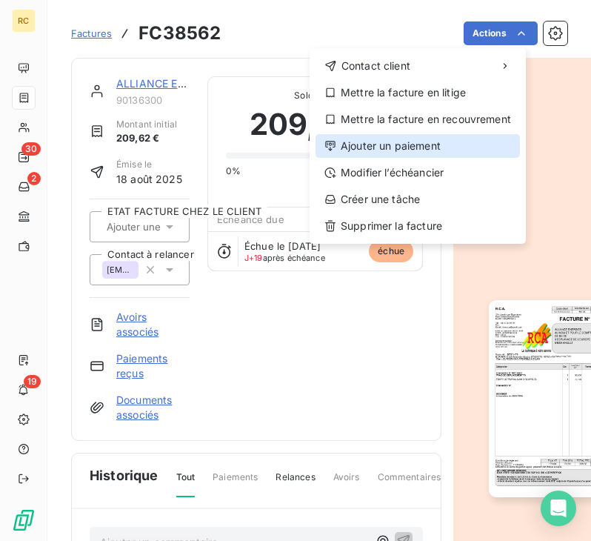
click at [437, 142] on div "Ajouter un paiement" at bounding box center [418, 146] width 204 height 24
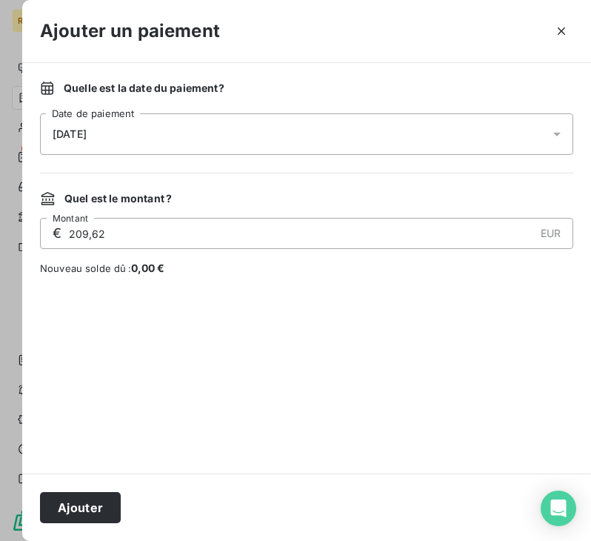
click at [219, 153] on div "[DATE]" at bounding box center [306, 133] width 533 height 41
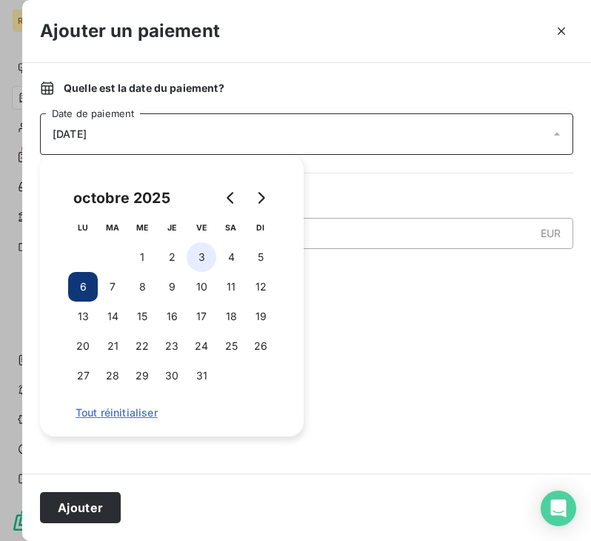
click at [201, 253] on button "3" at bounding box center [202, 257] width 30 height 30
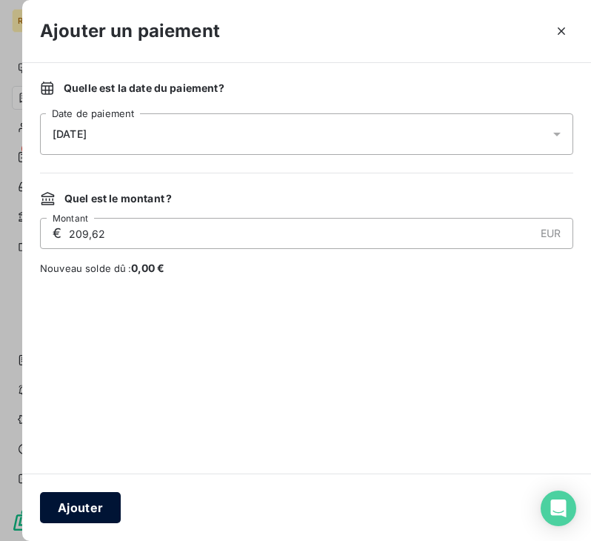
click at [104, 510] on button "Ajouter" at bounding box center [80, 507] width 81 height 31
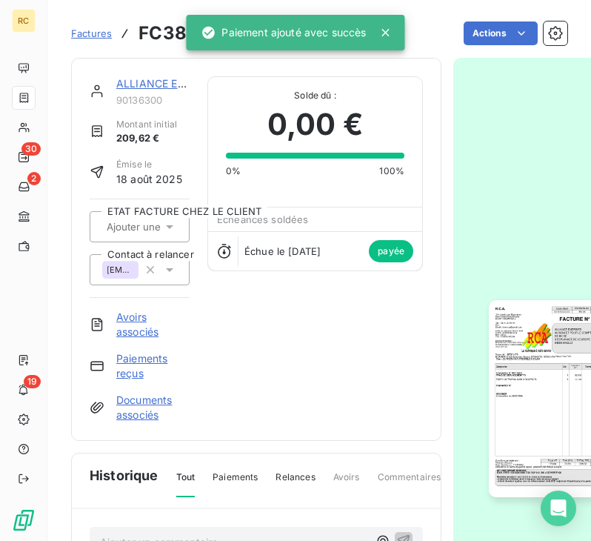
click at [98, 30] on span "Factures" at bounding box center [91, 33] width 41 height 12
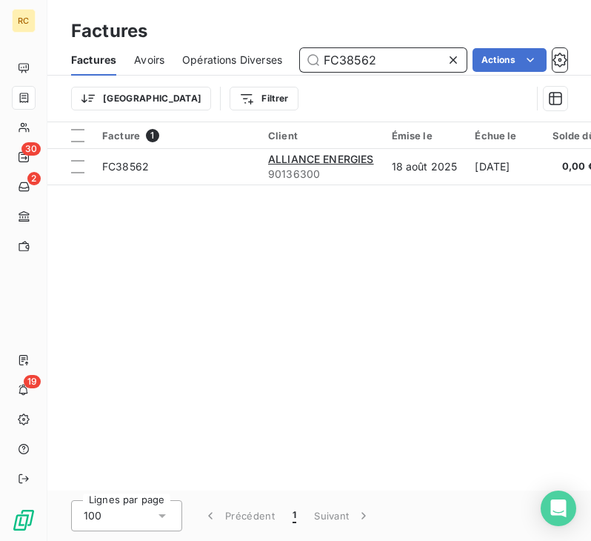
drag, startPoint x: 384, startPoint y: 59, endPoint x: 281, endPoint y: 53, distance: 103.8
click at [281, 53] on div "Factures Avoirs Opérations Diverses FC38562 Actions" at bounding box center [319, 59] width 544 height 31
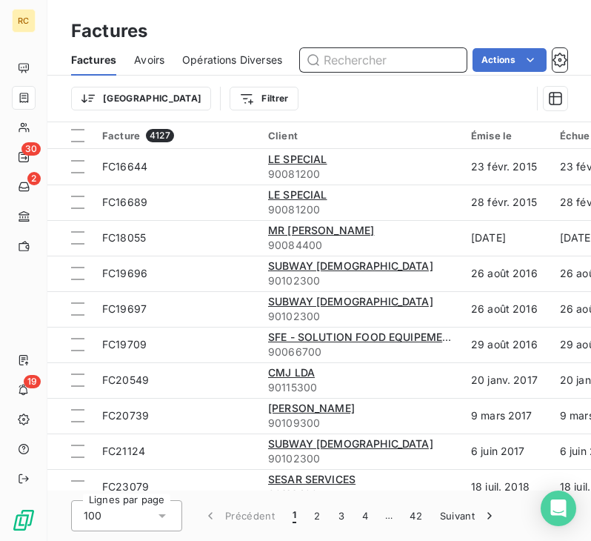
paste input "FC38567"
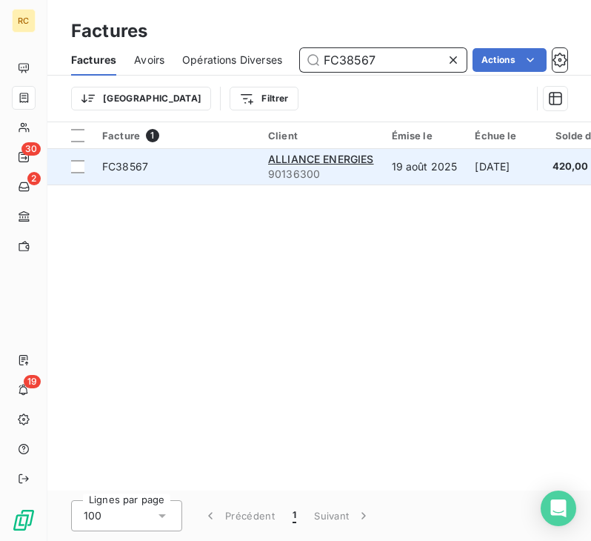
type input "FC38567"
click at [194, 170] on span "FC38567" at bounding box center [176, 166] width 148 height 15
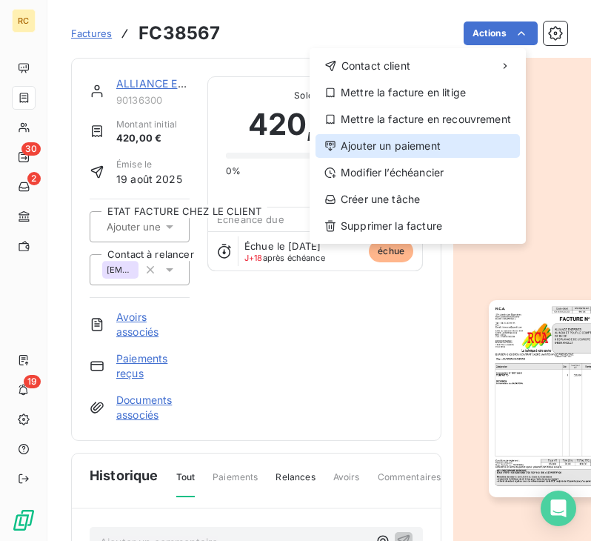
click at [450, 144] on div "Ajouter un paiement" at bounding box center [418, 146] width 204 height 24
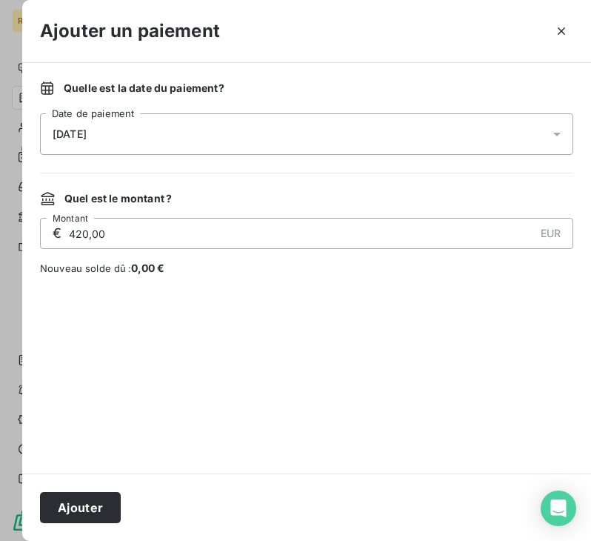
click at [204, 122] on div "[DATE]" at bounding box center [306, 133] width 533 height 41
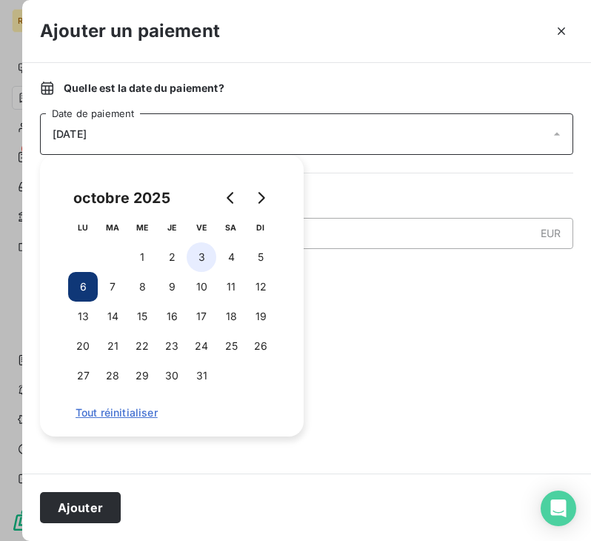
click at [204, 257] on button "3" at bounding box center [202, 257] width 30 height 30
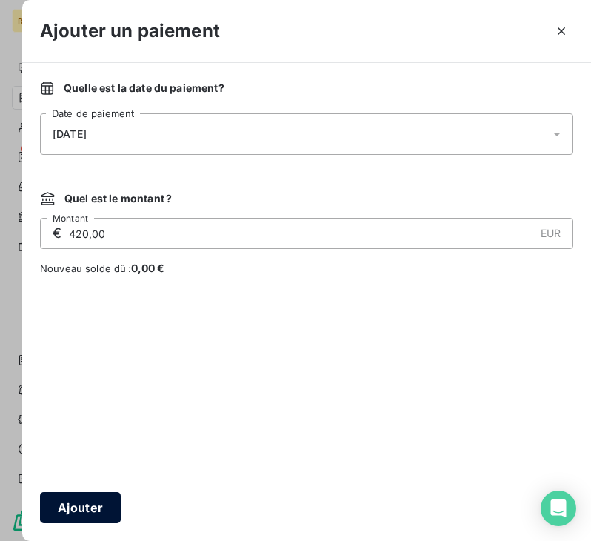
click at [88, 499] on button "Ajouter" at bounding box center [80, 507] width 81 height 31
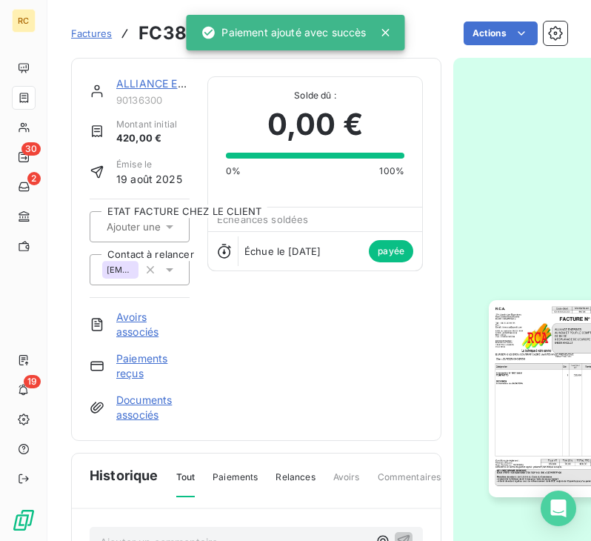
click at [93, 36] on span "Factures" at bounding box center [91, 33] width 41 height 12
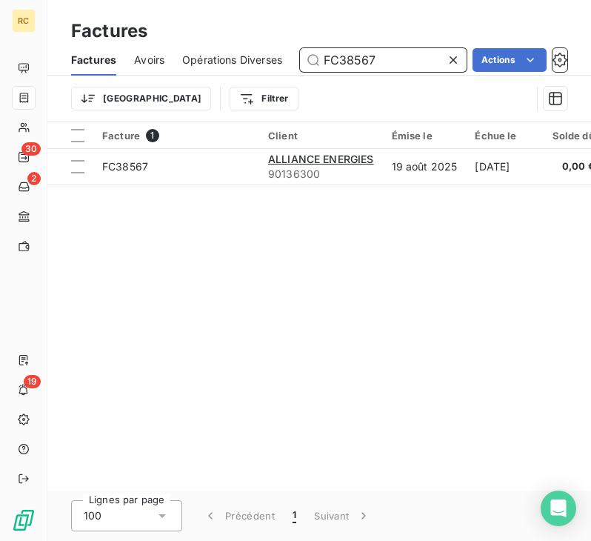
click at [442, 57] on input "FC38567" at bounding box center [383, 60] width 167 height 24
click at [451, 58] on icon at bounding box center [453, 59] width 7 height 7
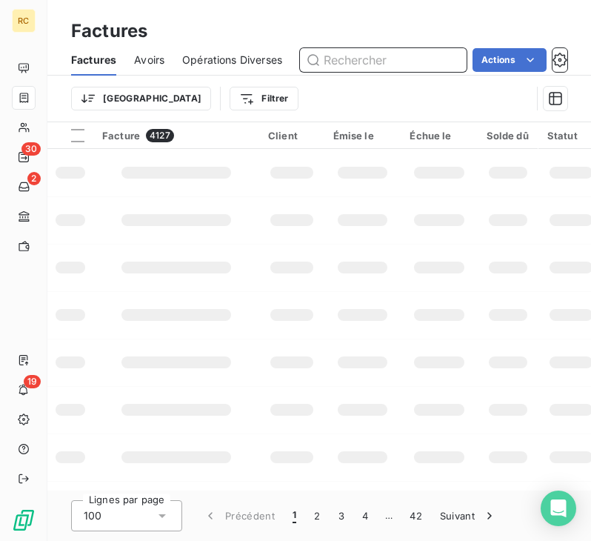
click at [430, 59] on input "text" at bounding box center [383, 60] width 167 height 24
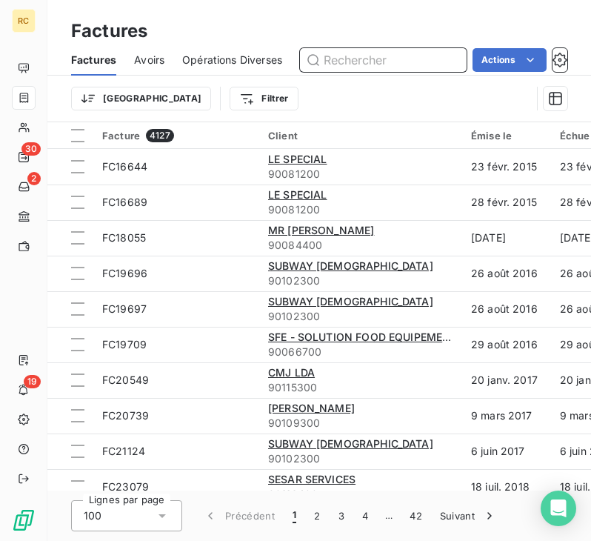
paste input "FC38570"
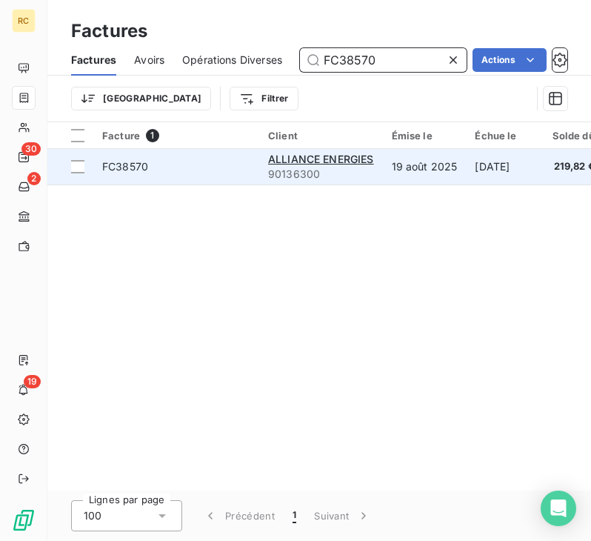
type input "FC38570"
click at [463, 176] on td "19 août 2025" at bounding box center [425, 167] width 84 height 36
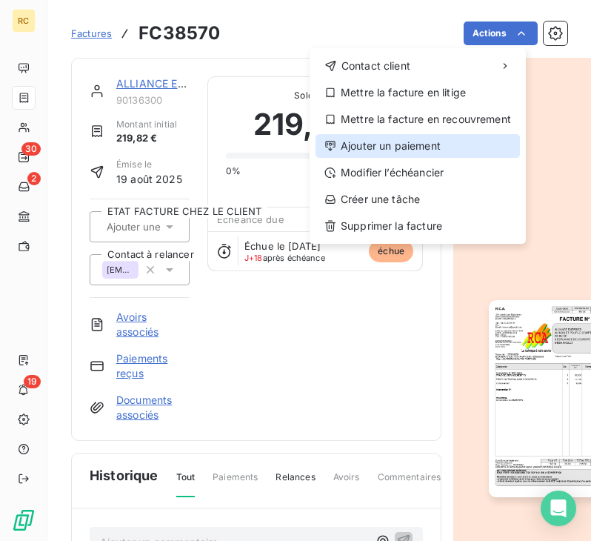
click at [401, 140] on div "Ajouter un paiement" at bounding box center [418, 146] width 204 height 24
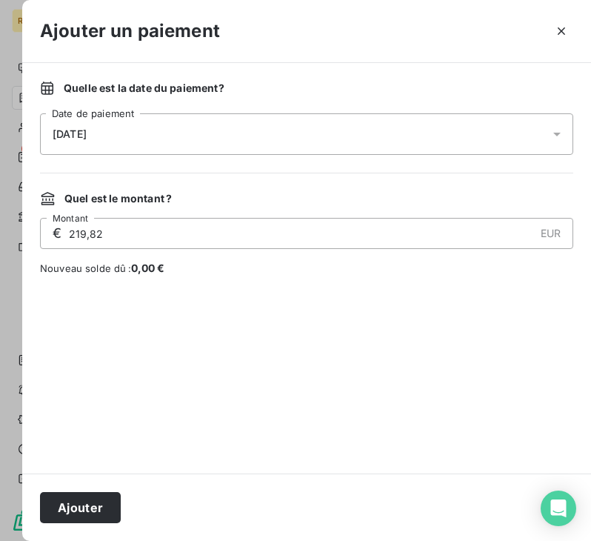
click at [215, 128] on div "[DATE]" at bounding box center [306, 133] width 533 height 41
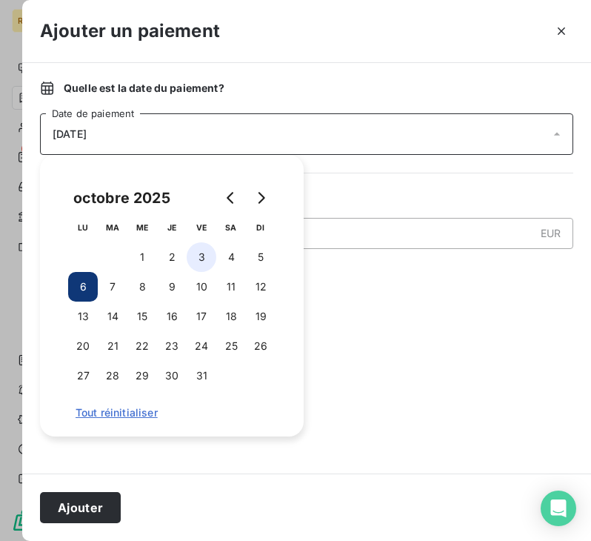
click at [207, 253] on button "3" at bounding box center [202, 257] width 30 height 30
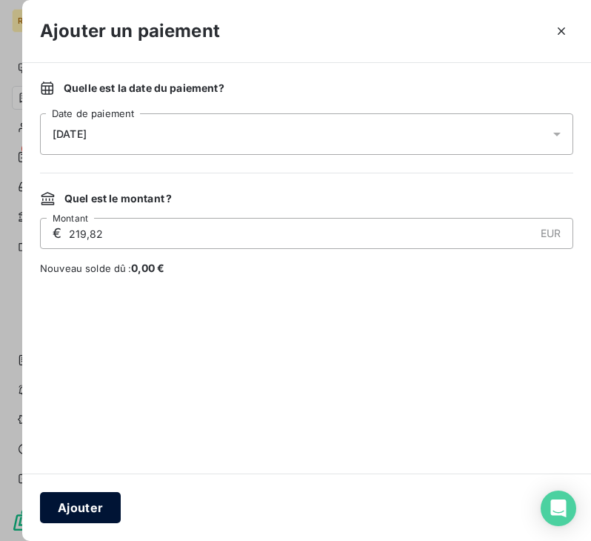
click at [102, 506] on button "Ajouter" at bounding box center [80, 507] width 81 height 31
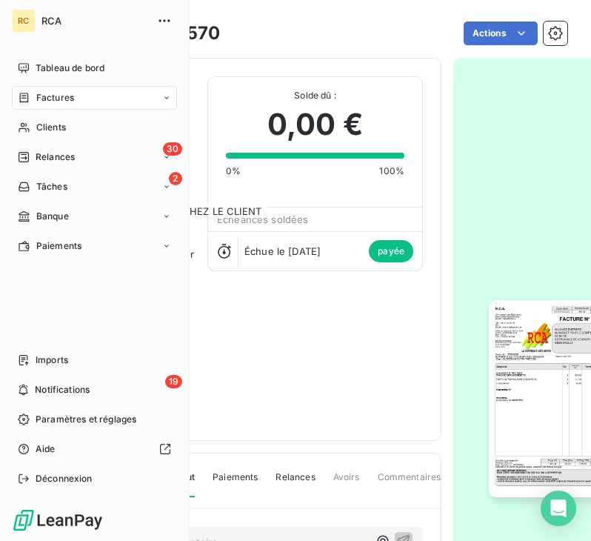
click at [94, 99] on div "Factures" at bounding box center [94, 98] width 165 height 24
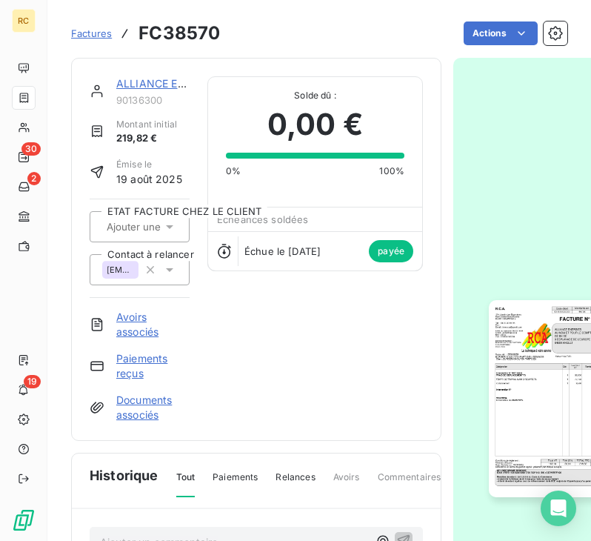
click at [99, 33] on span "Factures" at bounding box center [91, 33] width 41 height 12
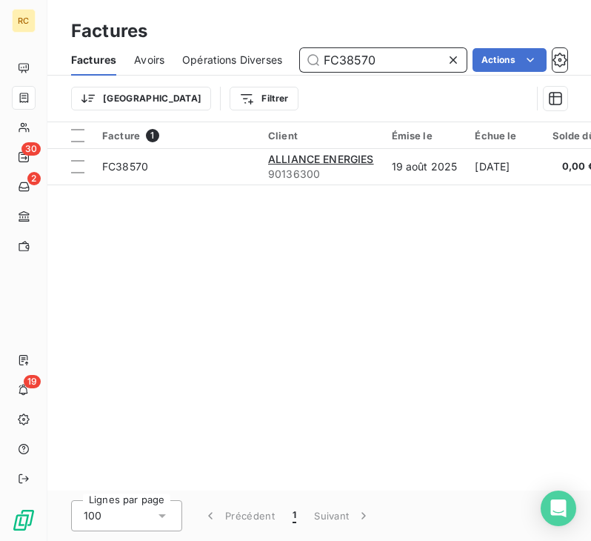
drag, startPoint x: 402, startPoint y: 60, endPoint x: 209, endPoint y: 46, distance: 193.1
click at [231, 59] on div "Factures Avoirs Opérations Diverses FC38570 Actions" at bounding box center [319, 59] width 544 height 31
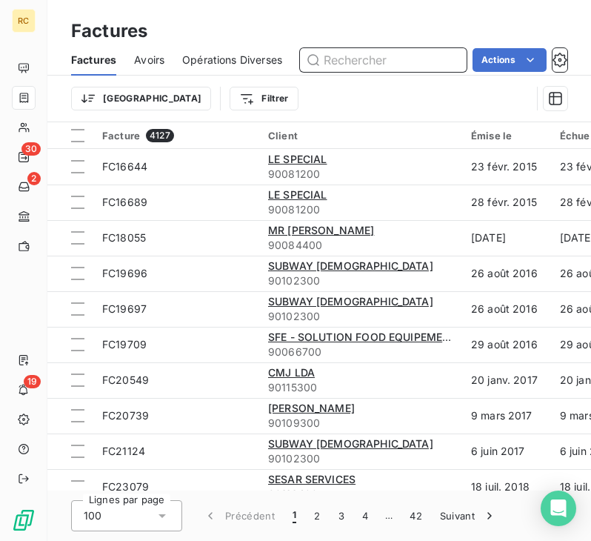
paste input "FC38571"
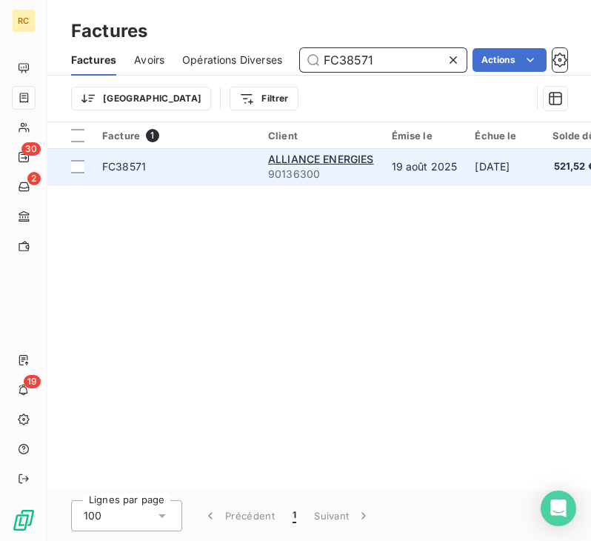
type input "FC38571"
click at [197, 171] on span "FC38571" at bounding box center [176, 166] width 148 height 15
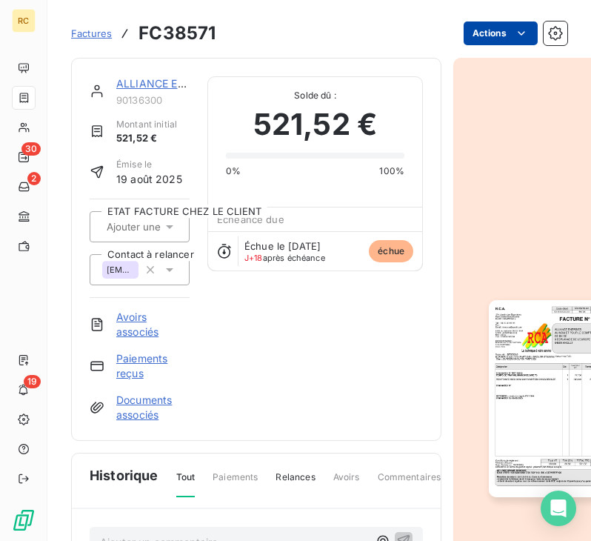
click at [513, 25] on html "RC 30 2 19 Factures FC38571 Actions ALLIANCE ENERGIES 90136300 Montant initial …" at bounding box center [295, 270] width 591 height 541
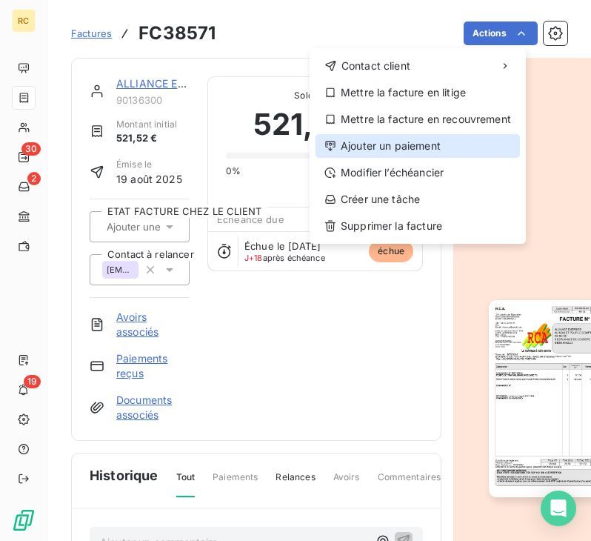
click at [439, 147] on div "Ajouter un paiement" at bounding box center [418, 146] width 204 height 24
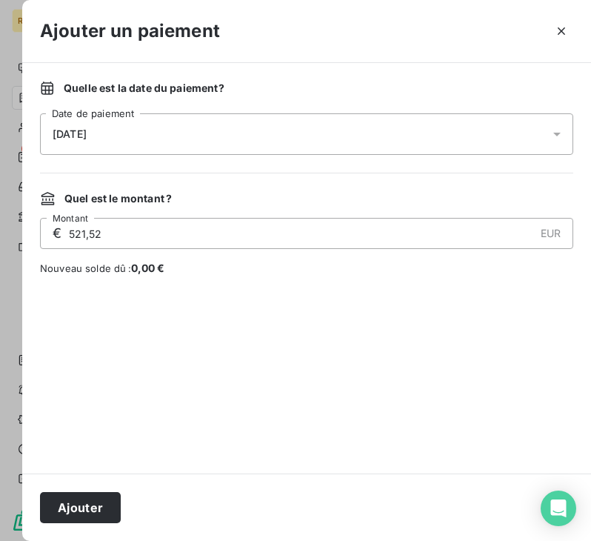
click at [276, 140] on div "[DATE]" at bounding box center [306, 133] width 533 height 41
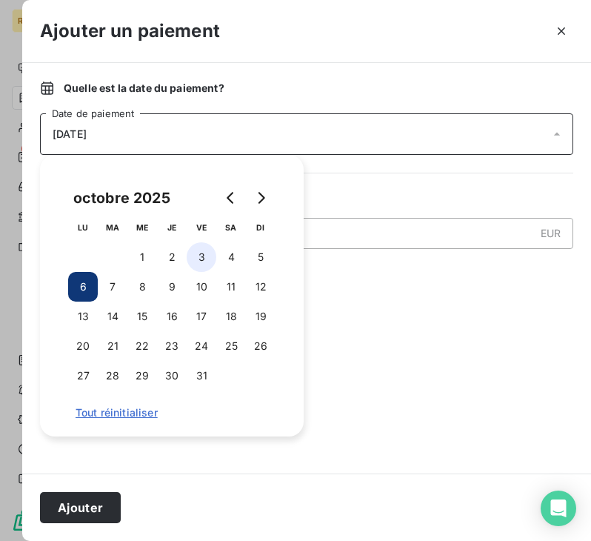
click at [207, 253] on button "3" at bounding box center [202, 257] width 30 height 30
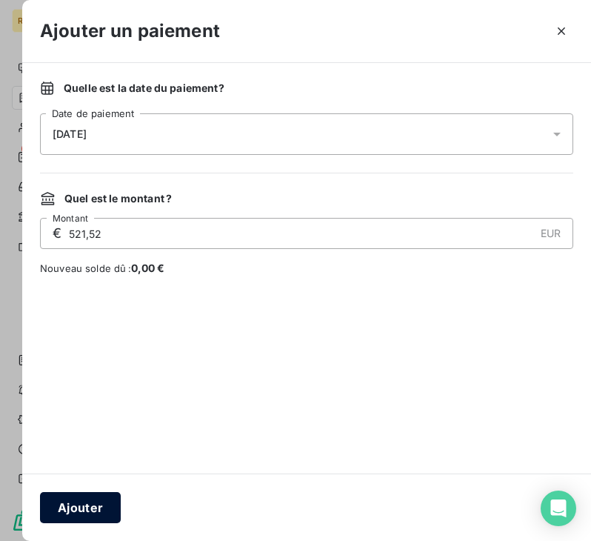
click at [87, 510] on button "Ajouter" at bounding box center [80, 507] width 81 height 31
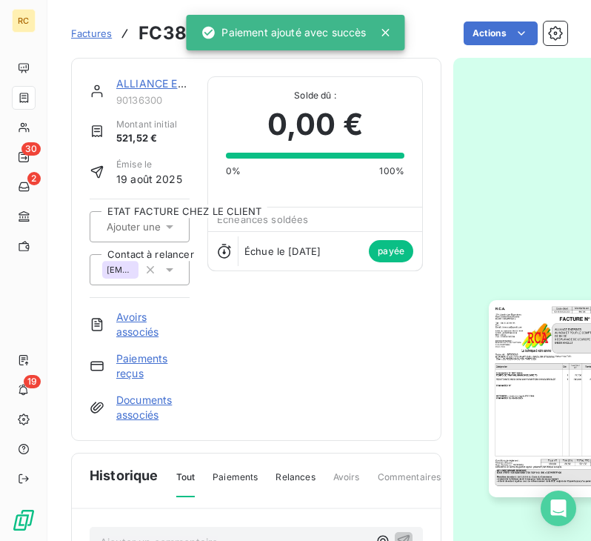
click at [94, 32] on span "Factures" at bounding box center [91, 33] width 41 height 12
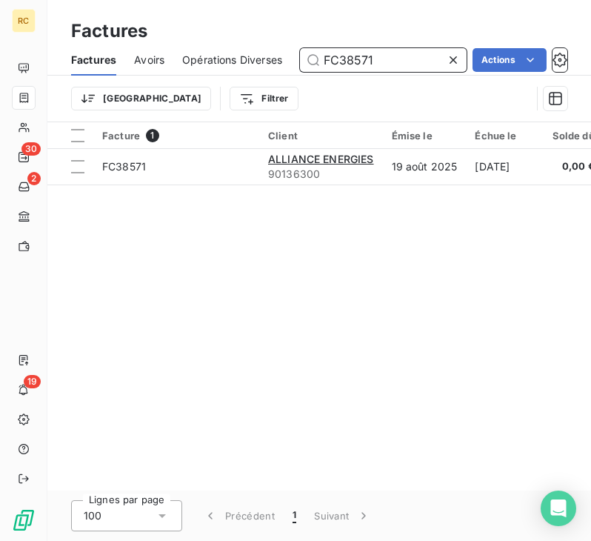
drag, startPoint x: 424, startPoint y: 66, endPoint x: 264, endPoint y: 59, distance: 159.4
click at [264, 59] on div "Factures Avoirs Opérations Diverses FC38571 Actions" at bounding box center [319, 59] width 544 height 31
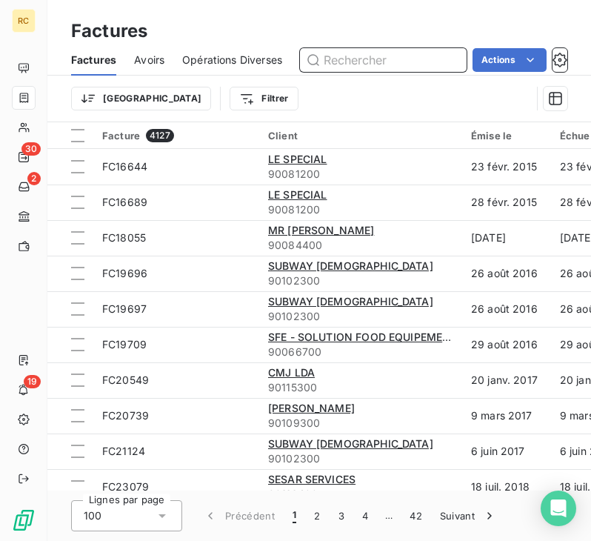
paste input "FC38573"
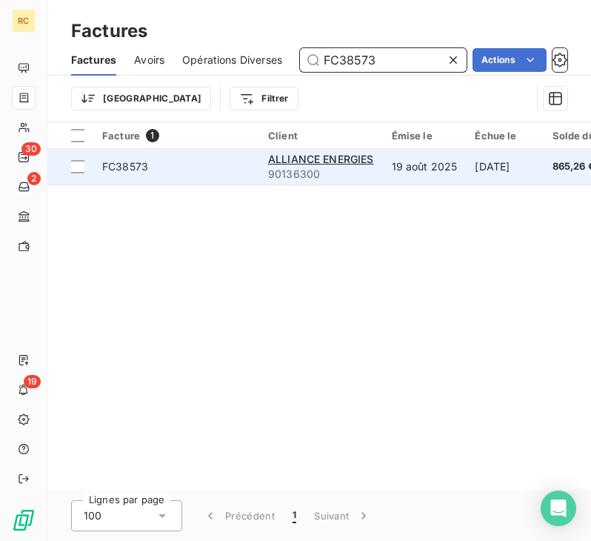
type input "FC38573"
click at [210, 177] on td "FC38573" at bounding box center [176, 167] width 166 height 36
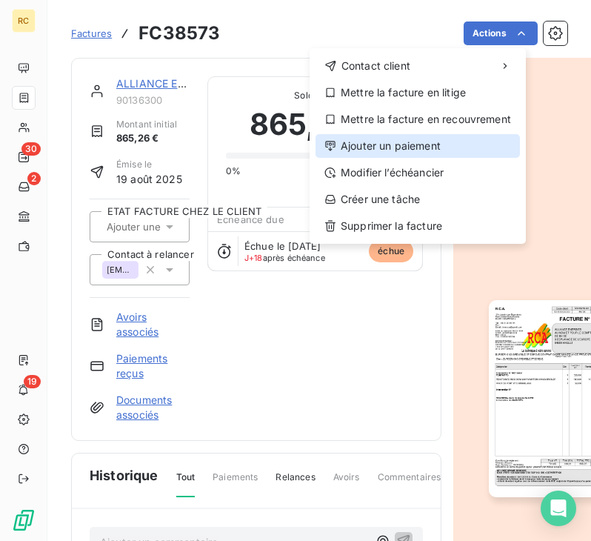
click at [388, 151] on div "Ajouter un paiement" at bounding box center [418, 146] width 204 height 24
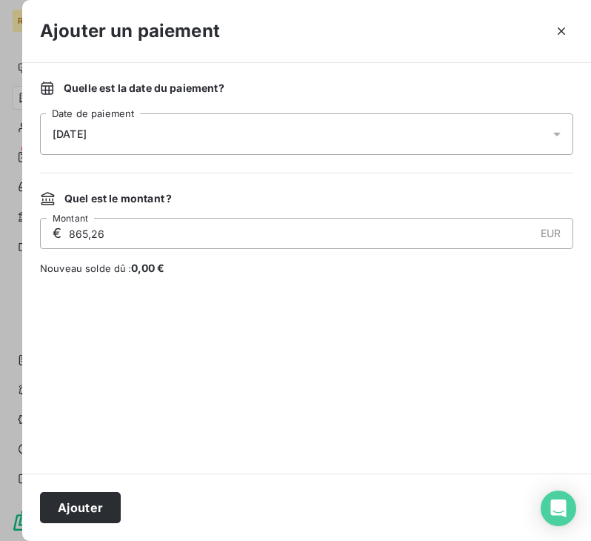
click at [187, 126] on div "[DATE]" at bounding box center [306, 133] width 533 height 41
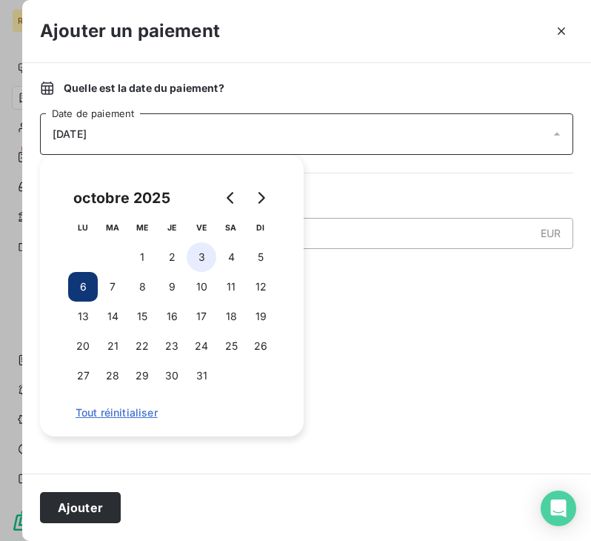
click at [193, 264] on button "3" at bounding box center [202, 257] width 30 height 30
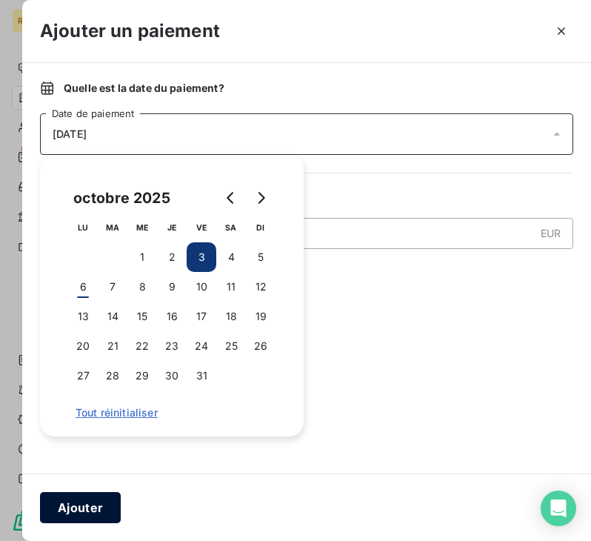
click at [62, 511] on button "Ajouter" at bounding box center [80, 507] width 81 height 31
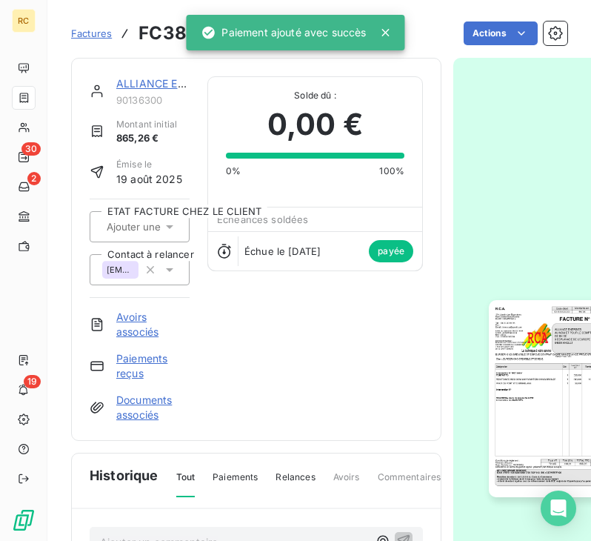
click at [96, 31] on span "Factures" at bounding box center [91, 33] width 41 height 12
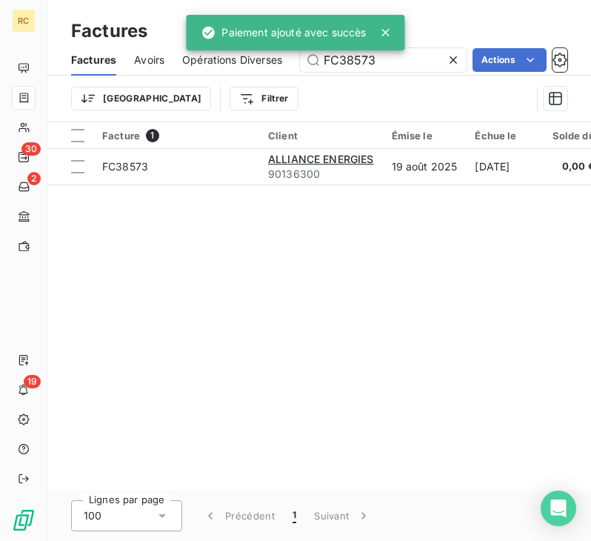
drag, startPoint x: 387, startPoint y: 67, endPoint x: 296, endPoint y: 64, distance: 91.1
click at [299, 65] on div "Factures Avoirs Opérations Diverses FC38573 Actions" at bounding box center [319, 59] width 544 height 31
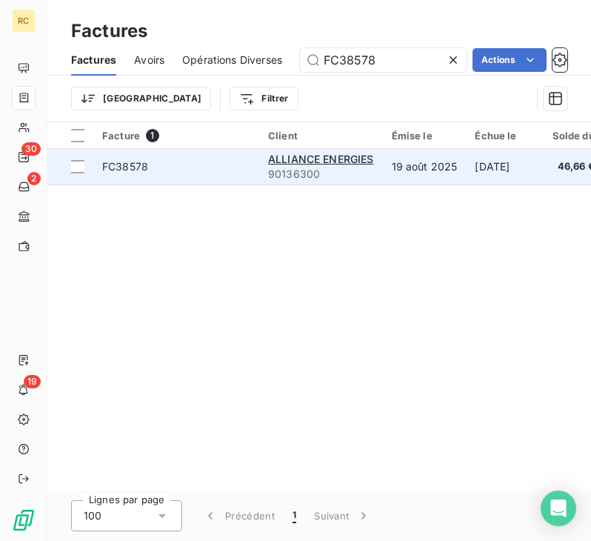
type input "FC38578"
click at [210, 172] on span "FC38578" at bounding box center [176, 166] width 148 height 15
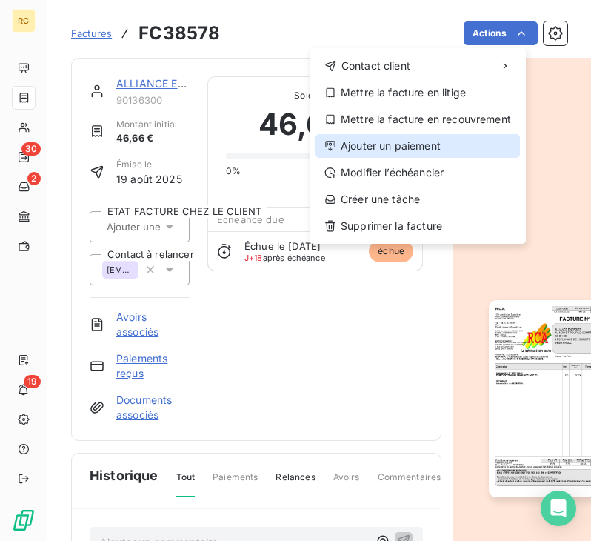
click at [409, 147] on div "Ajouter un paiement" at bounding box center [418, 146] width 204 height 24
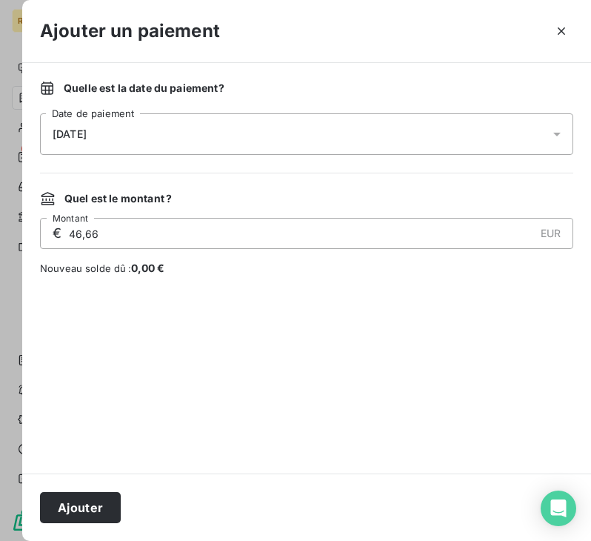
click at [241, 127] on div "[DATE]" at bounding box center [306, 133] width 533 height 41
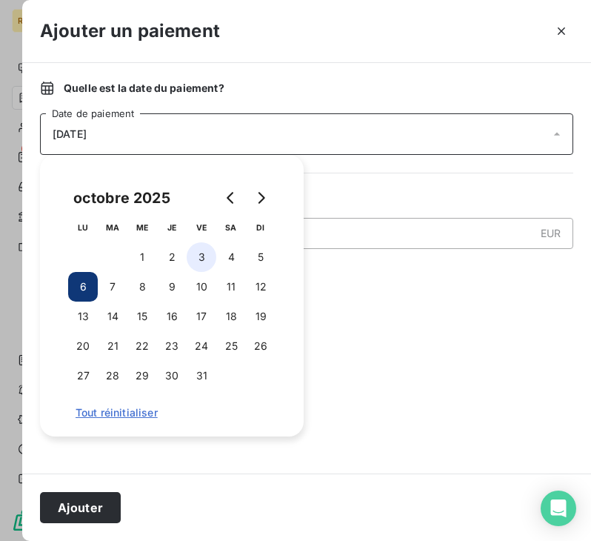
click at [201, 259] on button "3" at bounding box center [202, 257] width 30 height 30
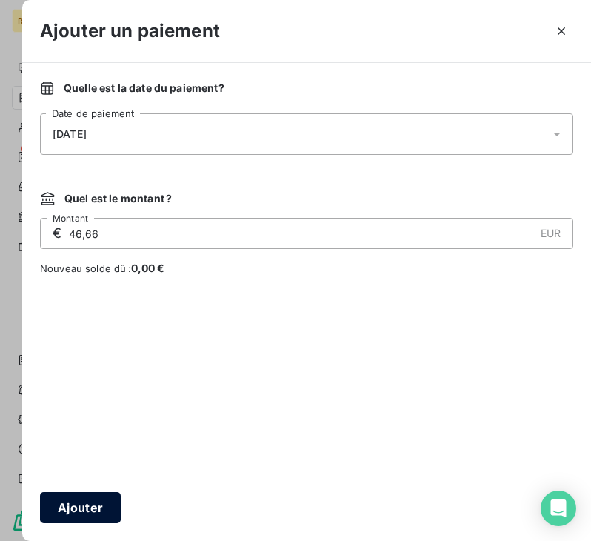
click at [96, 499] on button "Ajouter" at bounding box center [80, 507] width 81 height 31
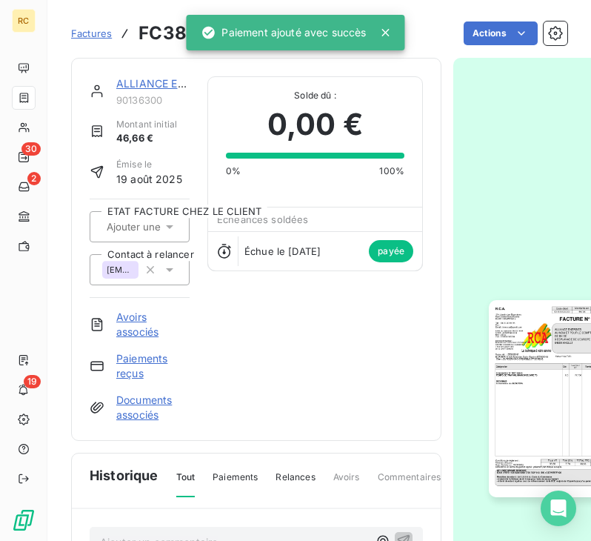
click at [97, 33] on span "Factures" at bounding box center [91, 33] width 41 height 12
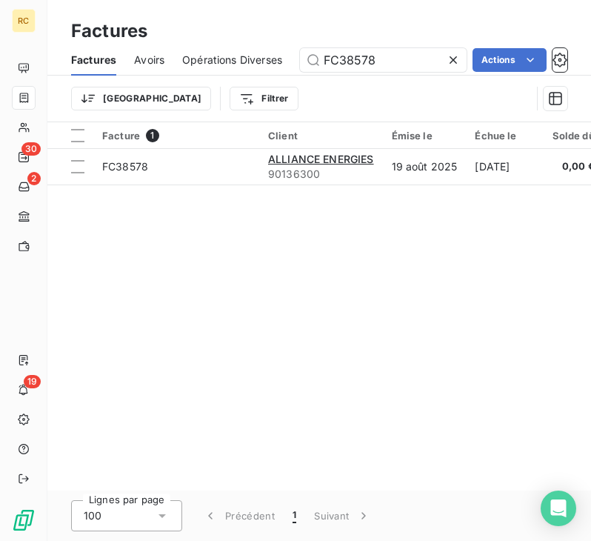
drag, startPoint x: 379, startPoint y: 60, endPoint x: 290, endPoint y: 60, distance: 88.9
click at [290, 60] on div "Factures Avoirs Opérations Diverses FC38578 Actions" at bounding box center [319, 59] width 544 height 31
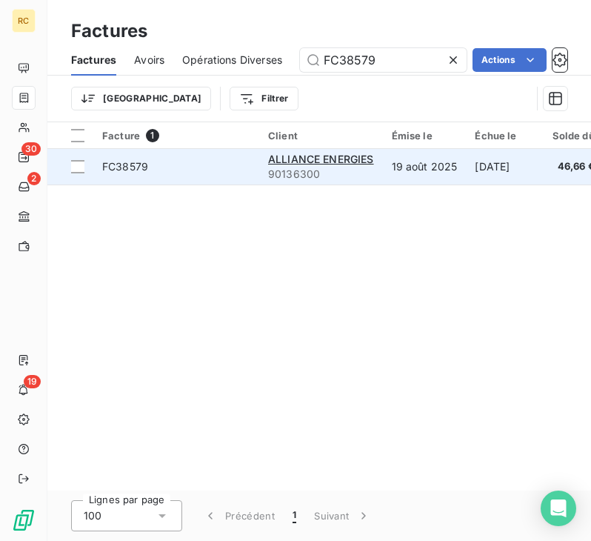
type input "FC38579"
click at [180, 170] on span "FC38579" at bounding box center [176, 166] width 148 height 15
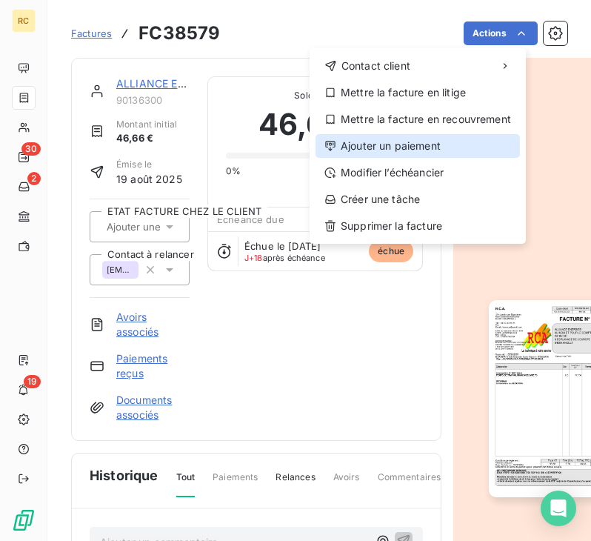
click at [439, 148] on div "Ajouter un paiement" at bounding box center [418, 146] width 204 height 24
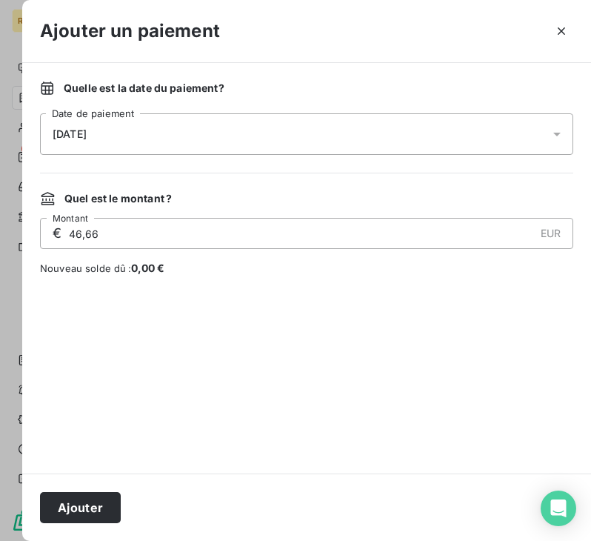
click at [186, 144] on div "[DATE]" at bounding box center [306, 133] width 533 height 41
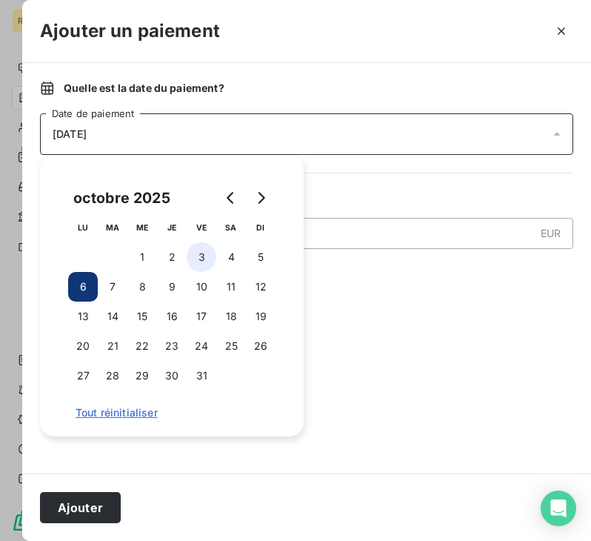
click at [190, 255] on button "3" at bounding box center [202, 257] width 30 height 30
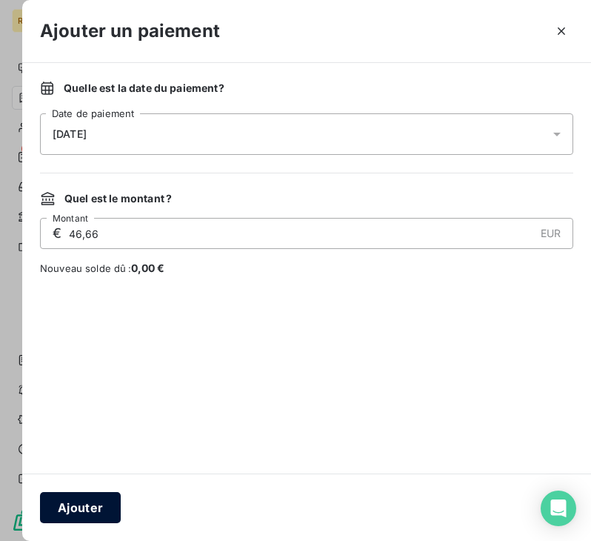
click at [86, 504] on button "Ajouter" at bounding box center [80, 507] width 81 height 31
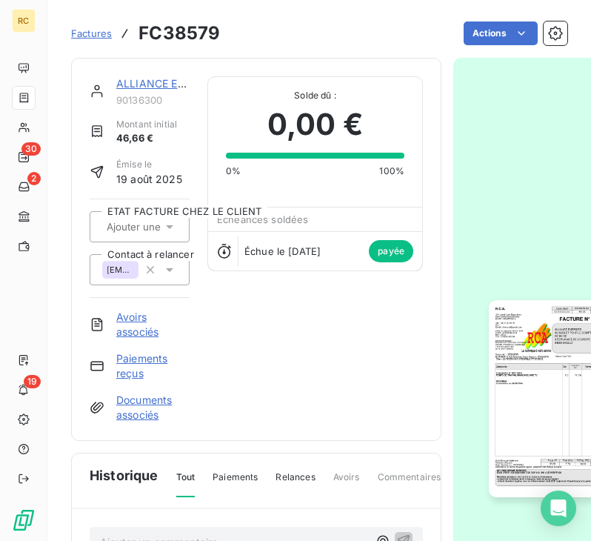
click at [82, 33] on span "Factures" at bounding box center [91, 33] width 41 height 12
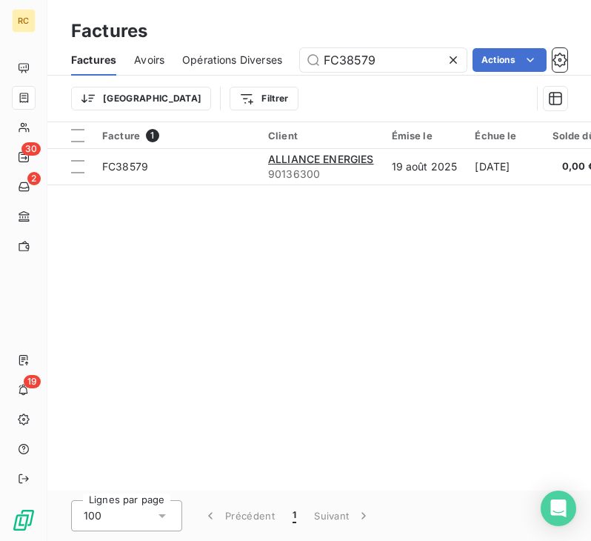
drag, startPoint x: 392, startPoint y: 64, endPoint x: 259, endPoint y: 64, distance: 133.3
click at [259, 64] on div "Factures Avoirs Opérations Diverses FC38579 Actions" at bounding box center [319, 59] width 544 height 31
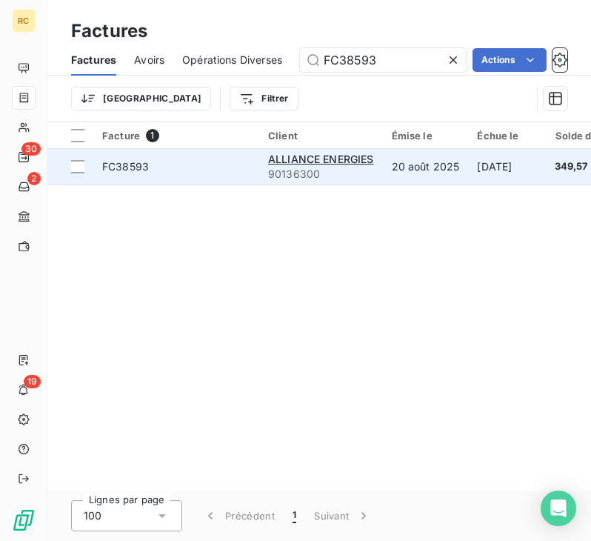
type input "FC38593"
click at [211, 176] on td "FC38593" at bounding box center [176, 167] width 166 height 36
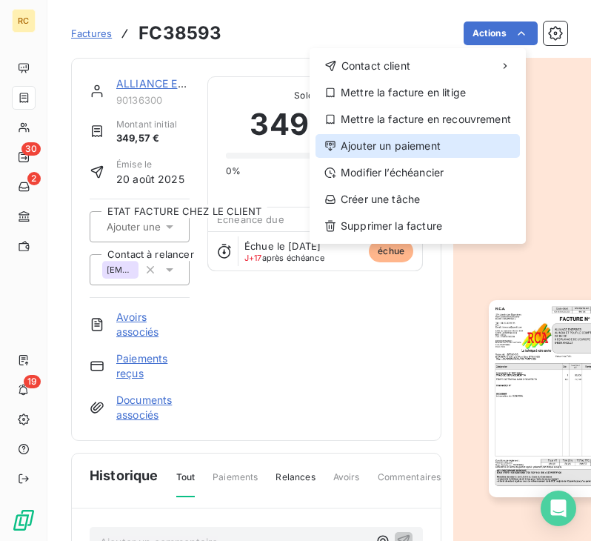
click at [435, 147] on div "Ajouter un paiement" at bounding box center [418, 146] width 204 height 24
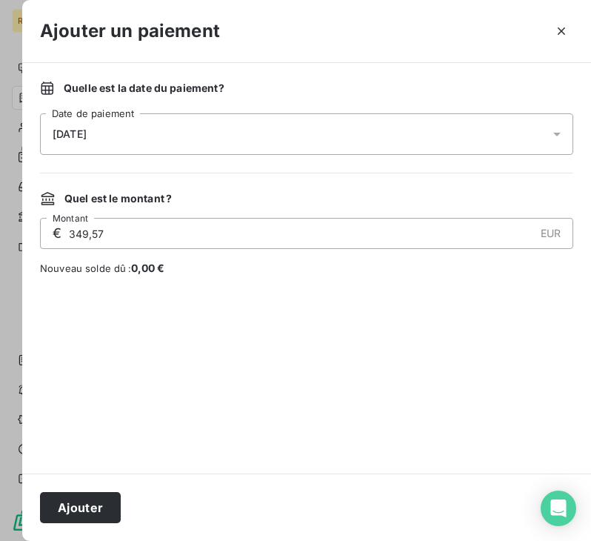
click at [250, 141] on div "[DATE]" at bounding box center [306, 133] width 533 height 41
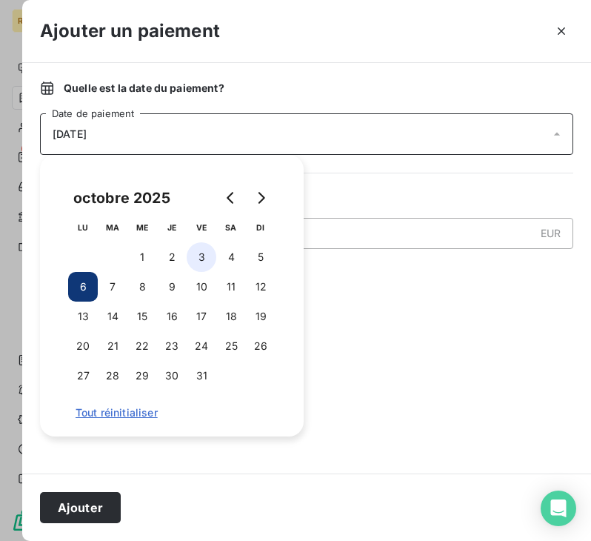
click at [199, 252] on button "3" at bounding box center [202, 257] width 30 height 30
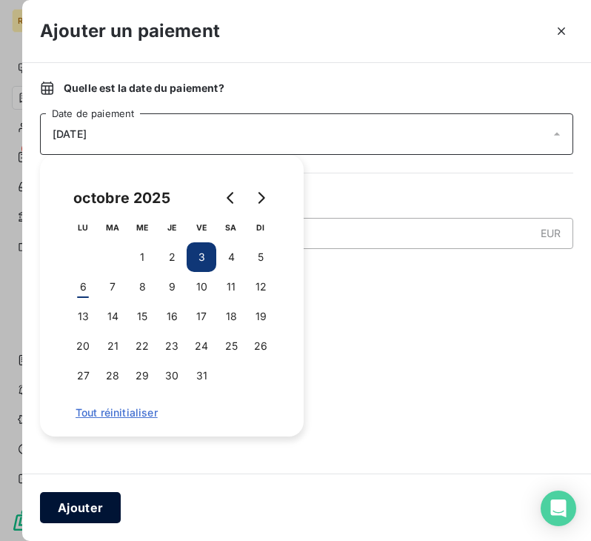
click at [99, 500] on button "Ajouter" at bounding box center [80, 507] width 81 height 31
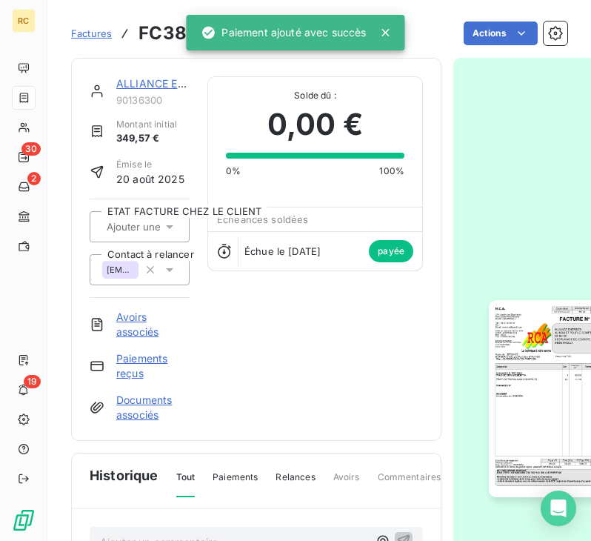
click at [95, 33] on span "Factures" at bounding box center [91, 33] width 41 height 12
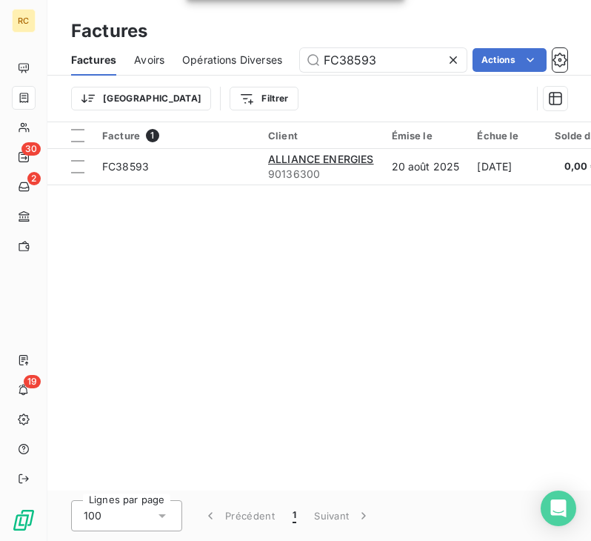
click at [450, 59] on icon at bounding box center [453, 60] width 15 height 15
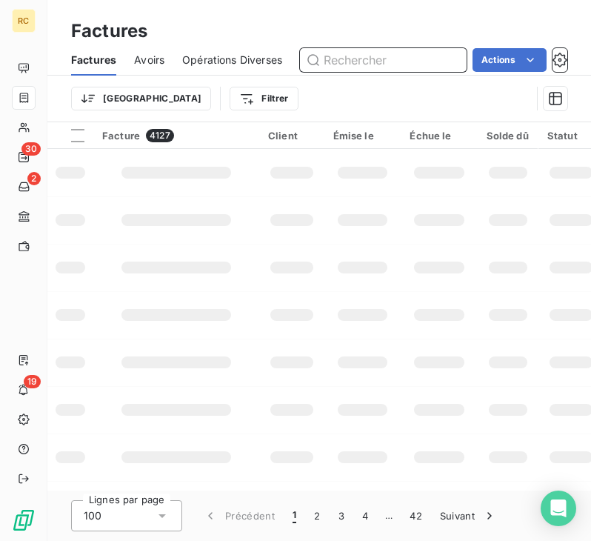
click at [382, 63] on input "text" at bounding box center [383, 60] width 167 height 24
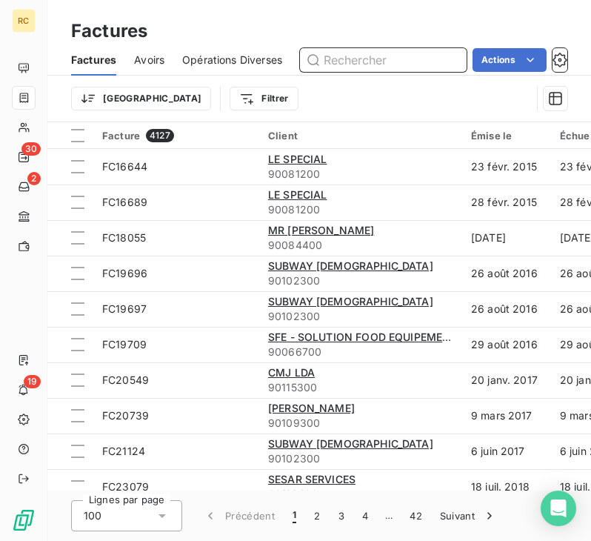
paste input "FC38594"
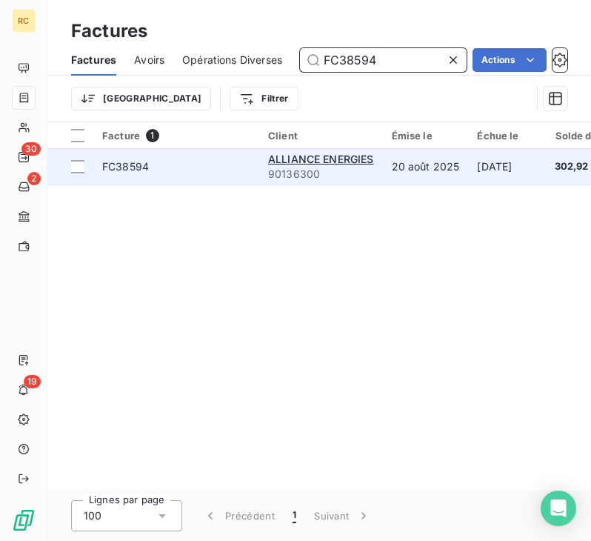
type input "FC38594"
click at [217, 170] on span "FC38594" at bounding box center [176, 166] width 148 height 15
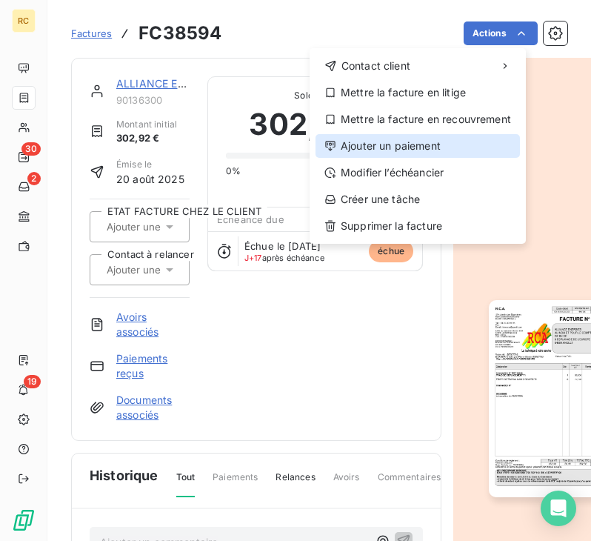
click at [407, 137] on div "Ajouter un paiement" at bounding box center [418, 146] width 204 height 24
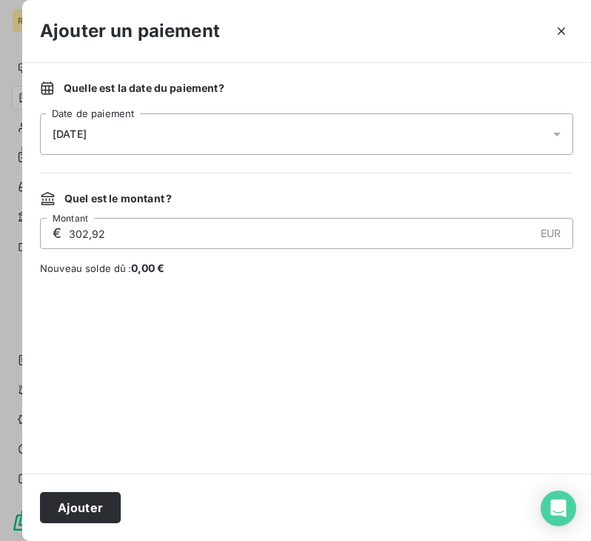
click at [280, 142] on div "[DATE]" at bounding box center [306, 133] width 533 height 41
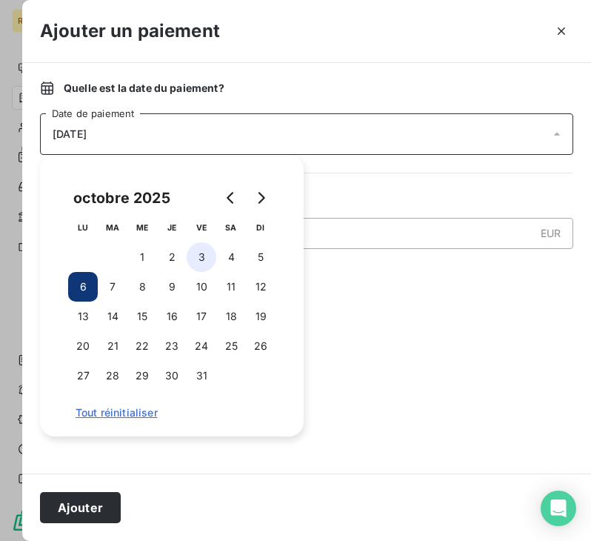
click at [204, 252] on button "3" at bounding box center [202, 257] width 30 height 30
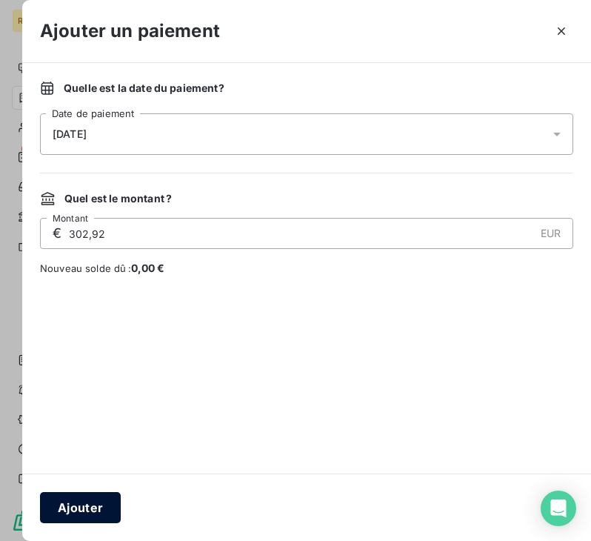
click at [110, 504] on button "Ajouter" at bounding box center [80, 507] width 81 height 31
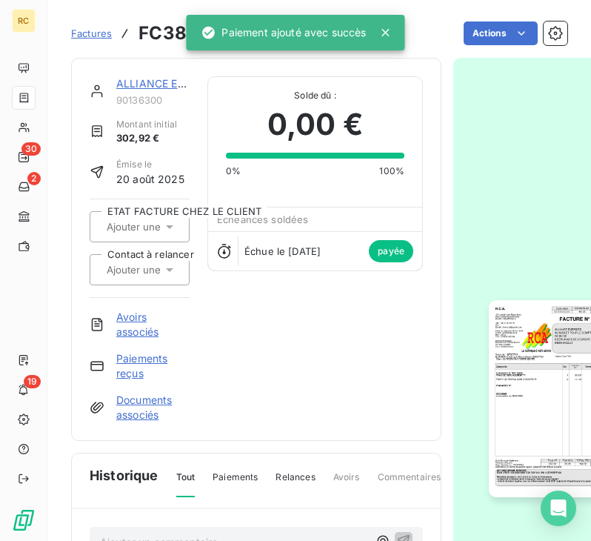
click at [88, 28] on span "Factures" at bounding box center [91, 33] width 41 height 12
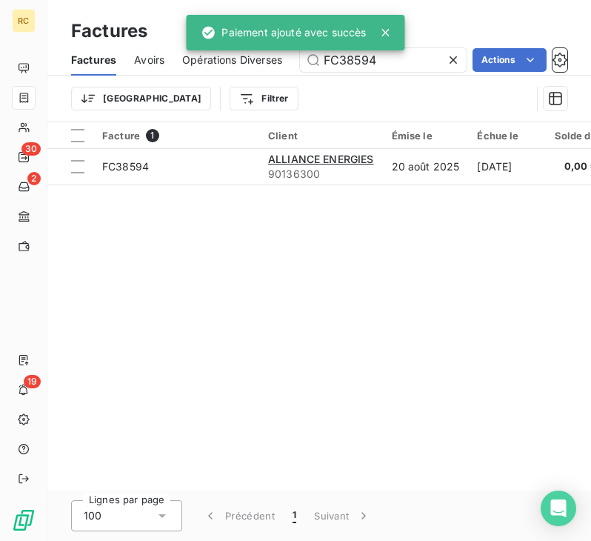
drag, startPoint x: 423, startPoint y: 61, endPoint x: 281, endPoint y: 66, distance: 142.3
click at [281, 66] on div "Factures Avoirs Opérations Diverses FC38594 Actions" at bounding box center [319, 59] width 544 height 31
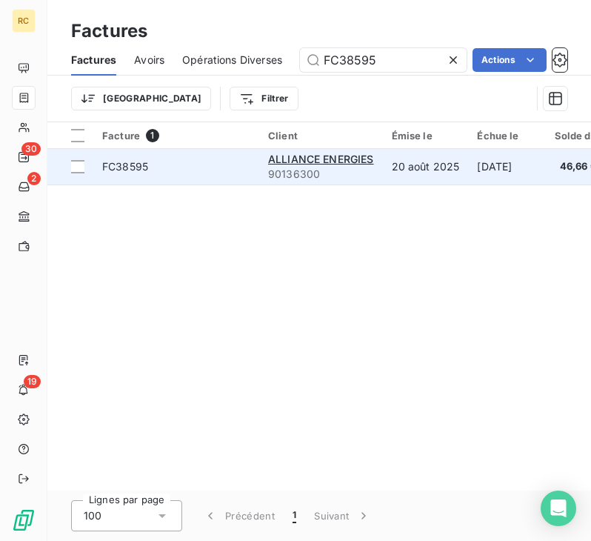
type input "FC38595"
click at [224, 171] on span "FC38595" at bounding box center [176, 166] width 148 height 15
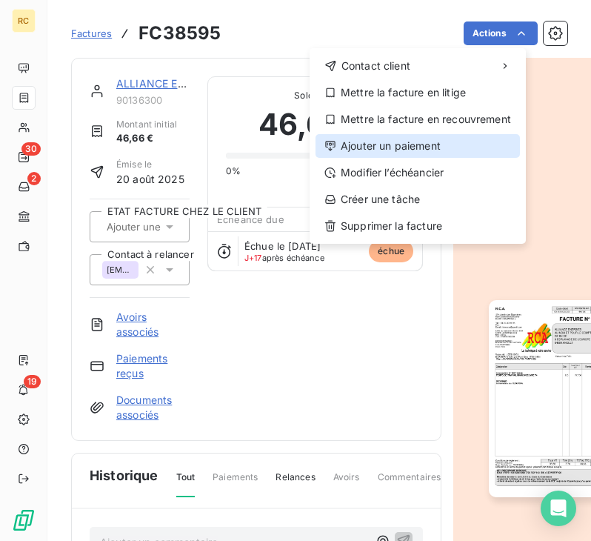
click at [414, 138] on div "Ajouter un paiement" at bounding box center [418, 146] width 204 height 24
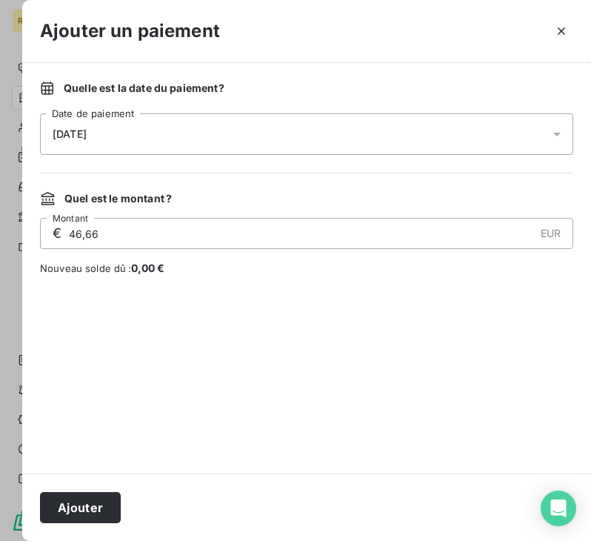
click at [247, 136] on div "[DATE]" at bounding box center [306, 133] width 533 height 41
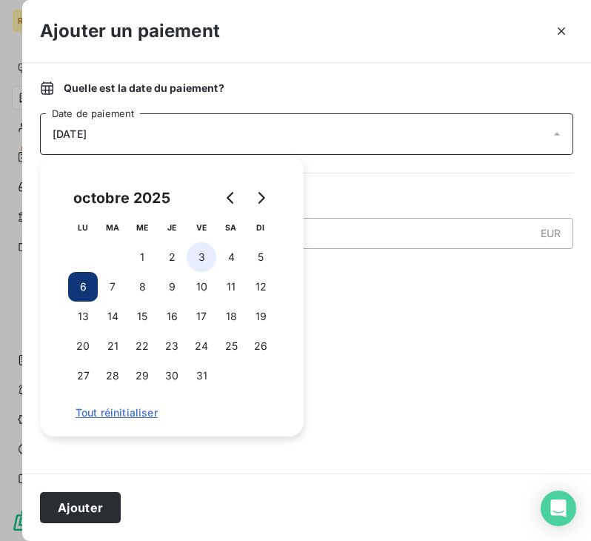
click at [201, 257] on button "3" at bounding box center [202, 257] width 30 height 30
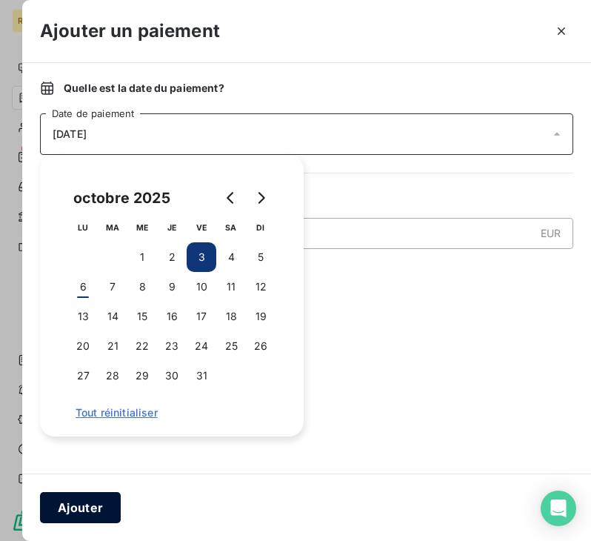
click at [106, 507] on button "Ajouter" at bounding box center [80, 507] width 81 height 31
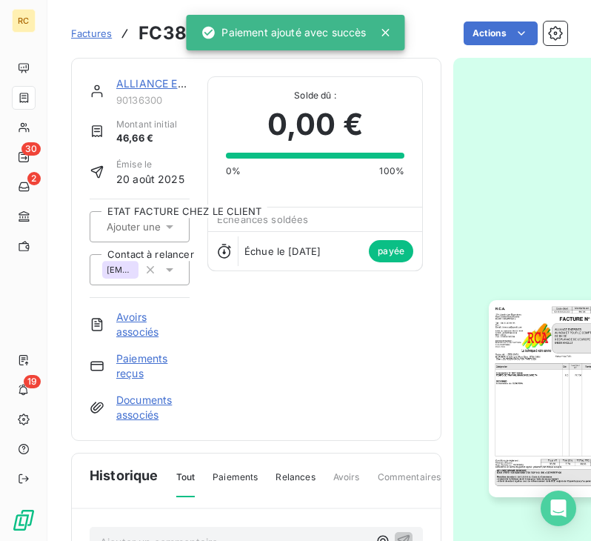
click at [93, 30] on span "Factures" at bounding box center [91, 33] width 41 height 12
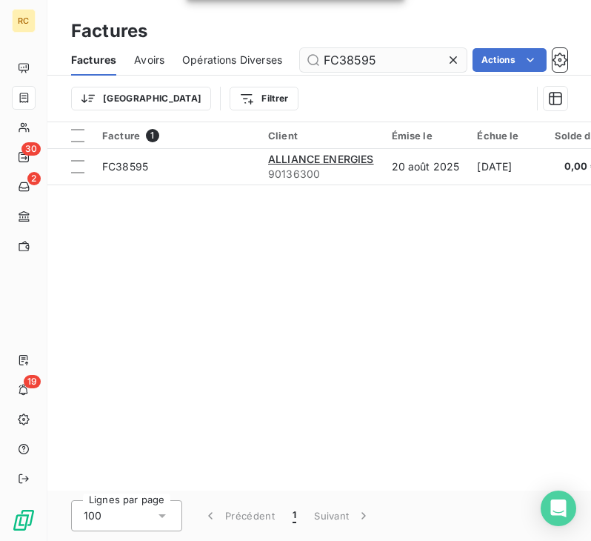
drag, startPoint x: 397, startPoint y: 58, endPoint x: 308, endPoint y: 70, distance: 89.7
click at [308, 70] on input "FC38595" at bounding box center [383, 60] width 167 height 24
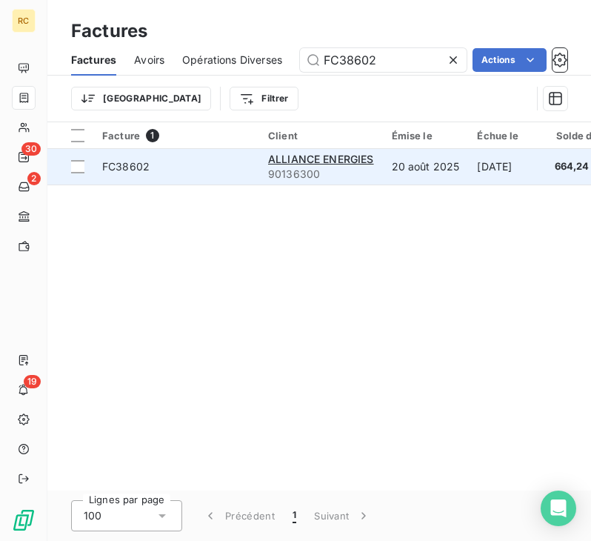
type input "FC38602"
click at [201, 171] on span "FC38602" at bounding box center [176, 166] width 148 height 15
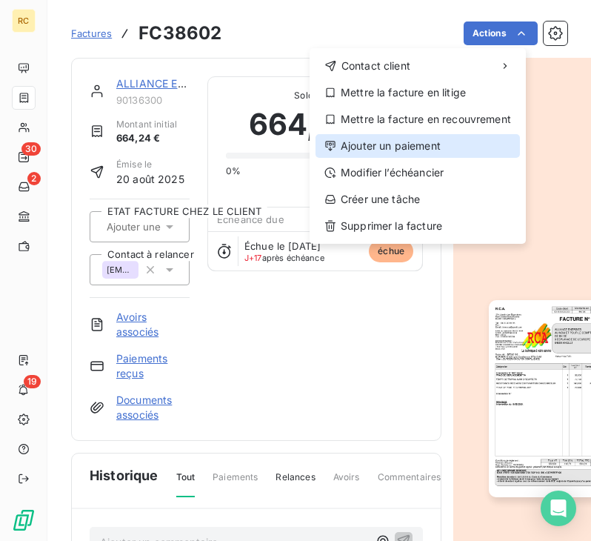
click at [353, 139] on div "Ajouter un paiement" at bounding box center [418, 146] width 204 height 24
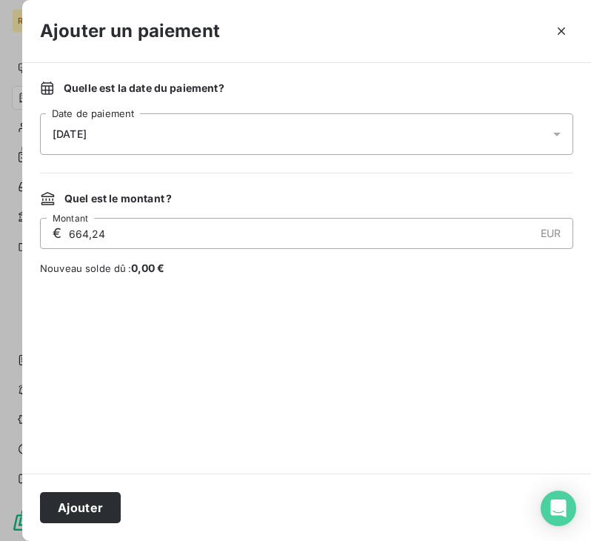
click at [191, 134] on div "[DATE]" at bounding box center [306, 133] width 533 height 41
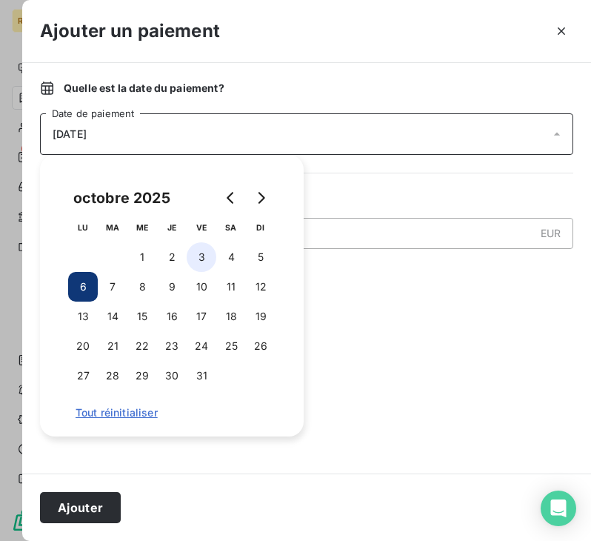
click at [194, 256] on button "3" at bounding box center [202, 257] width 30 height 30
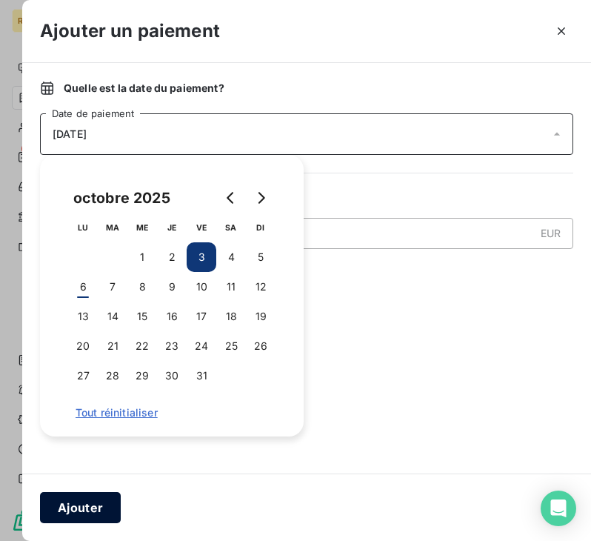
click at [96, 506] on button "Ajouter" at bounding box center [80, 507] width 81 height 31
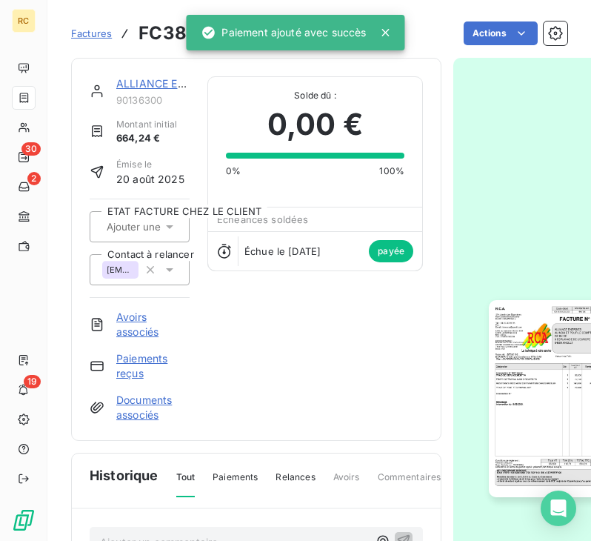
click at [104, 39] on link "Factures" at bounding box center [91, 33] width 41 height 15
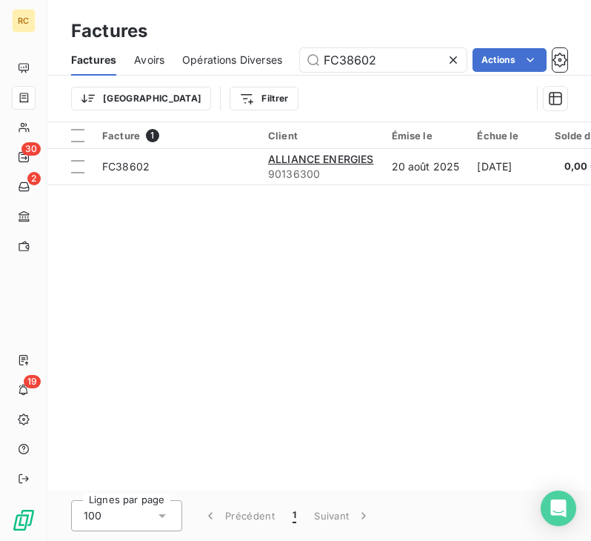
drag, startPoint x: 377, startPoint y: 61, endPoint x: 299, endPoint y: 67, distance: 78.0
click at [299, 67] on div "Factures Avoirs Opérations Diverses FC38602 Actions" at bounding box center [319, 59] width 544 height 31
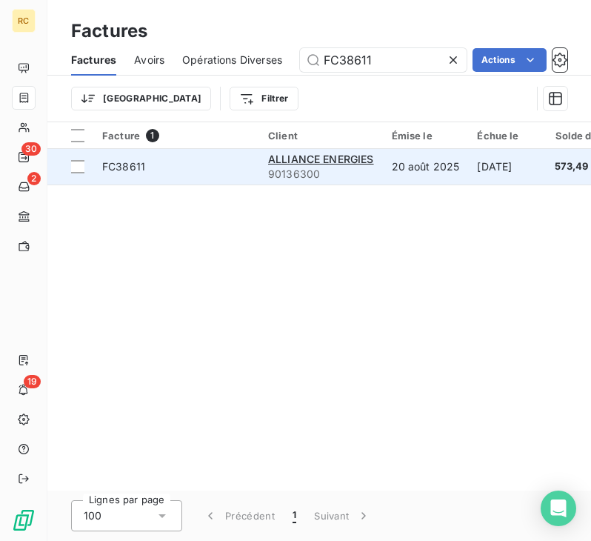
type input "FC38611"
click at [214, 159] on span "FC38611" at bounding box center [176, 166] width 148 height 15
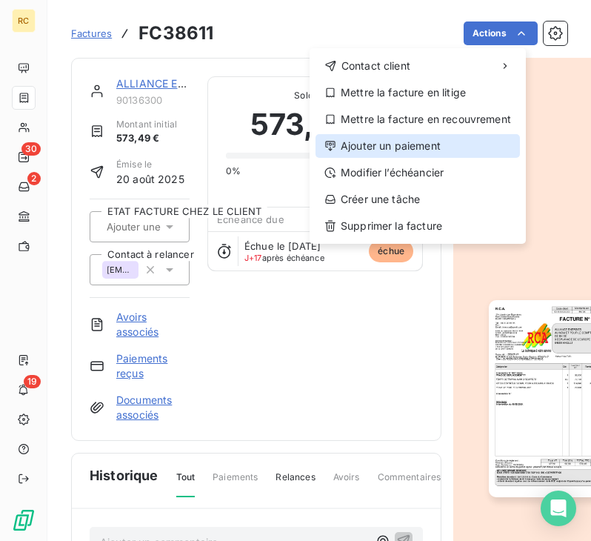
click at [431, 147] on div "Ajouter un paiement" at bounding box center [418, 146] width 204 height 24
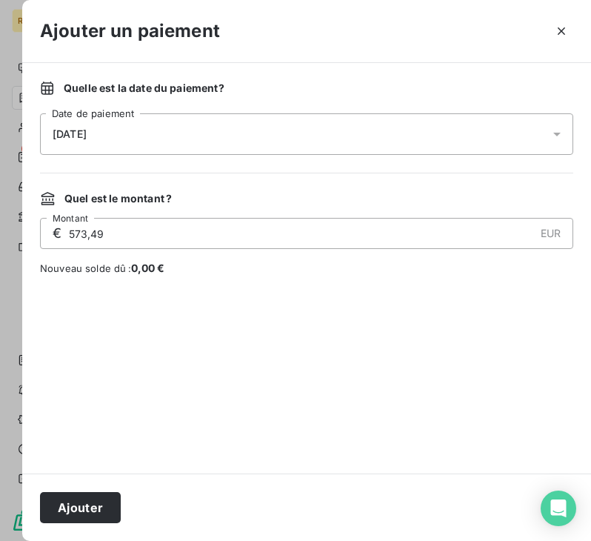
click at [178, 139] on div "[DATE]" at bounding box center [306, 133] width 533 height 41
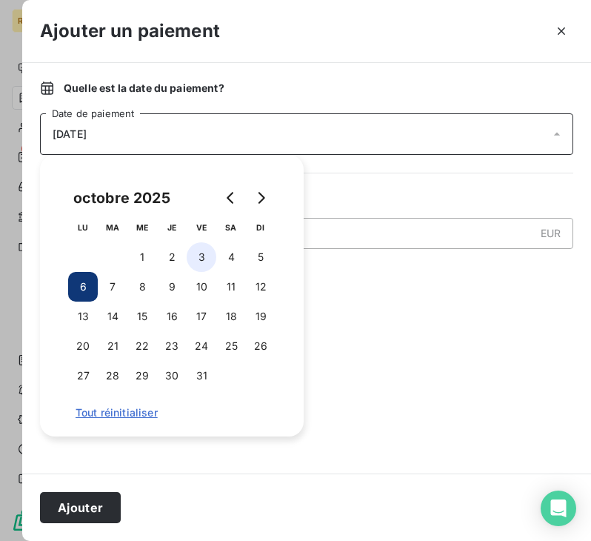
click at [198, 262] on button "3" at bounding box center [202, 257] width 30 height 30
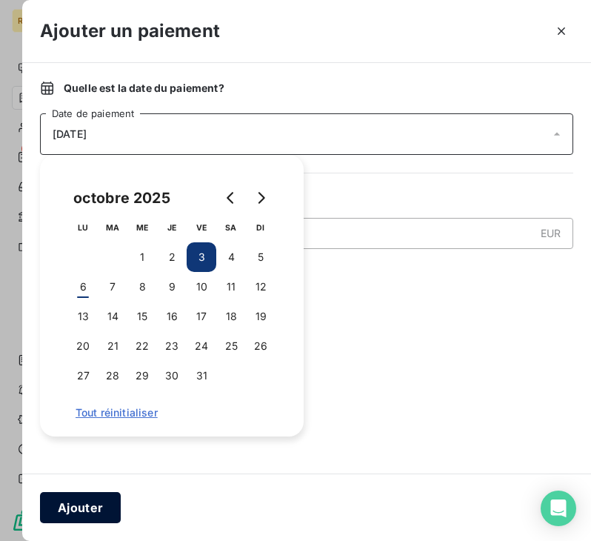
click at [99, 509] on button "Ajouter" at bounding box center [80, 507] width 81 height 31
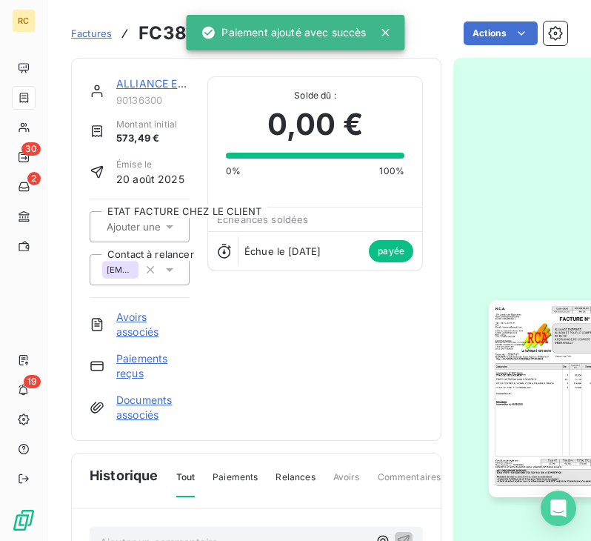
click at [87, 36] on span "Factures" at bounding box center [91, 33] width 41 height 12
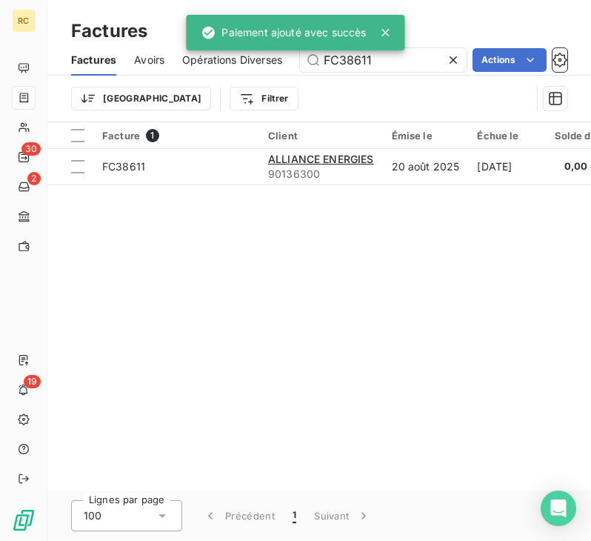
drag, startPoint x: 327, startPoint y: 65, endPoint x: 246, endPoint y: 63, distance: 81.5
click at [246, 63] on div "Factures Avoirs Opérations Diverses FC38611 Actions" at bounding box center [319, 59] width 544 height 31
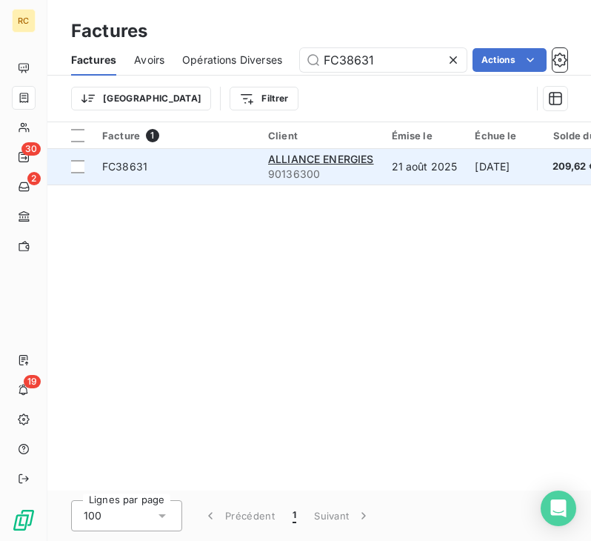
type input "FC38631"
click at [233, 165] on span "FC38631" at bounding box center [176, 166] width 148 height 15
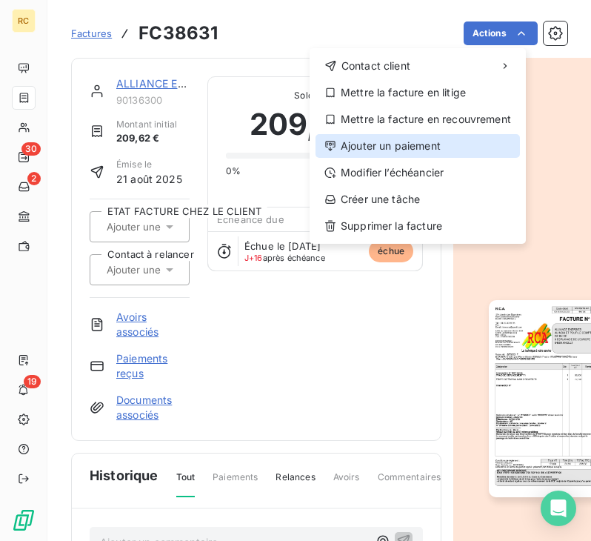
click at [423, 145] on div "Ajouter un paiement" at bounding box center [418, 146] width 204 height 24
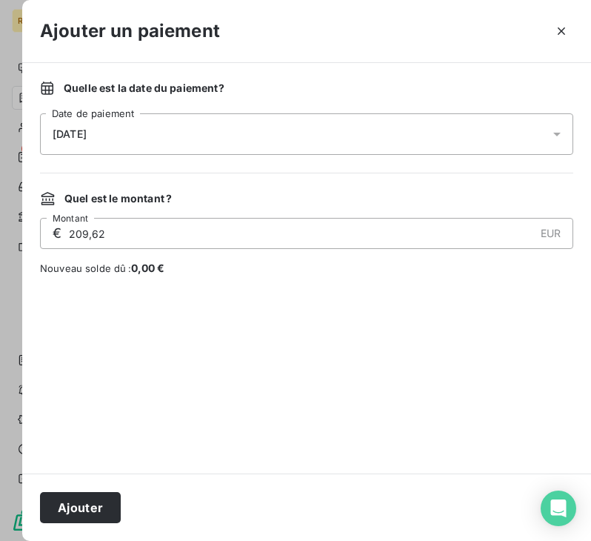
click at [213, 147] on div "[DATE]" at bounding box center [306, 133] width 533 height 41
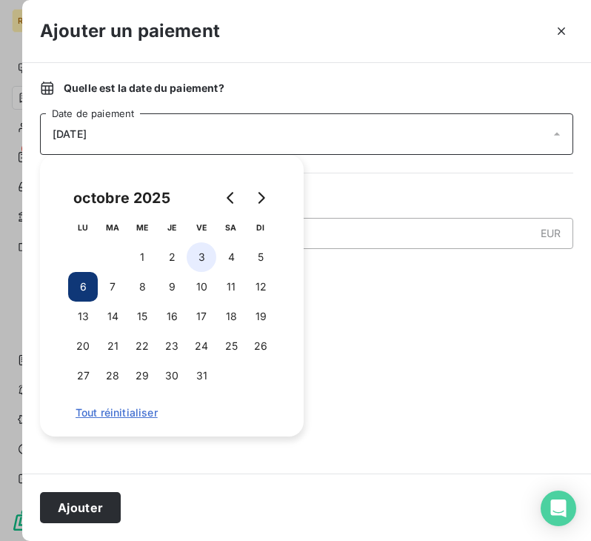
click at [205, 250] on button "3" at bounding box center [202, 257] width 30 height 30
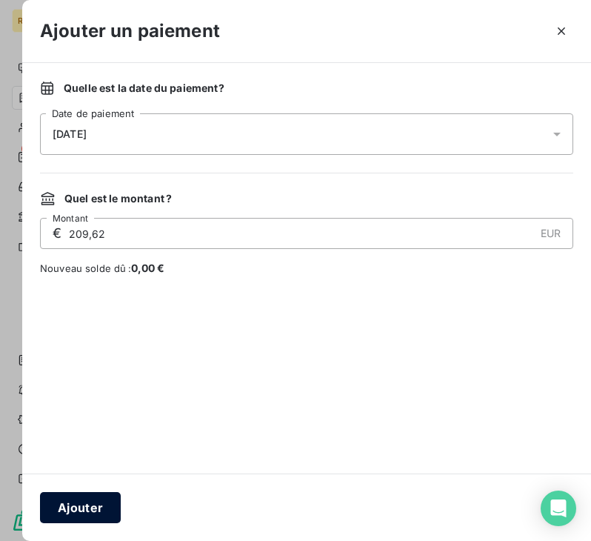
click at [81, 507] on button "Ajouter" at bounding box center [80, 507] width 81 height 31
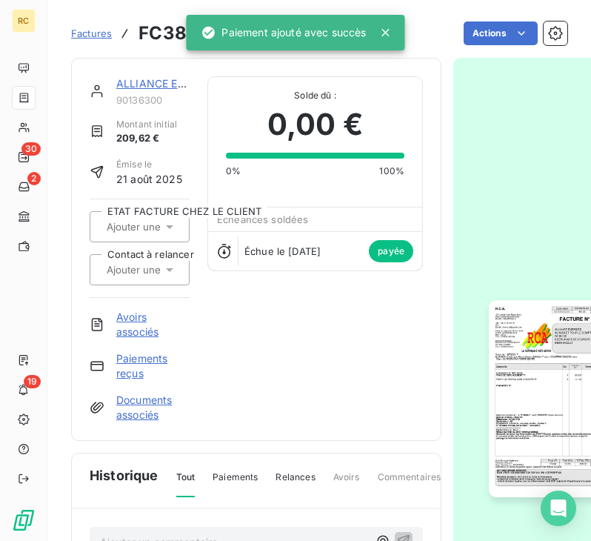
click at [93, 32] on span "Factures" at bounding box center [91, 33] width 41 height 12
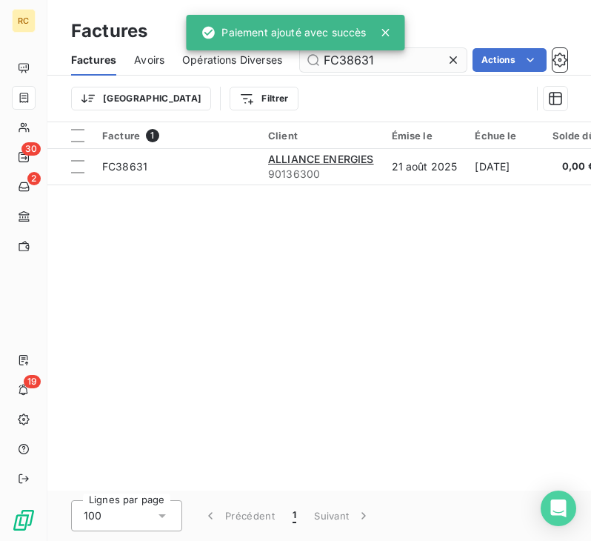
drag, startPoint x: 379, startPoint y: 58, endPoint x: 307, endPoint y: 67, distance: 72.4
click at [307, 67] on input "FC38631" at bounding box center [383, 60] width 167 height 24
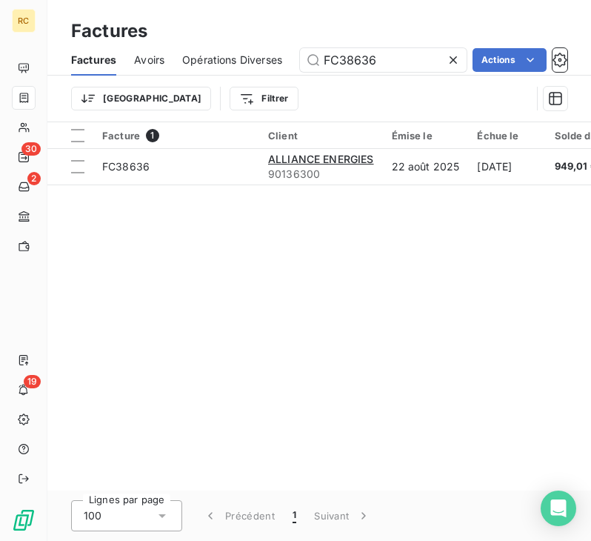
type input "FC38636"
click at [396, 59] on input "FC38636" at bounding box center [383, 60] width 167 height 24
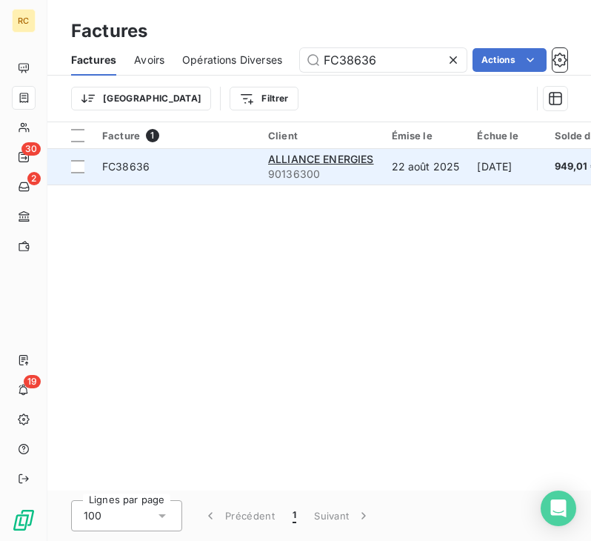
click at [201, 167] on span "FC38636" at bounding box center [176, 166] width 148 height 15
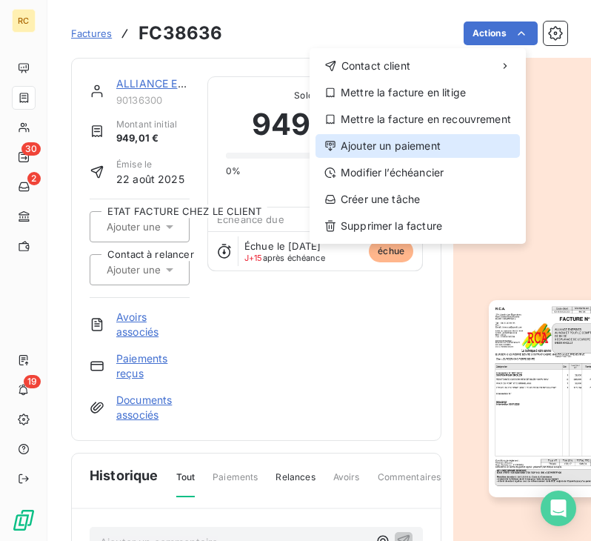
click at [398, 138] on div "Ajouter un paiement" at bounding box center [418, 146] width 204 height 24
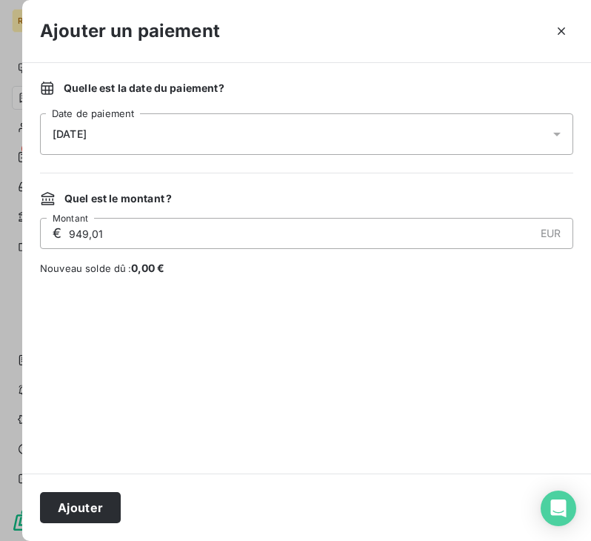
click at [194, 139] on div "[DATE]" at bounding box center [306, 133] width 533 height 41
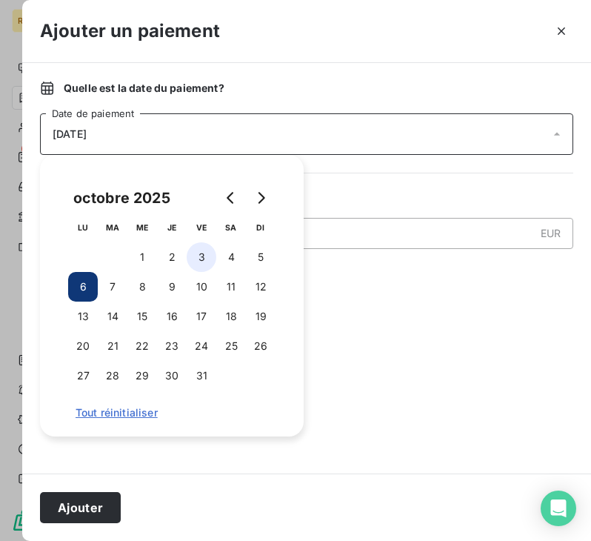
click at [193, 255] on button "3" at bounding box center [202, 257] width 30 height 30
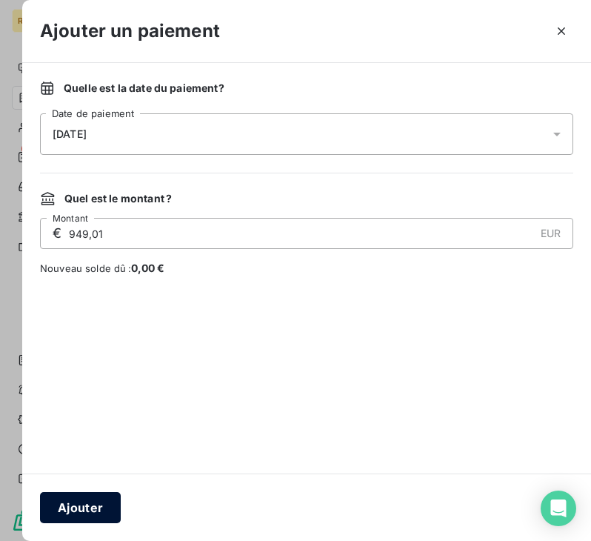
click at [96, 504] on button "Ajouter" at bounding box center [80, 507] width 81 height 31
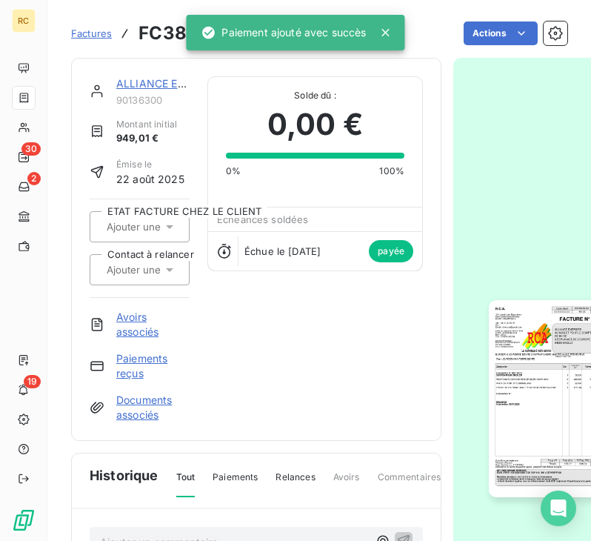
click at [90, 36] on span "Factures" at bounding box center [91, 33] width 41 height 12
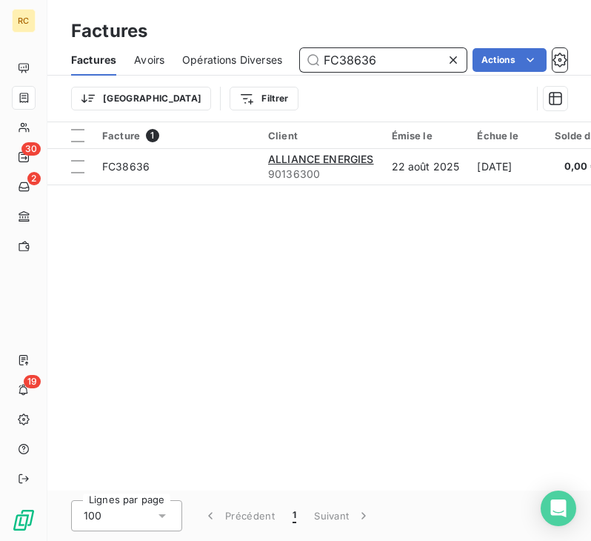
drag, startPoint x: 401, startPoint y: 57, endPoint x: 324, endPoint y: 59, distance: 76.3
click at [327, 59] on input "FC38636" at bounding box center [383, 60] width 167 height 24
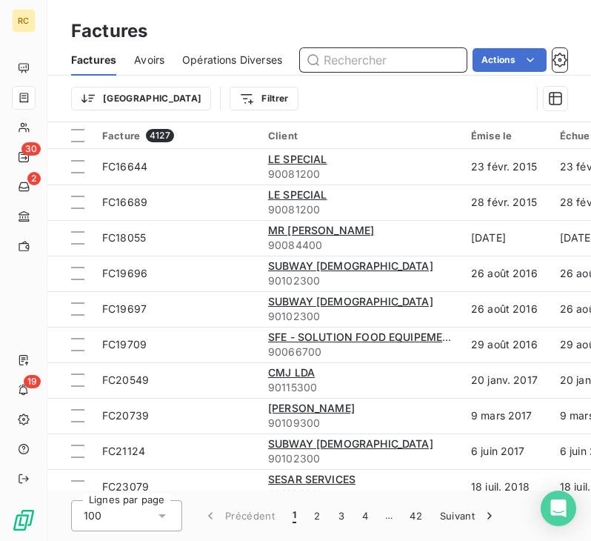
paste input "FC38637"
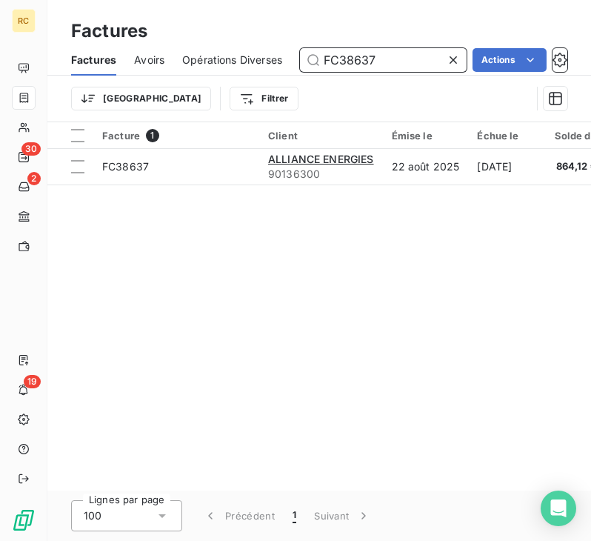
type input "FC38637"
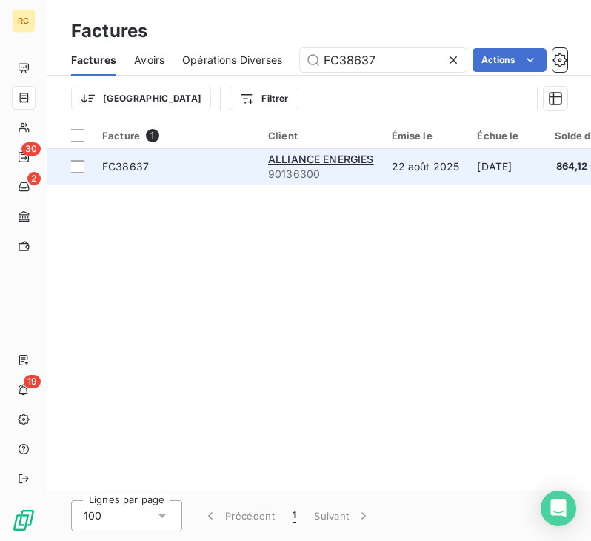
click at [243, 171] on span "FC38637" at bounding box center [176, 166] width 148 height 15
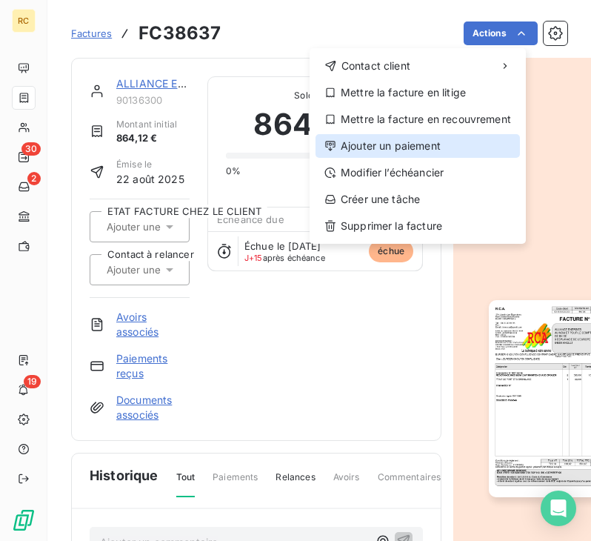
click at [452, 143] on div "Ajouter un paiement" at bounding box center [418, 146] width 204 height 24
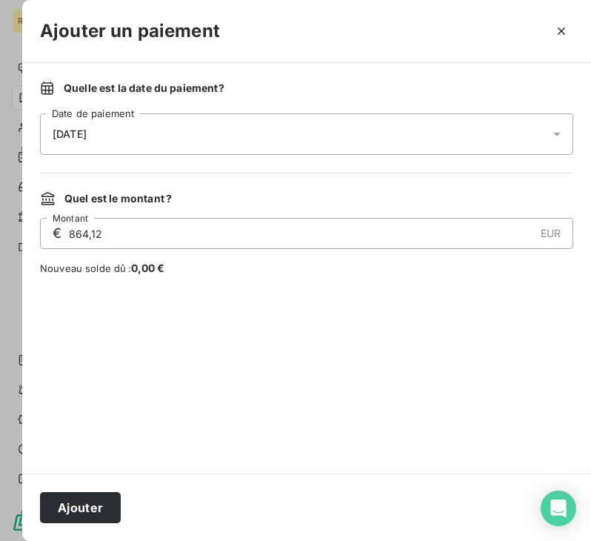
click at [293, 127] on div "[DATE]" at bounding box center [306, 133] width 533 height 41
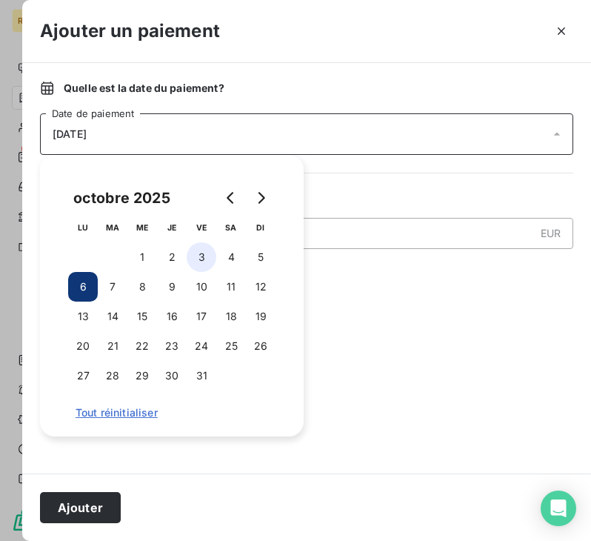
click at [200, 259] on button "3" at bounding box center [202, 257] width 30 height 30
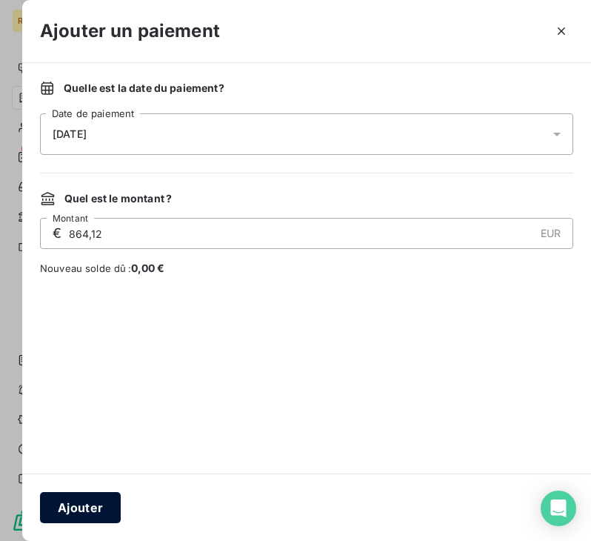
click at [100, 502] on button "Ajouter" at bounding box center [80, 507] width 81 height 31
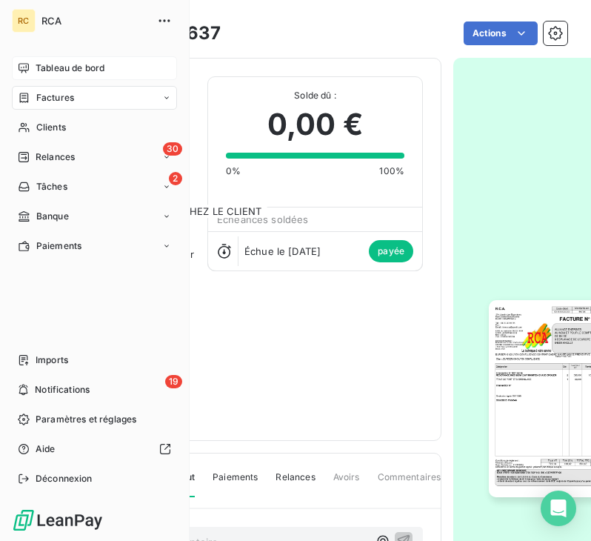
click at [57, 66] on span "Tableau de bord" at bounding box center [70, 67] width 69 height 13
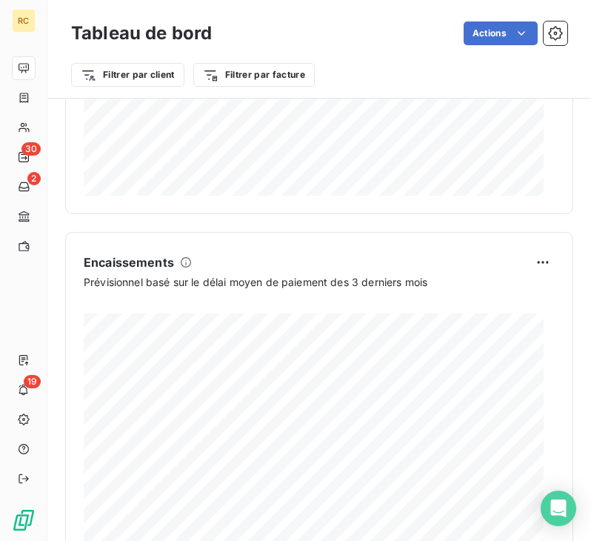
scroll to position [1557, 0]
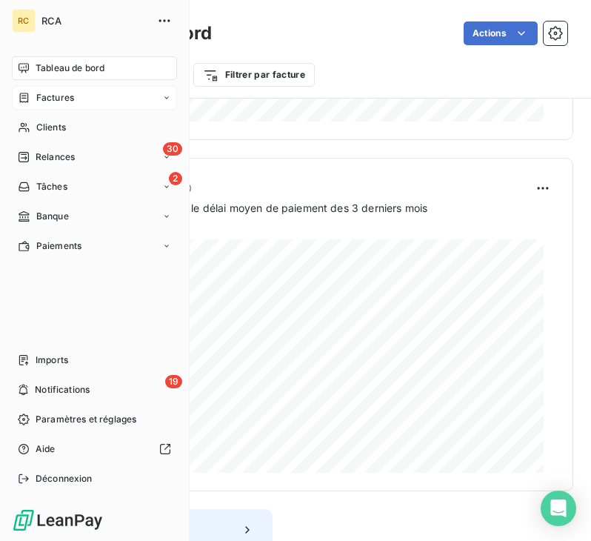
click at [101, 99] on div "Factures" at bounding box center [94, 98] width 165 height 24
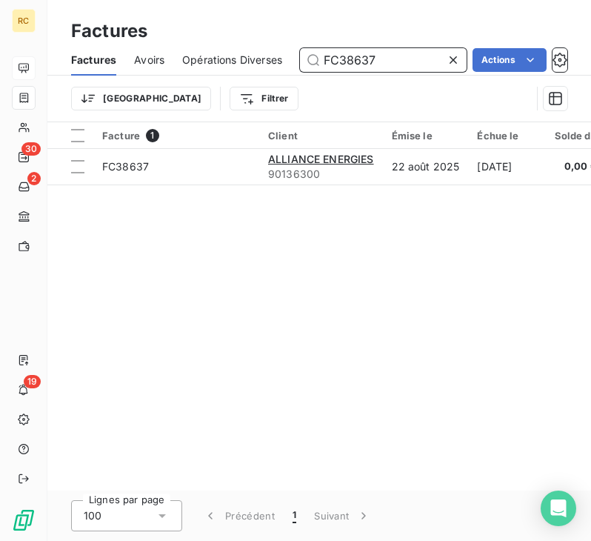
drag, startPoint x: 392, startPoint y: 59, endPoint x: 227, endPoint y: 60, distance: 165.2
click at [227, 60] on div "Factures Avoirs Opérations Diverses FC38637 Actions" at bounding box center [319, 59] width 544 height 31
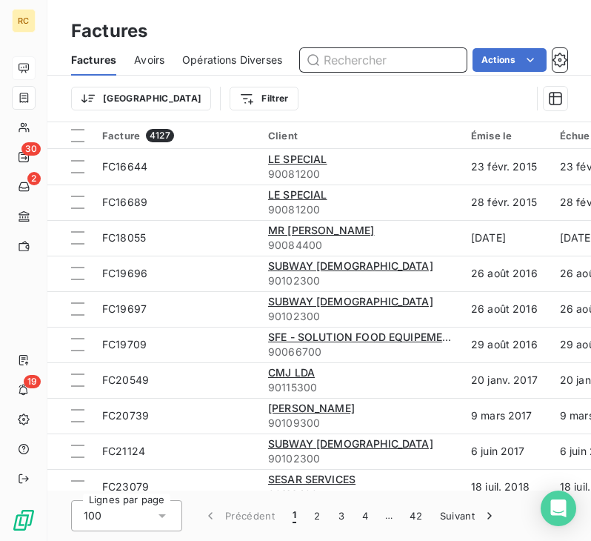
paste input "FC38459"
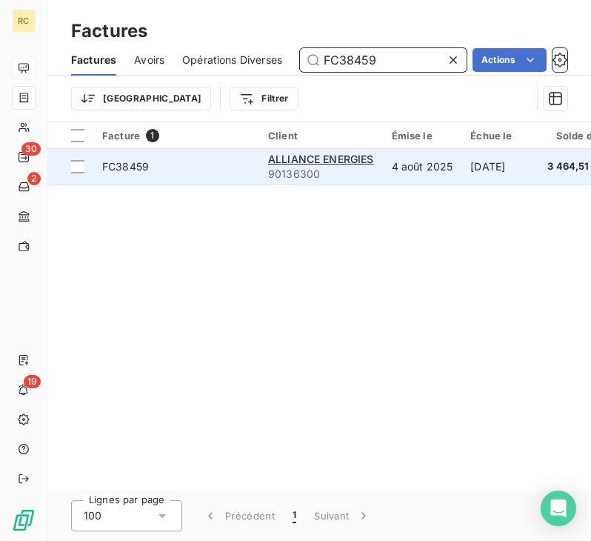
type input "FC38459"
click at [233, 179] on td "FC38459" at bounding box center [176, 167] width 166 height 36
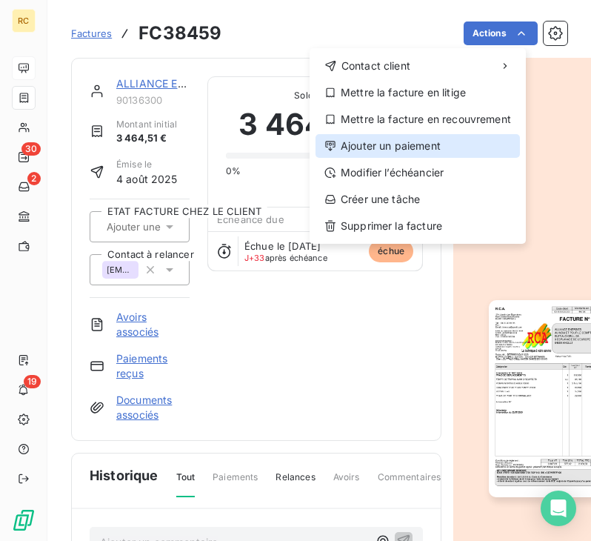
click at [422, 139] on div "Ajouter un paiement" at bounding box center [418, 146] width 204 height 24
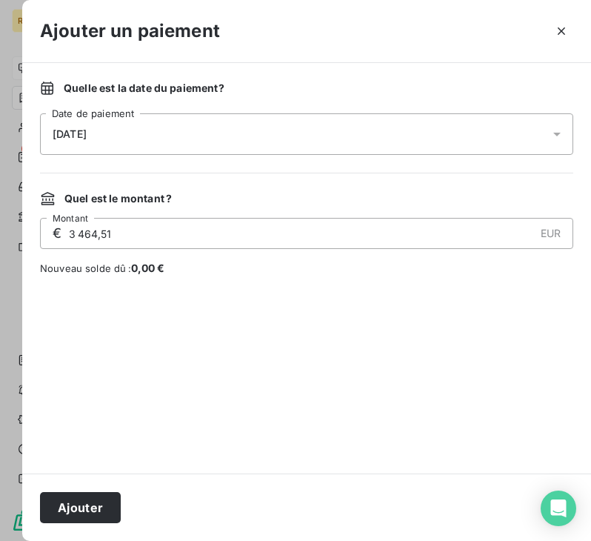
click at [227, 119] on div "[DATE]" at bounding box center [306, 133] width 533 height 41
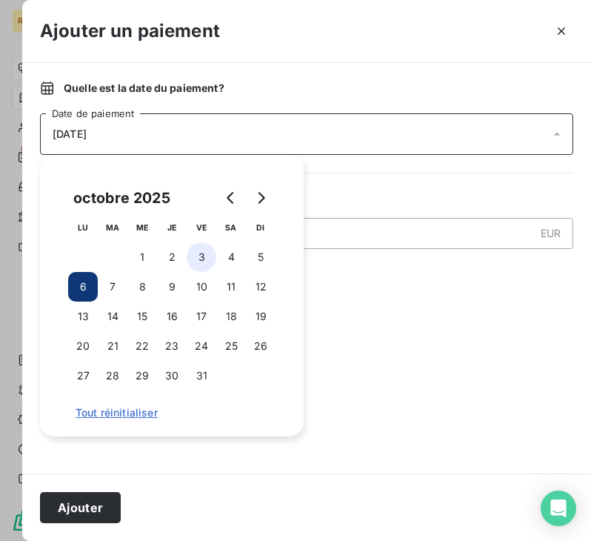
click at [201, 254] on button "3" at bounding box center [202, 257] width 30 height 30
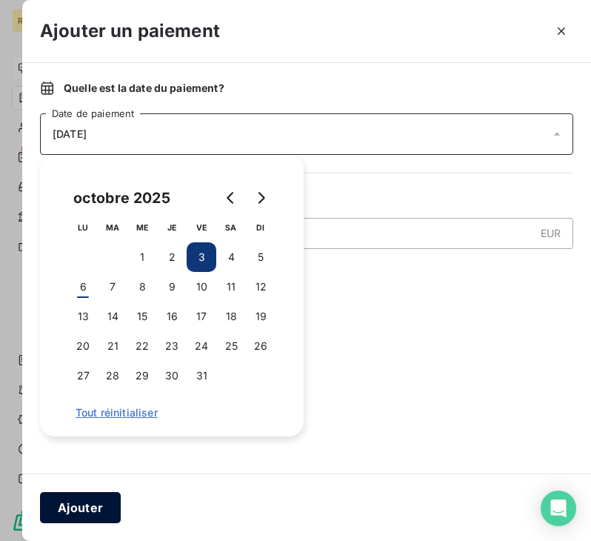
click at [84, 506] on button "Ajouter" at bounding box center [80, 507] width 81 height 31
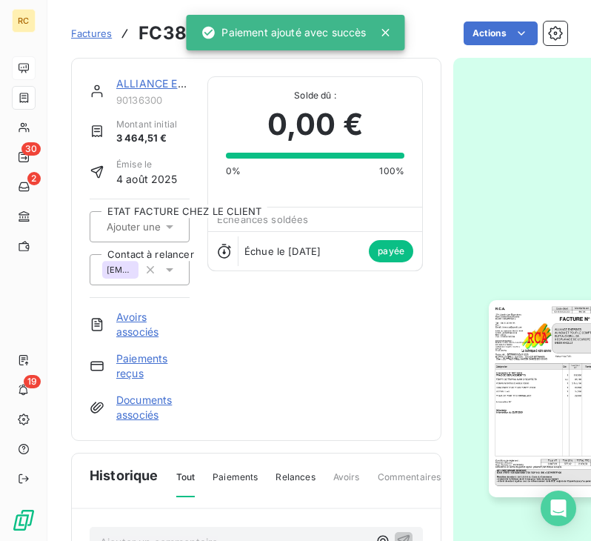
click at [96, 36] on span "Factures" at bounding box center [91, 33] width 41 height 12
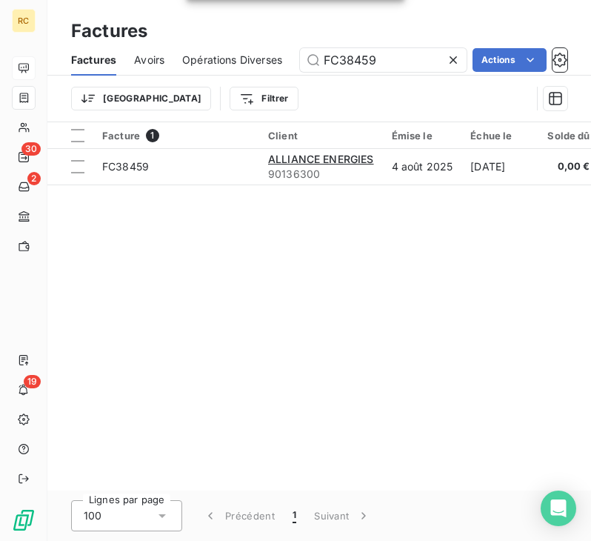
drag, startPoint x: 394, startPoint y: 63, endPoint x: 273, endPoint y: 62, distance: 121.5
click at [273, 62] on div "Factures Avoirs Opérations Diverses FC38459 Actions" at bounding box center [319, 59] width 544 height 31
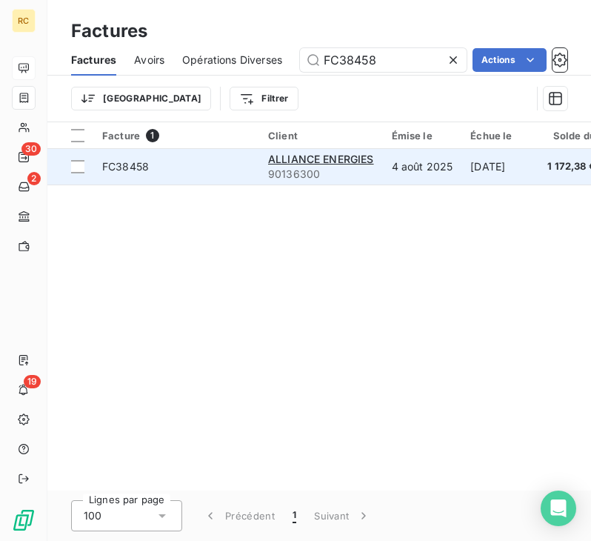
type input "FC38458"
click at [216, 174] on td "FC38458" at bounding box center [176, 167] width 166 height 36
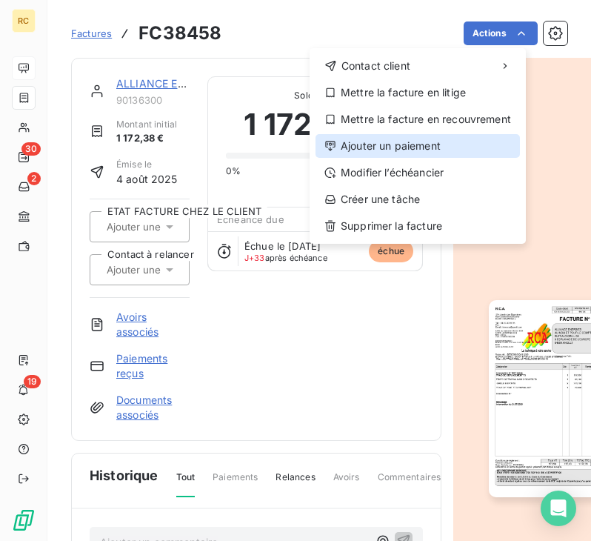
click at [437, 139] on div "Ajouter un paiement" at bounding box center [418, 146] width 204 height 24
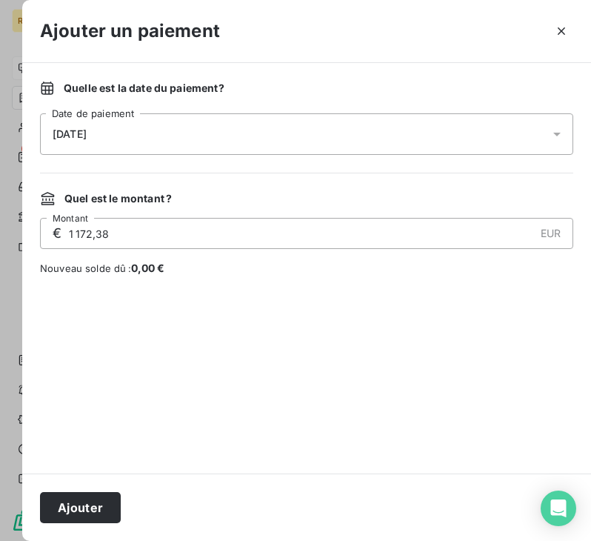
click at [108, 121] on div "[DATE]" at bounding box center [306, 133] width 533 height 41
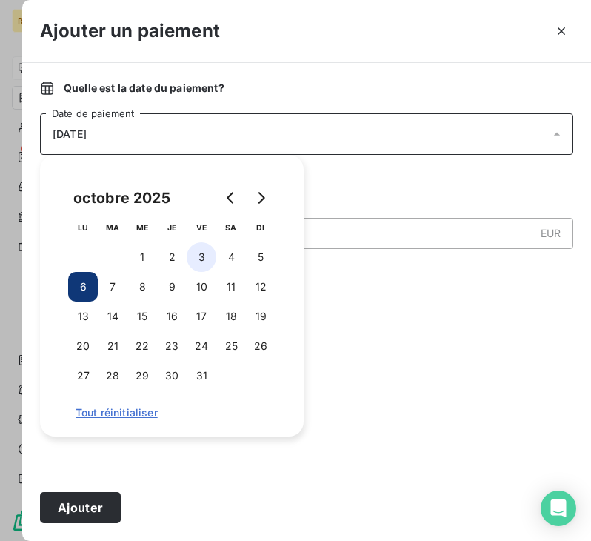
click at [207, 262] on button "3" at bounding box center [202, 257] width 30 height 30
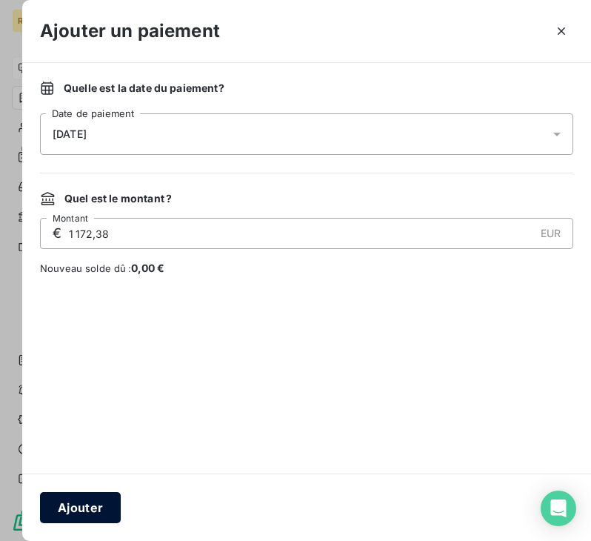
click at [95, 509] on button "Ajouter" at bounding box center [80, 507] width 81 height 31
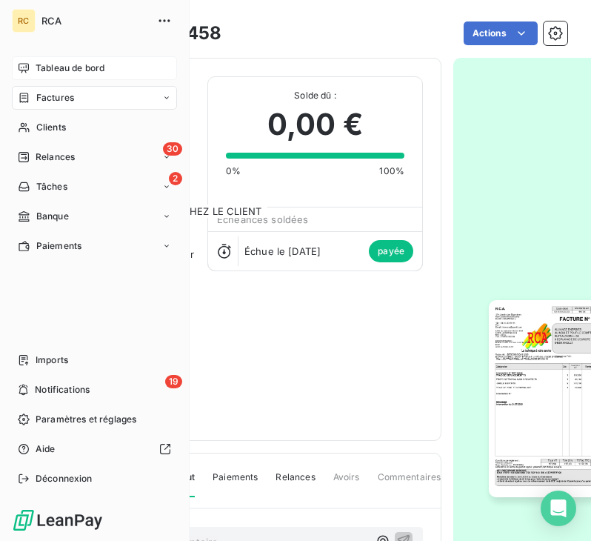
click at [76, 66] on span "Tableau de bord" at bounding box center [70, 67] width 69 height 13
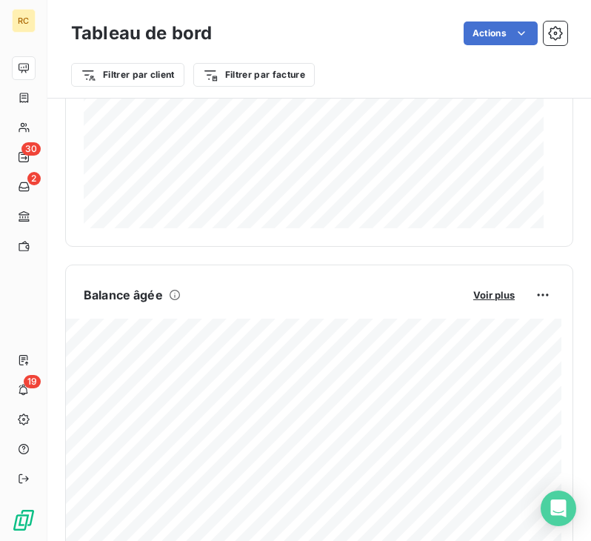
scroll to position [816, 0]
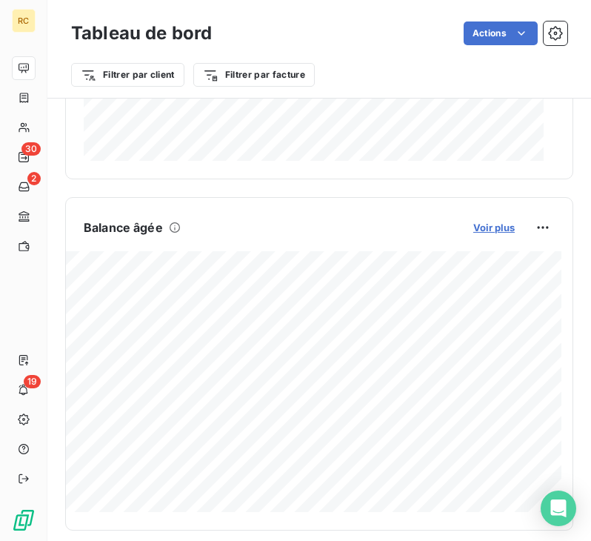
click at [478, 232] on span "Voir plus" at bounding box center [493, 227] width 41 height 12
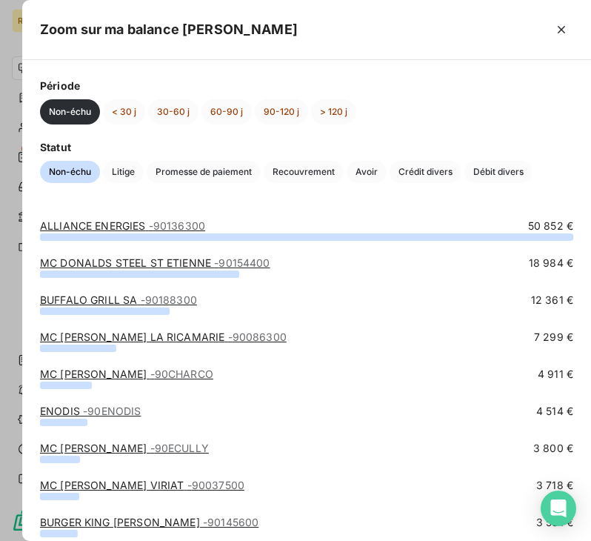
click at [16, 132] on div at bounding box center [295, 270] width 591 height 541
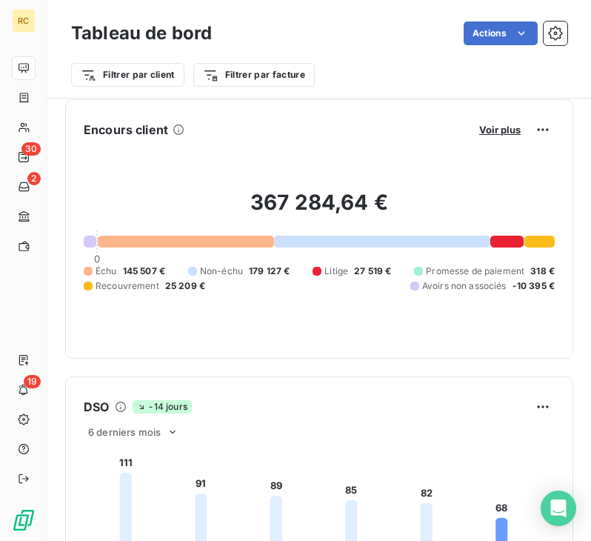
scroll to position [0, 0]
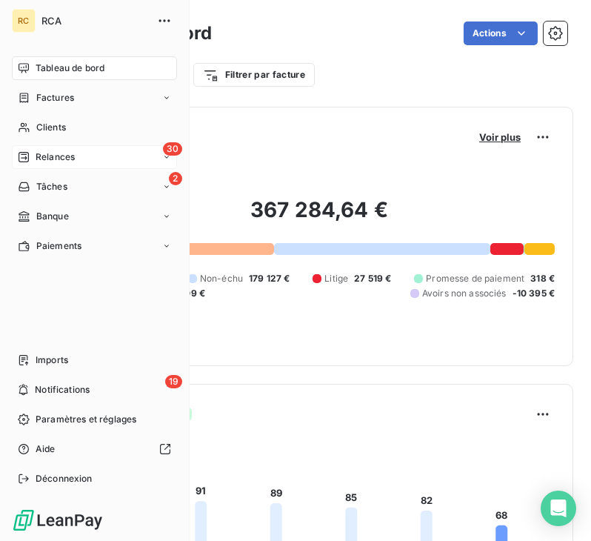
click at [57, 153] on span "Relances" at bounding box center [55, 156] width 39 height 13
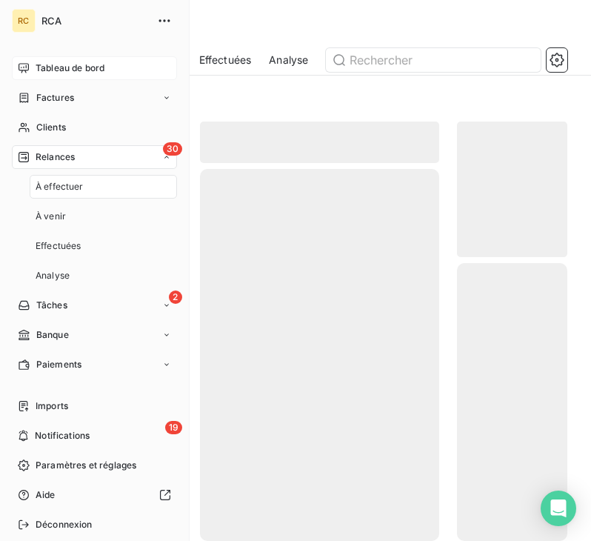
scroll to position [384, 99]
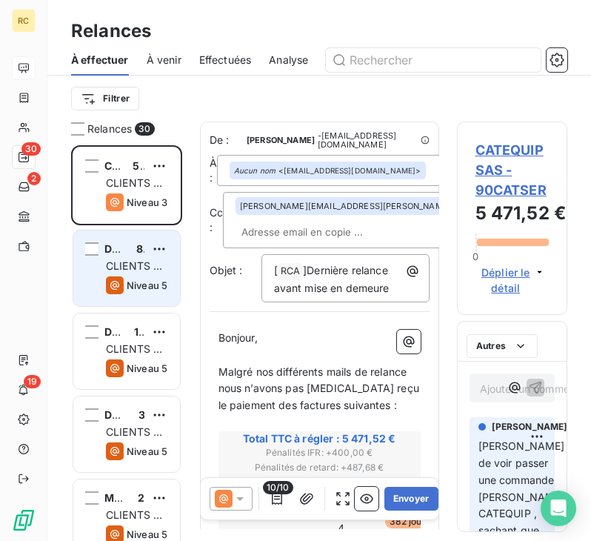
click at [134, 273] on div "CLIENTS A 30 JOURS" at bounding box center [137, 266] width 62 height 15
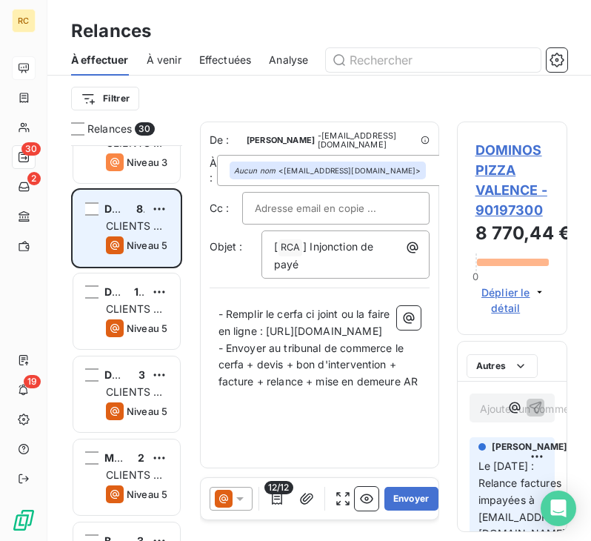
scroll to position [75, 0]
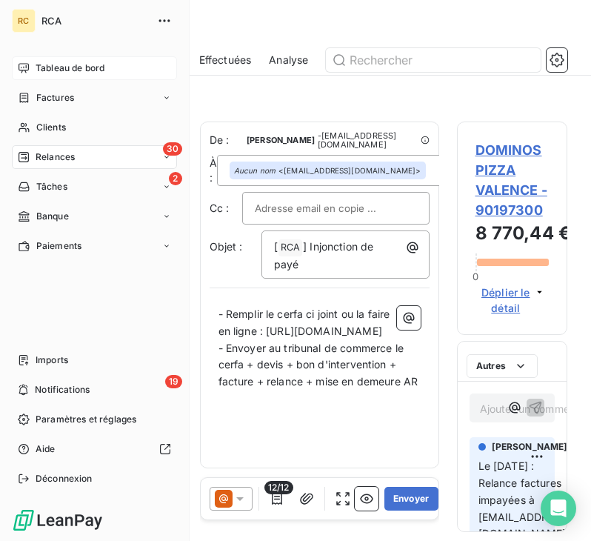
click at [65, 63] on span "Tableau de bord" at bounding box center [70, 67] width 69 height 13
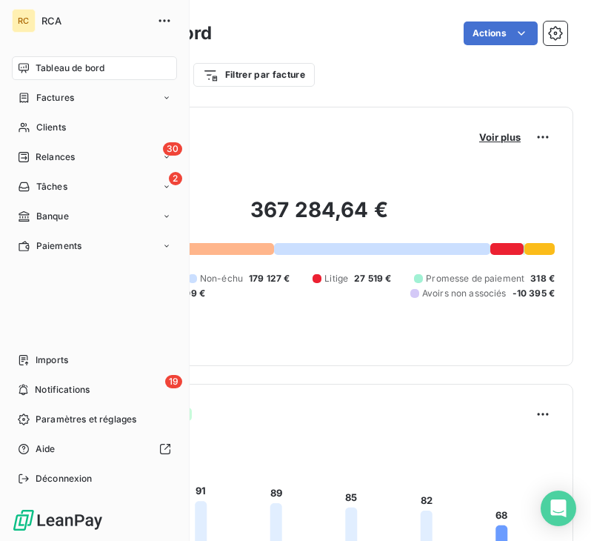
click at [68, 93] on span "Factures" at bounding box center [55, 97] width 38 height 13
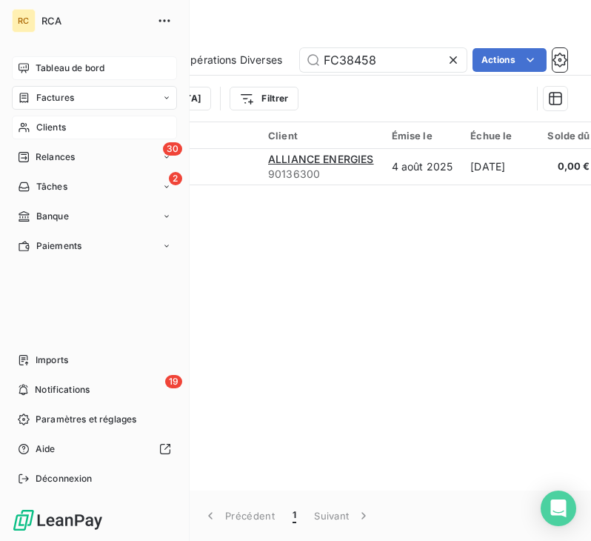
drag, startPoint x: 65, startPoint y: 127, endPoint x: 66, endPoint y: 134, distance: 7.4
click at [65, 130] on span "Clients" at bounding box center [51, 127] width 30 height 13
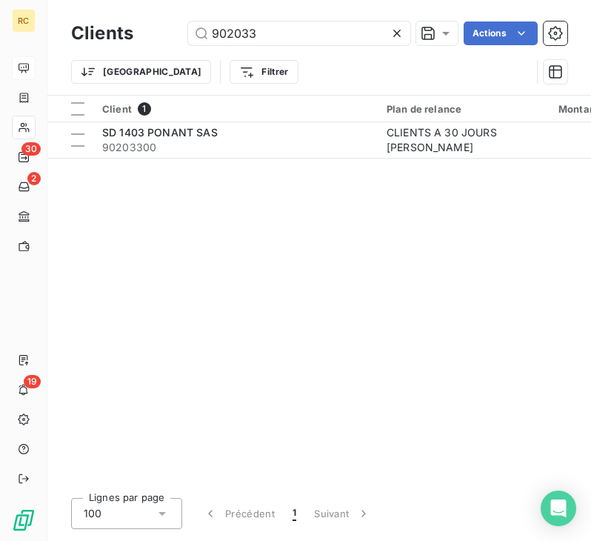
drag, startPoint x: 267, startPoint y: 39, endPoint x: 174, endPoint y: 30, distance: 93.0
click at [180, 33] on div "902033 Actions" at bounding box center [359, 33] width 416 height 24
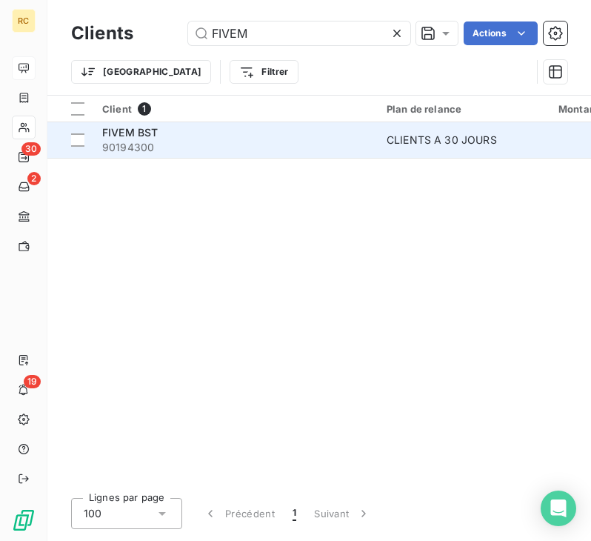
type input "FIVEM"
click at [178, 144] on span "90194300" at bounding box center [235, 147] width 267 height 15
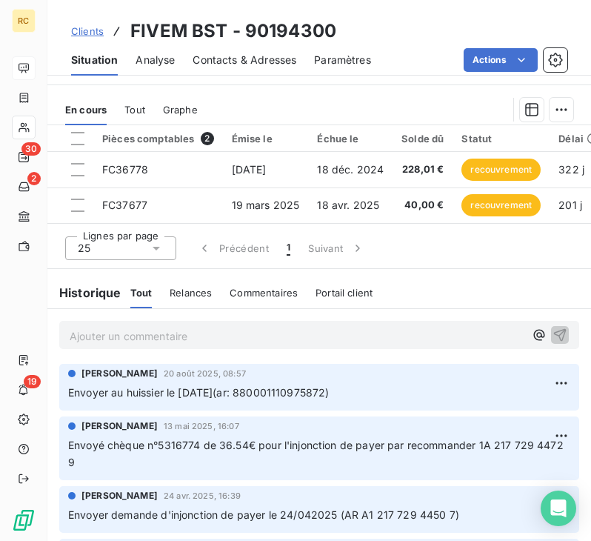
scroll to position [593, 0]
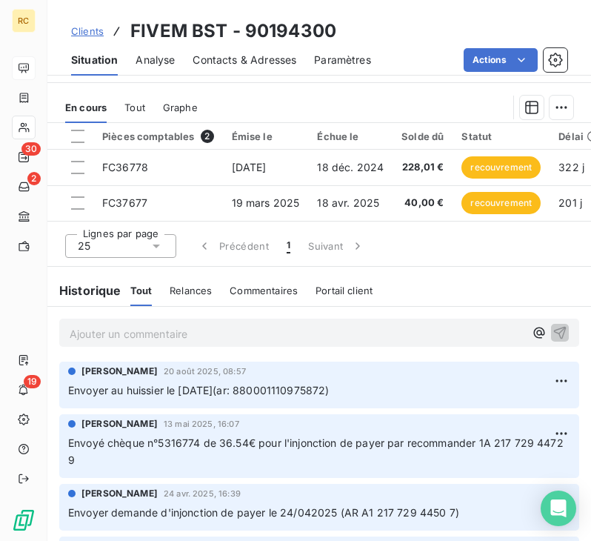
click at [154, 336] on p "Ajouter un commentaire ﻿" at bounding box center [297, 333] width 455 height 19
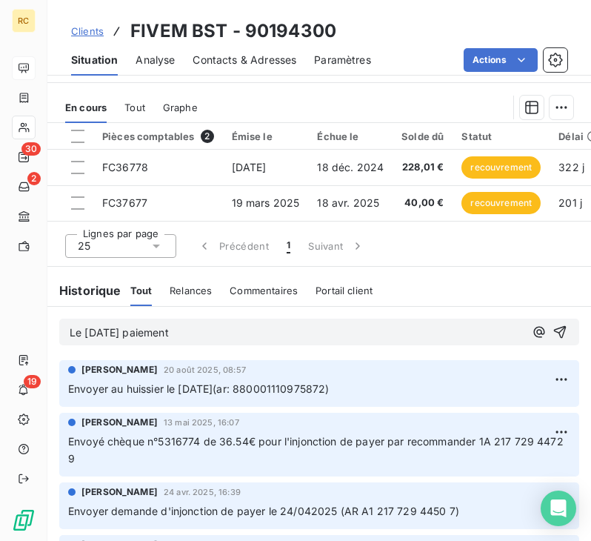
click at [200, 341] on p "Le [DATE] paiement" at bounding box center [297, 332] width 455 height 17
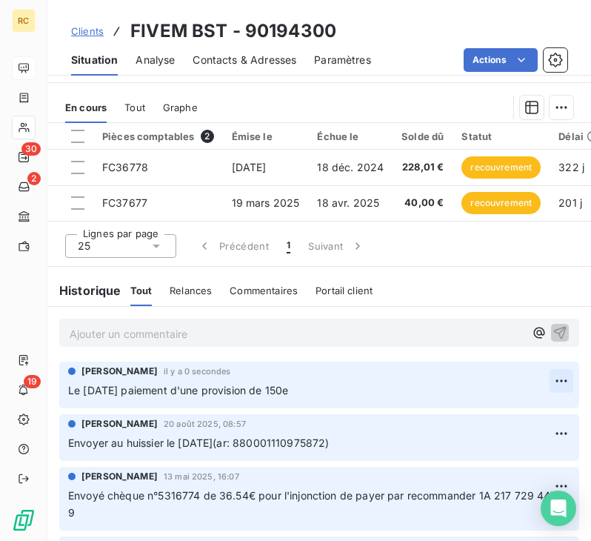
click at [544, 386] on html "RC 30 2 19 Clients FIVEM BST - 90194300 Situation Analyse Contacts & Adresses P…" at bounding box center [295, 270] width 591 height 541
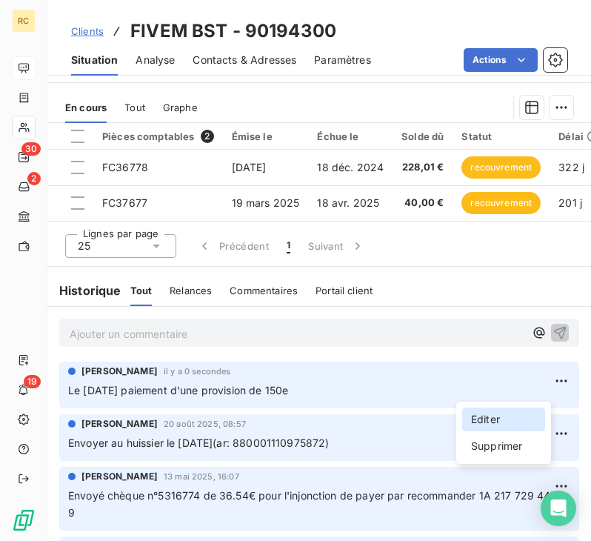
click at [507, 424] on div "Editer" at bounding box center [503, 419] width 83 height 24
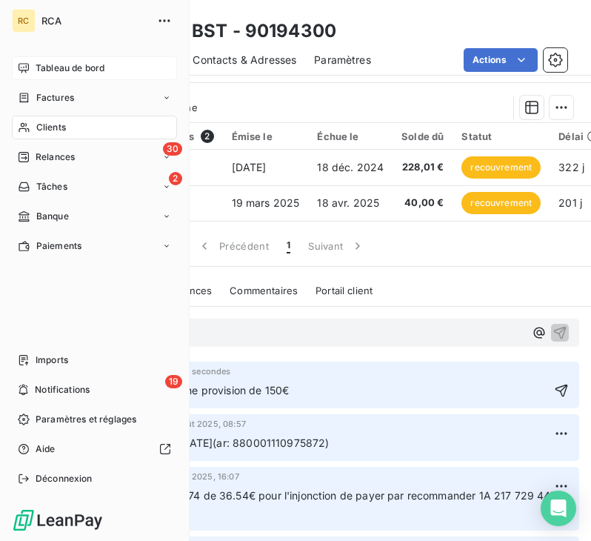
click at [68, 125] on div "Clients" at bounding box center [94, 128] width 165 height 24
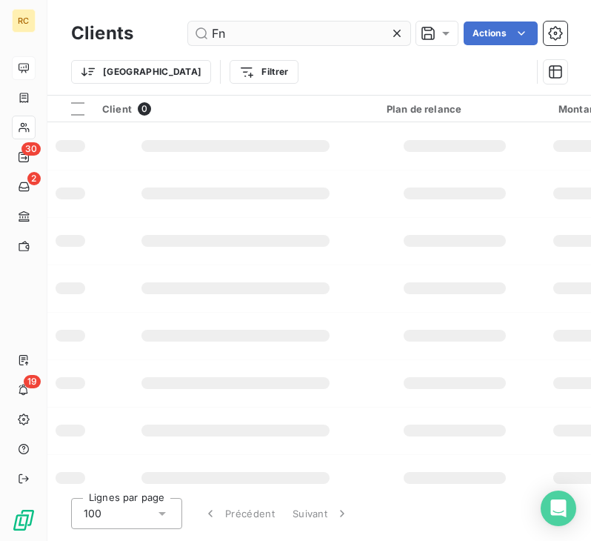
type input "F"
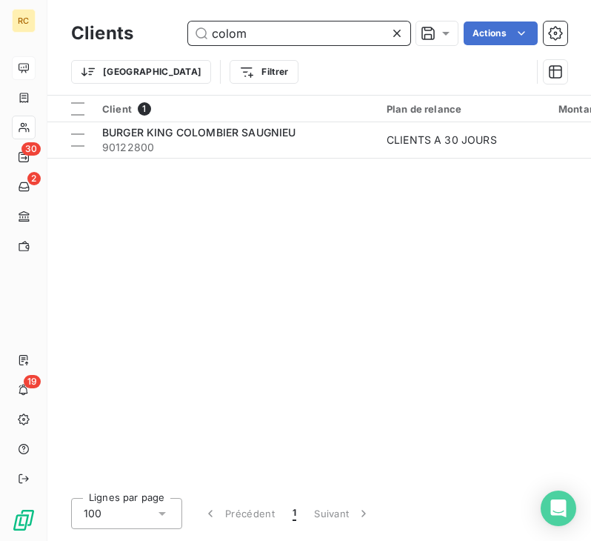
click at [274, 34] on input "colom" at bounding box center [299, 33] width 222 height 24
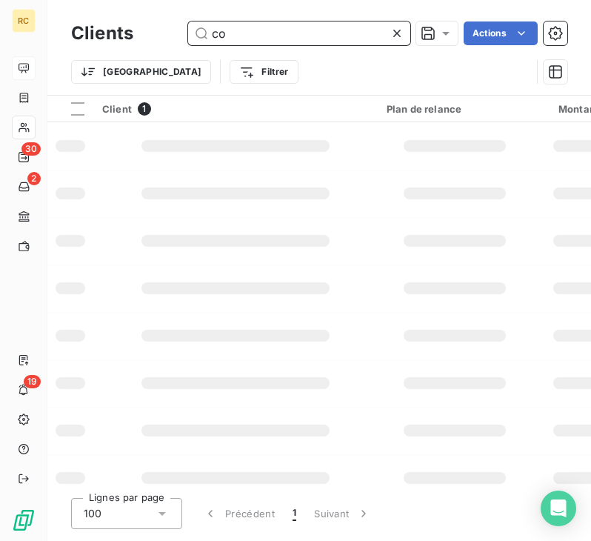
type input "c"
type input "f"
type input "c"
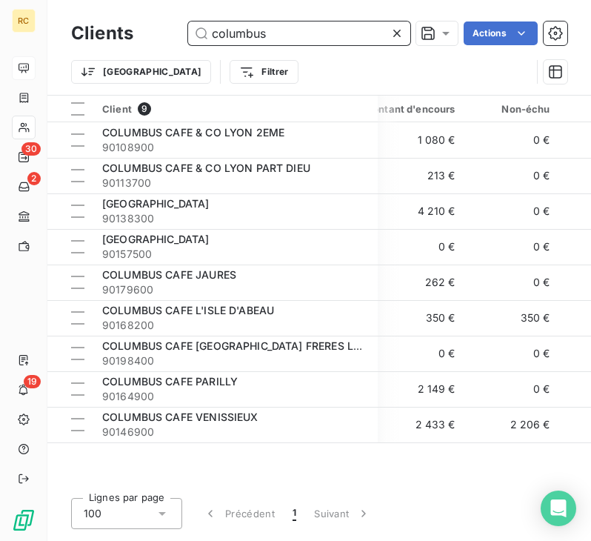
scroll to position [0, 191]
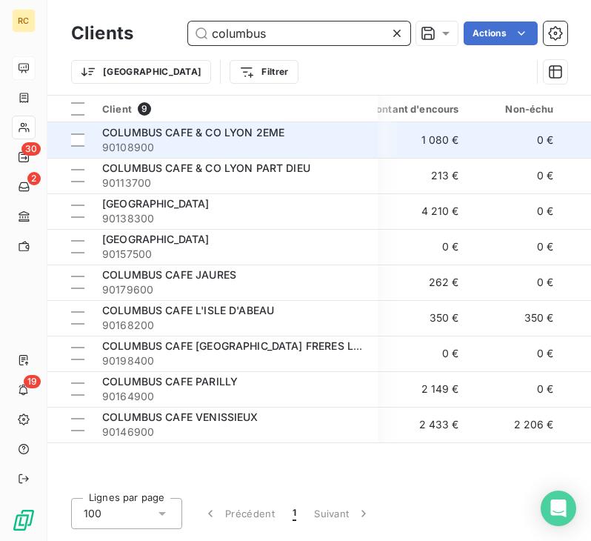
type input "columbus"
click at [300, 133] on div "COLUMBUS CAFE & CO LYON 2EME" at bounding box center [235, 132] width 267 height 15
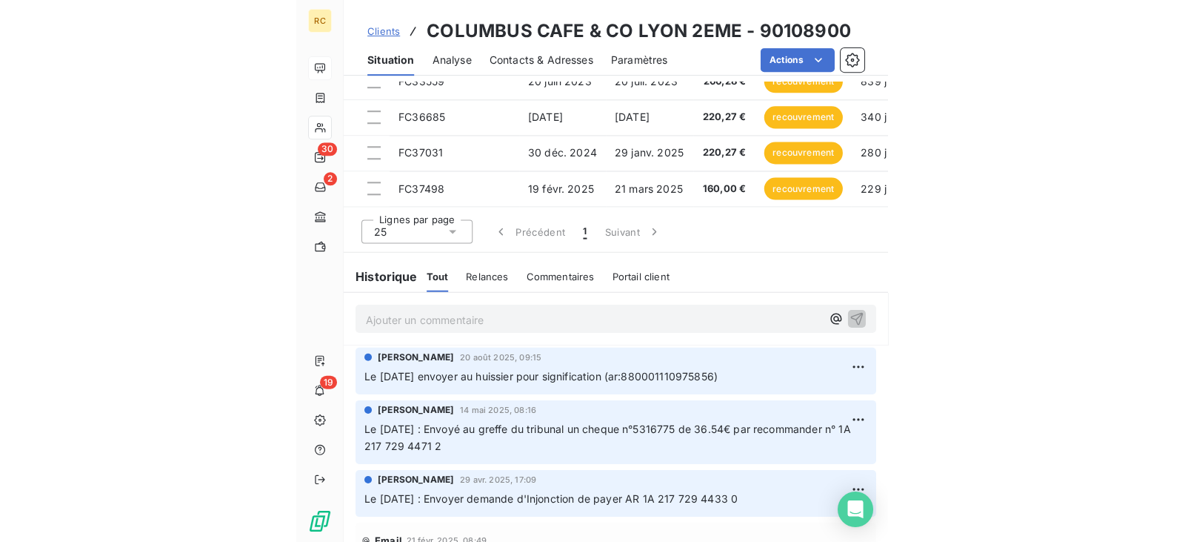
scroll to position [741, 0]
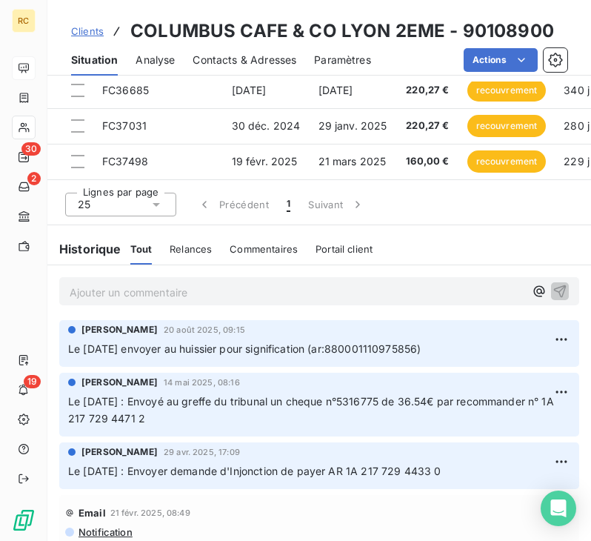
click at [187, 293] on p "Ajouter un commentaire ﻿" at bounding box center [297, 292] width 455 height 19
click at [106, 302] on p "Ajouter un commentaire ﻿" at bounding box center [297, 292] width 455 height 19
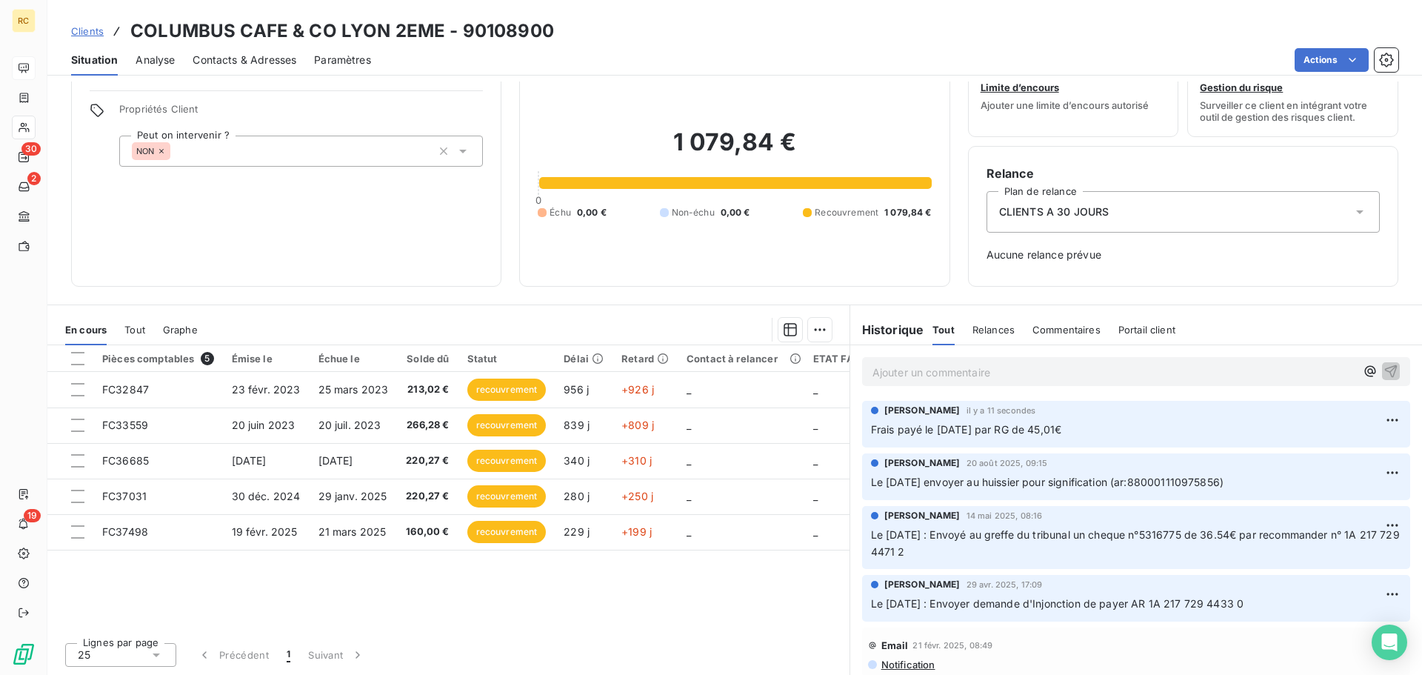
scroll to position [48, 0]
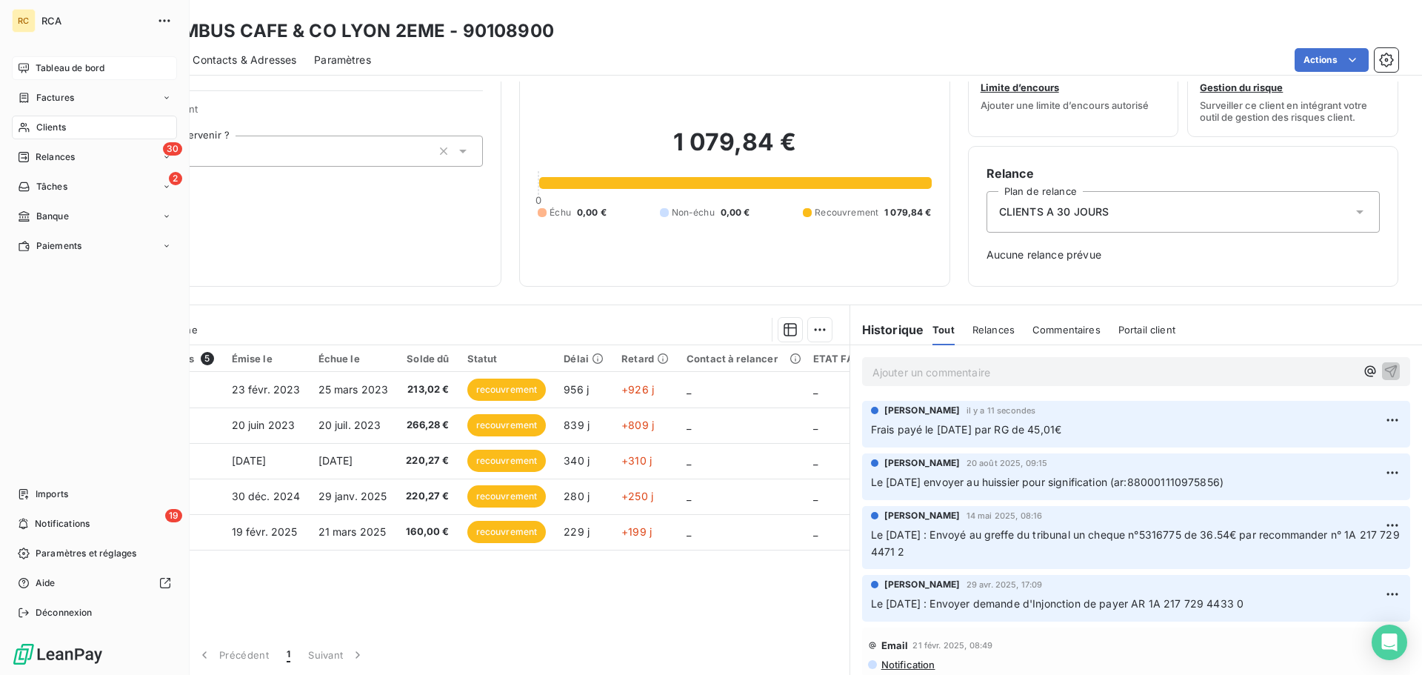
click at [64, 92] on span "Factures" at bounding box center [55, 97] width 38 height 13
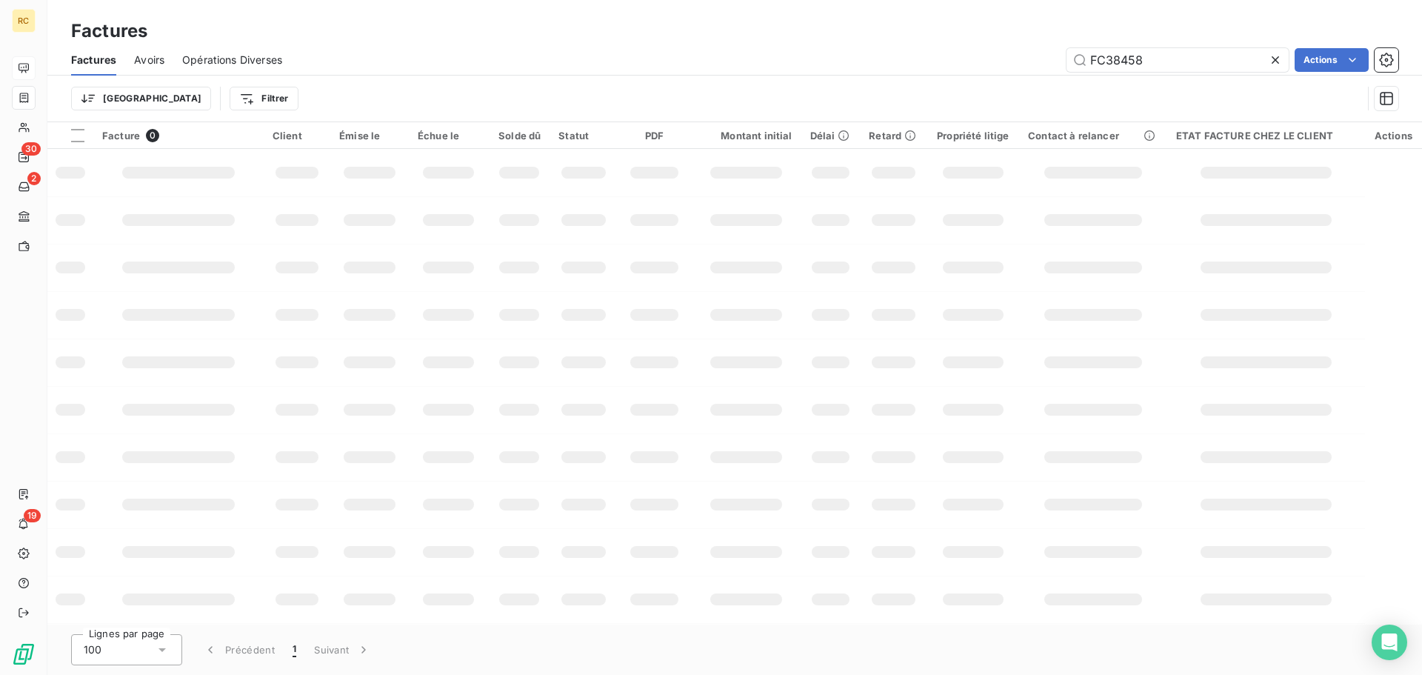
drag, startPoint x: 1151, startPoint y: 66, endPoint x: 1025, endPoint y: 54, distance: 126.5
click at [1025, 54] on div "FC38458 Actions" at bounding box center [849, 60] width 1099 height 24
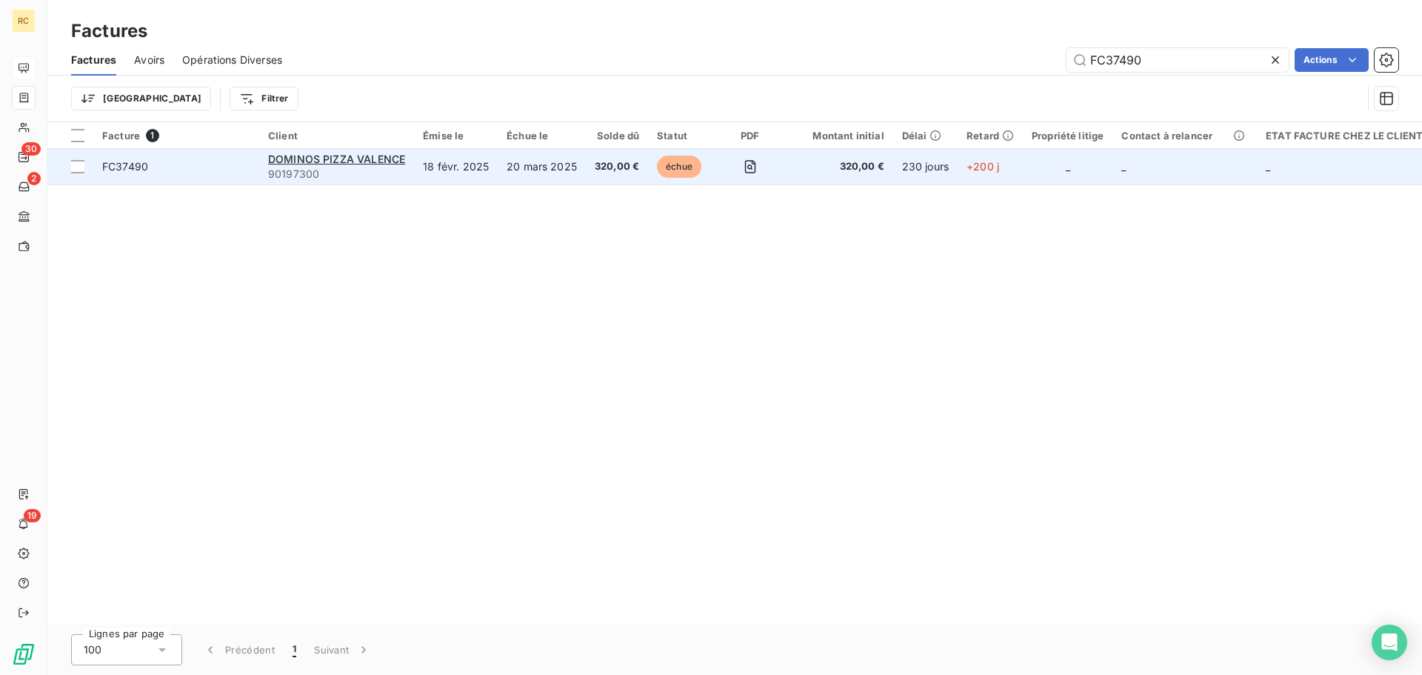
type input "FC37490"
click at [244, 158] on td "FC37490" at bounding box center [176, 167] width 166 height 36
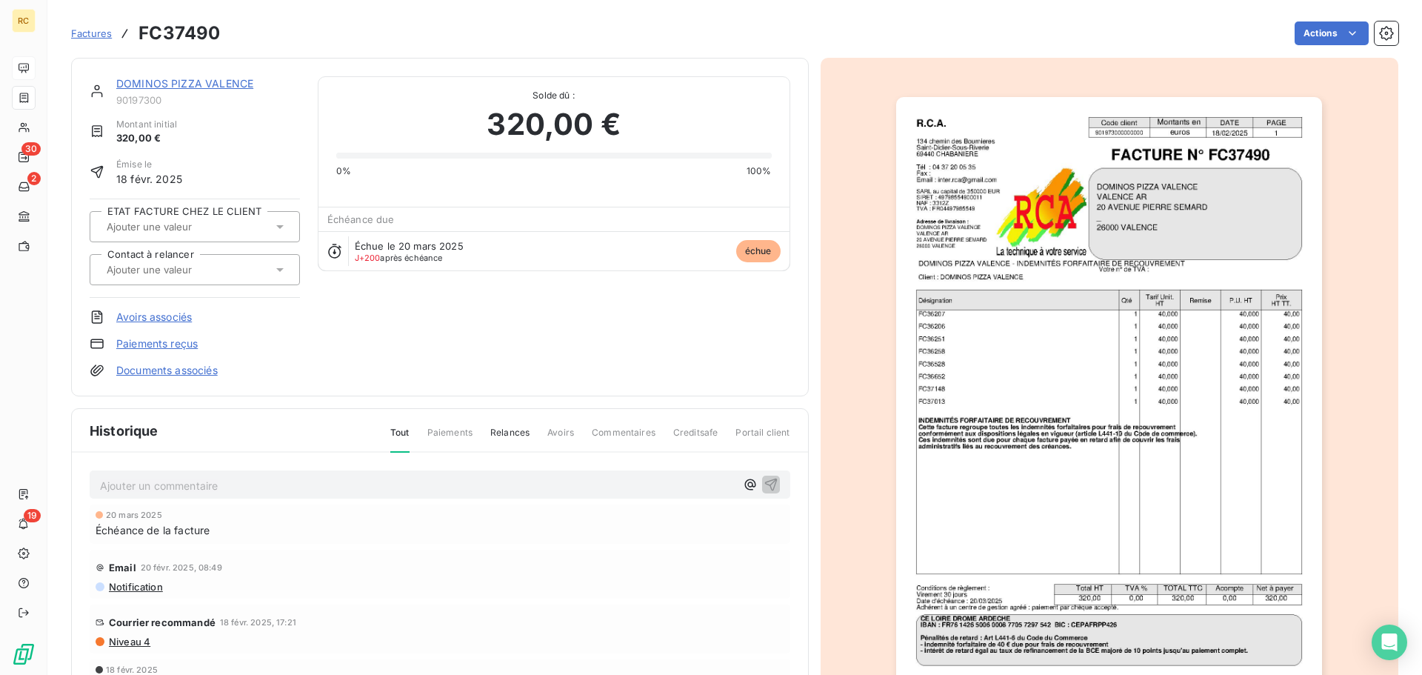
click at [238, 84] on link "DOMINOS PIZZA VALENCE" at bounding box center [184, 83] width 137 height 13
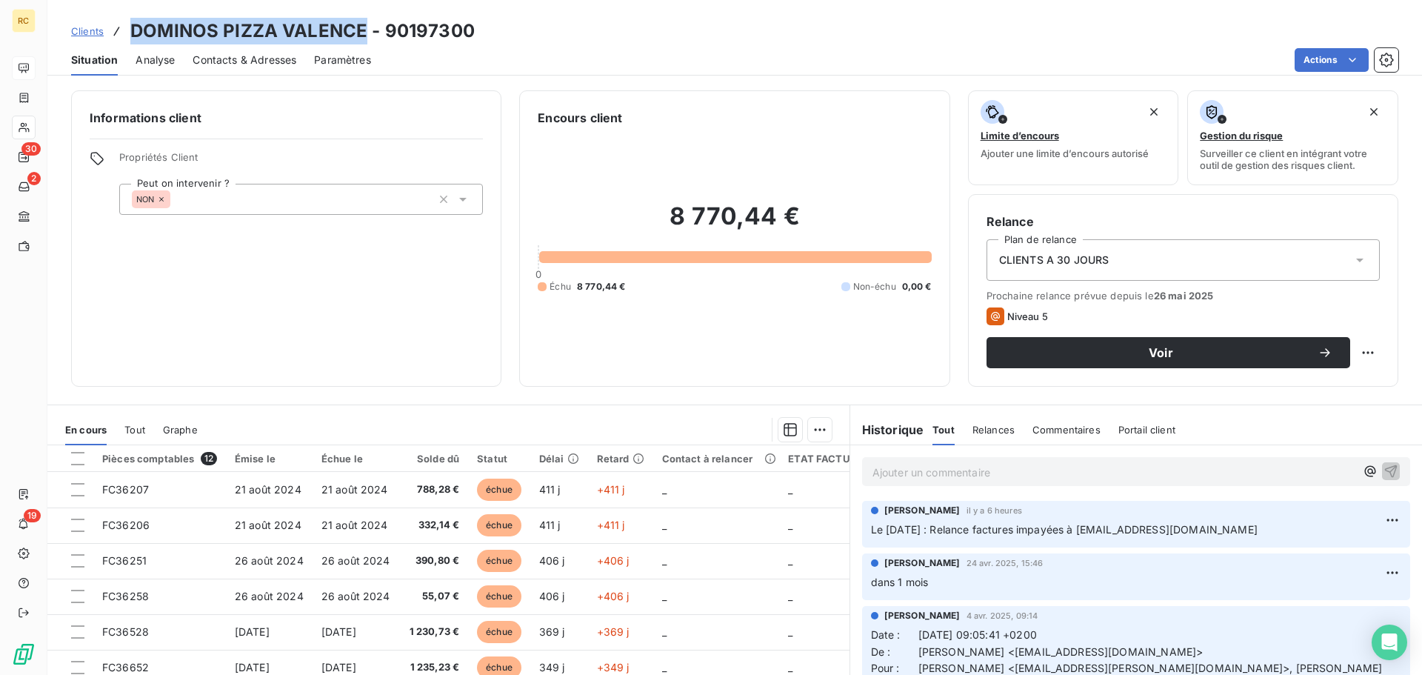
drag, startPoint x: 362, startPoint y: 27, endPoint x: 144, endPoint y: 27, distance: 217.1
click at [126, 17] on div "Clients DOMINOS PIZZA VALENCE - 90197300 Situation Analyse Contacts & Adresses …" at bounding box center [734, 38] width 1375 height 76
copy h3 "DOMINOS PIZZA VALENCE"
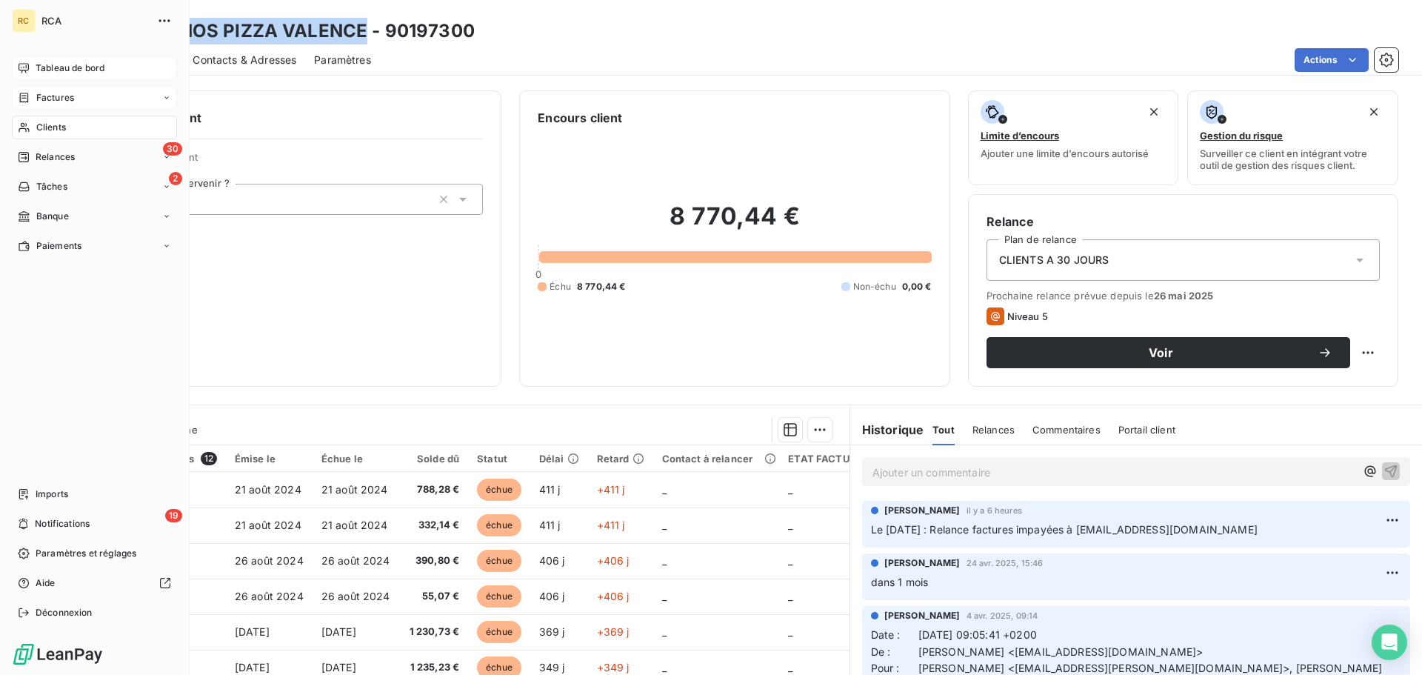
click at [86, 94] on div "Factures" at bounding box center [94, 98] width 165 height 24
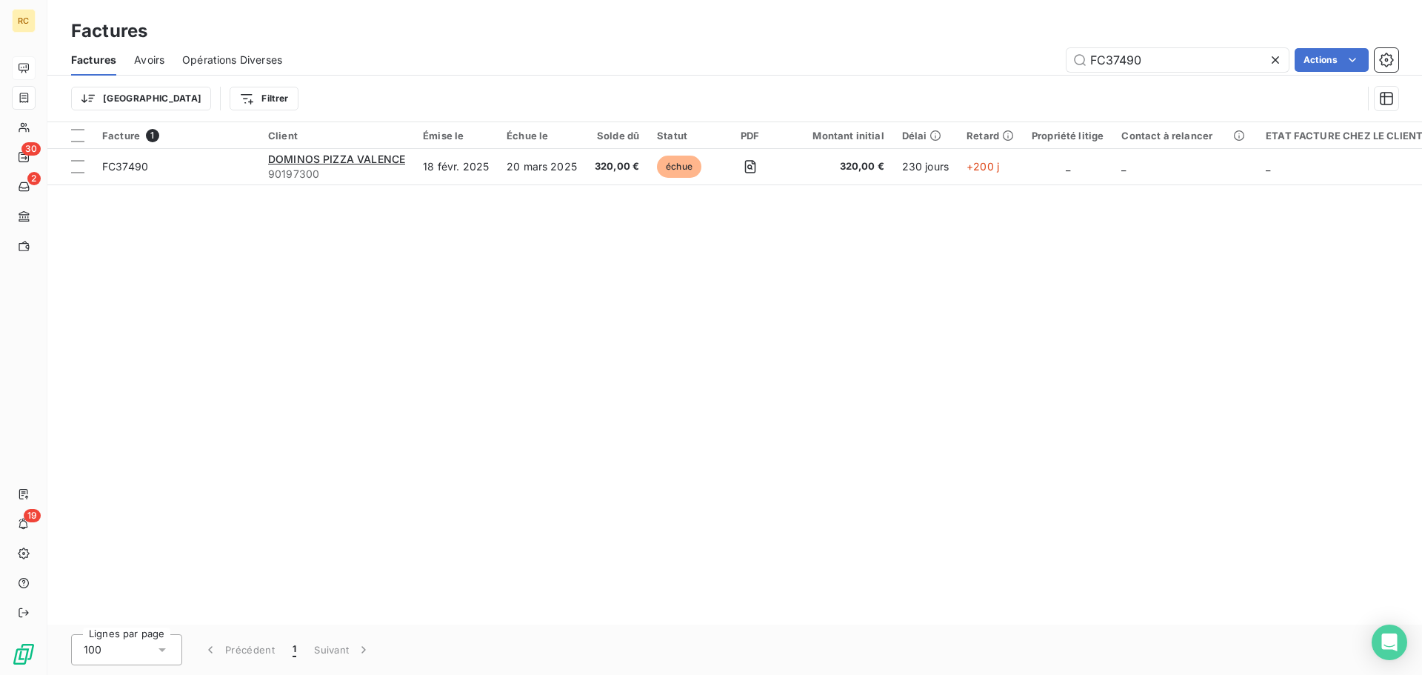
click at [1185, 60] on icon at bounding box center [1275, 59] width 7 height 7
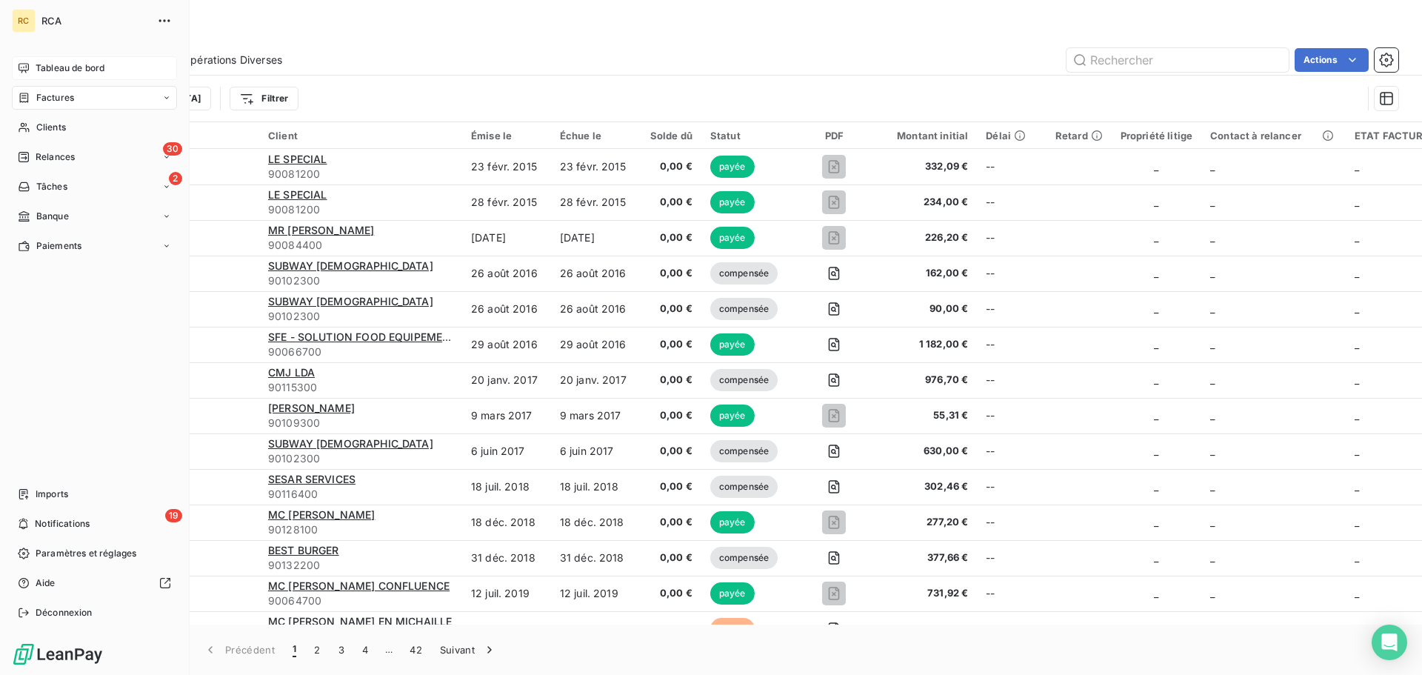
click at [42, 70] on span "Tableau de bord" at bounding box center [70, 67] width 69 height 13
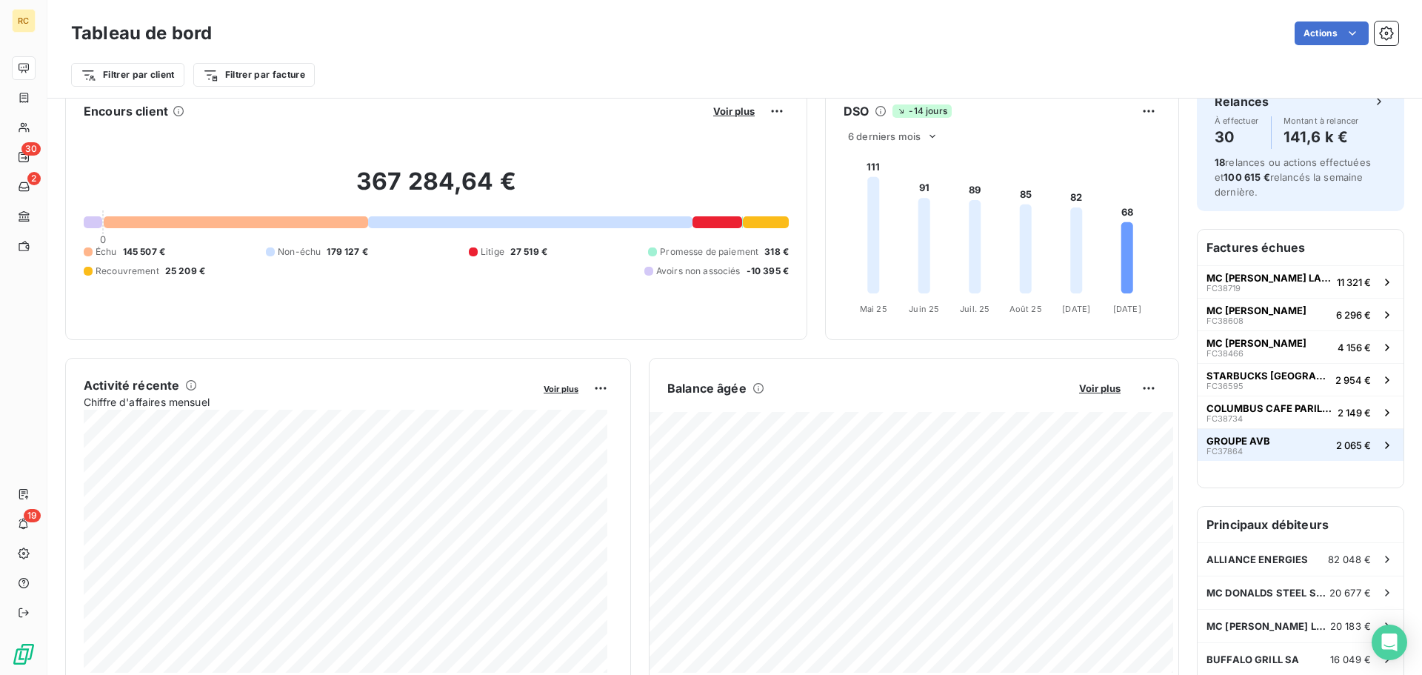
scroll to position [1, 0]
